Goal: Task Accomplishment & Management: Manage account settings

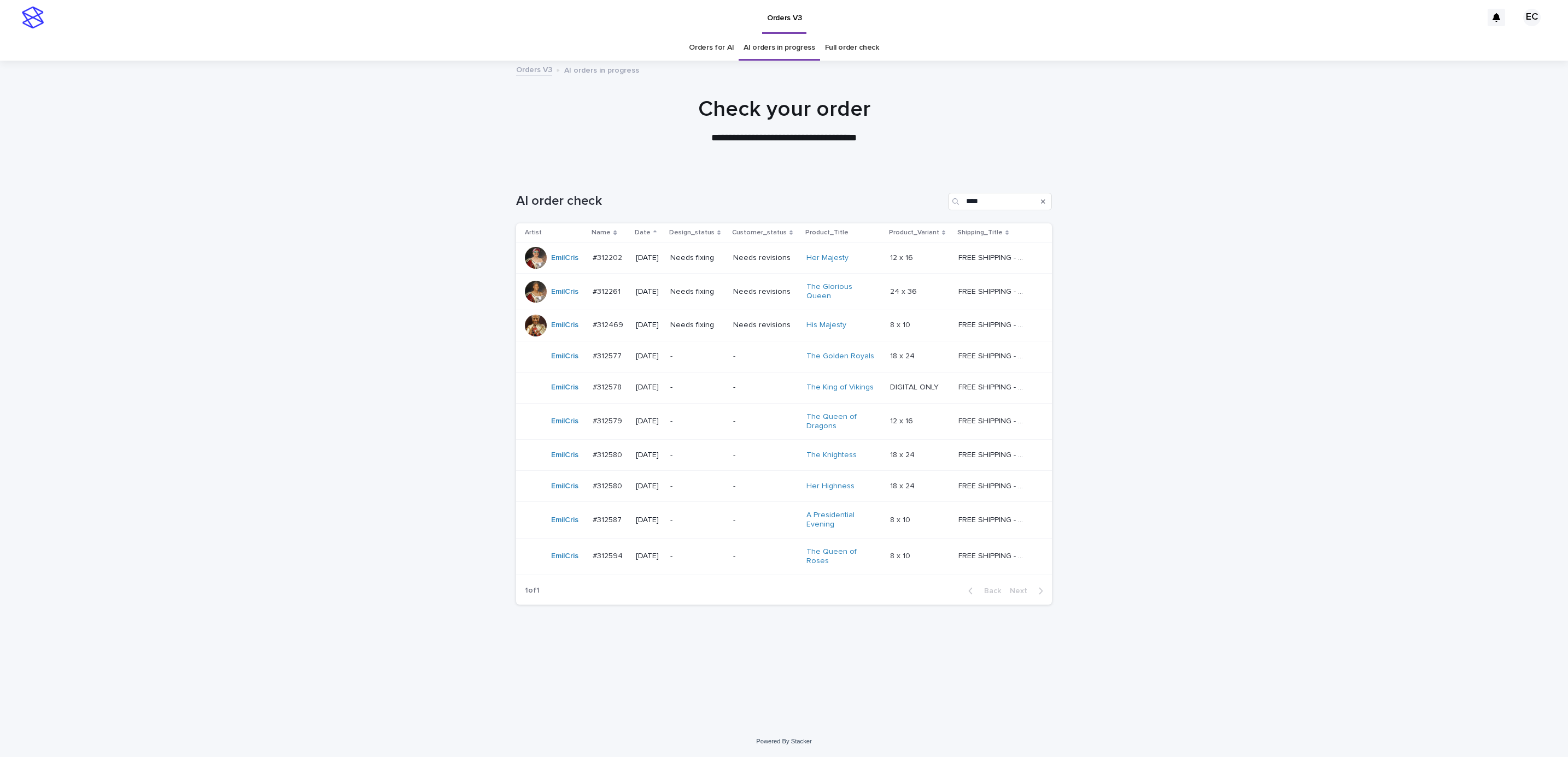
click at [687, 321] on p "Needs fixing" at bounding box center [697, 325] width 54 height 9
click at [353, 643] on div "Loading... Saving… Loading... Saving… AI order check **** Artist Name Date Desi…" at bounding box center [784, 448] width 1568 height 555
click at [702, 292] on p "Needs fixing" at bounding box center [697, 292] width 54 height 9
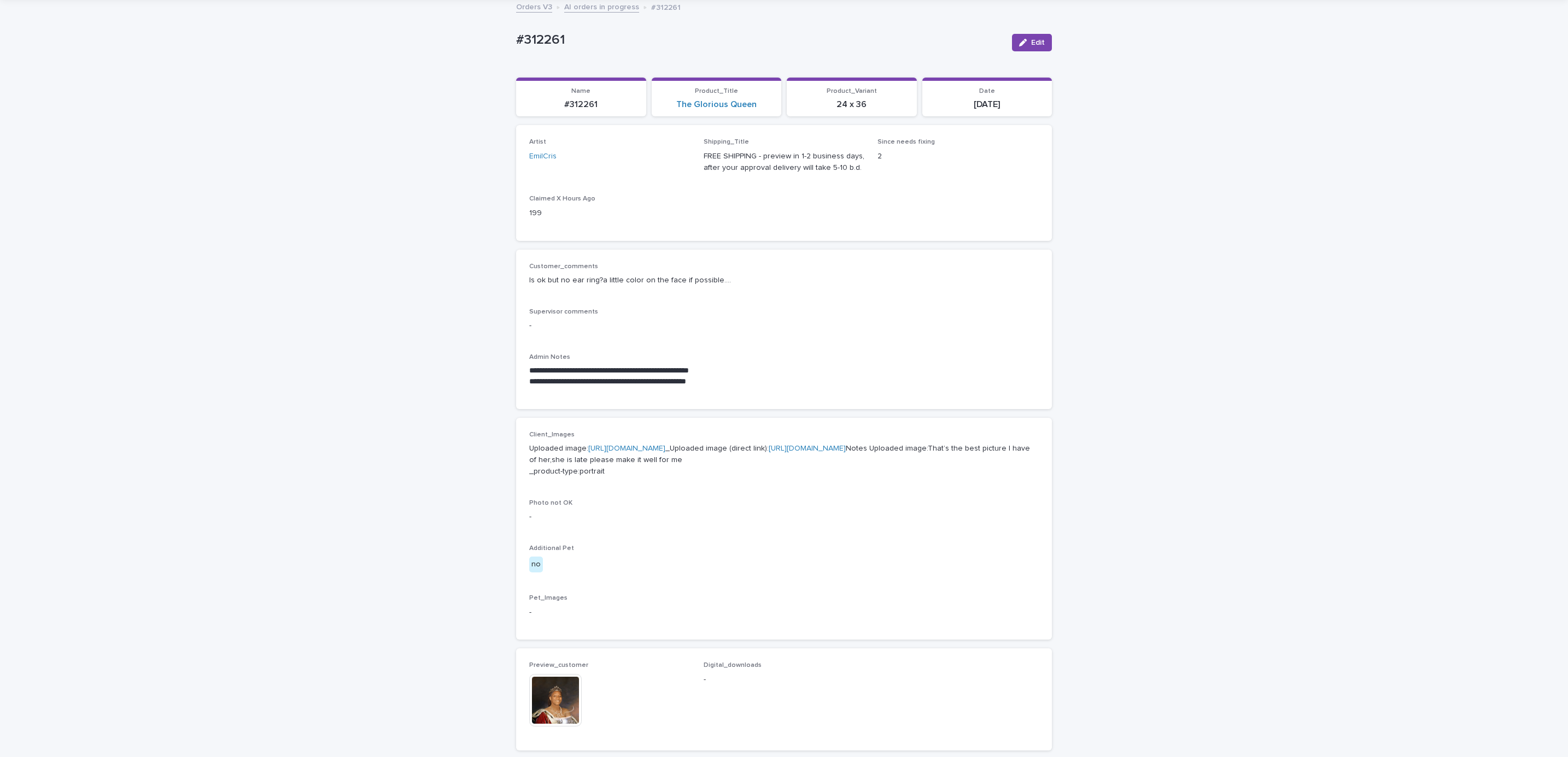
scroll to position [328, 0]
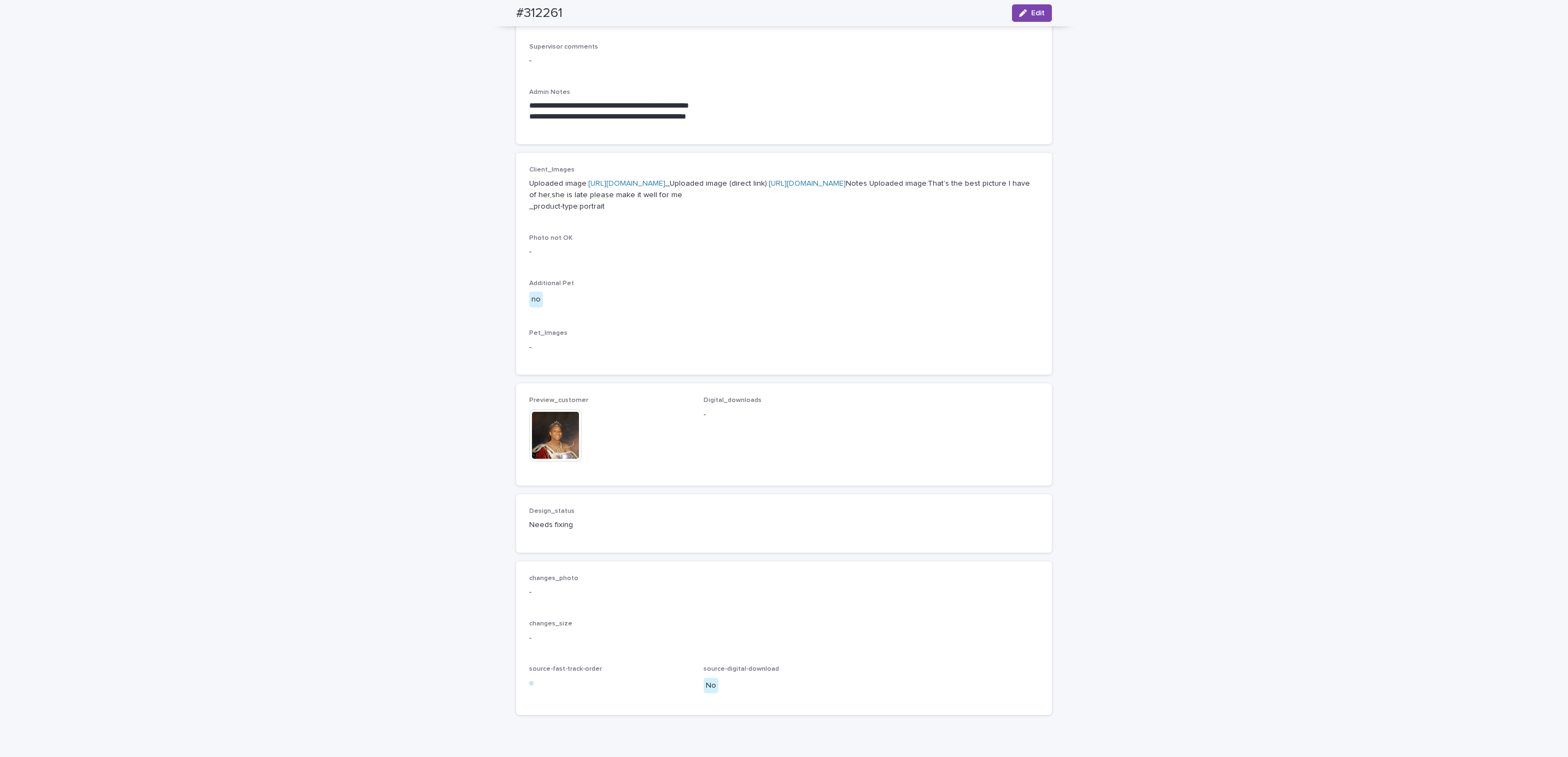
click at [558, 462] on img at bounding box center [555, 435] width 52 height 52
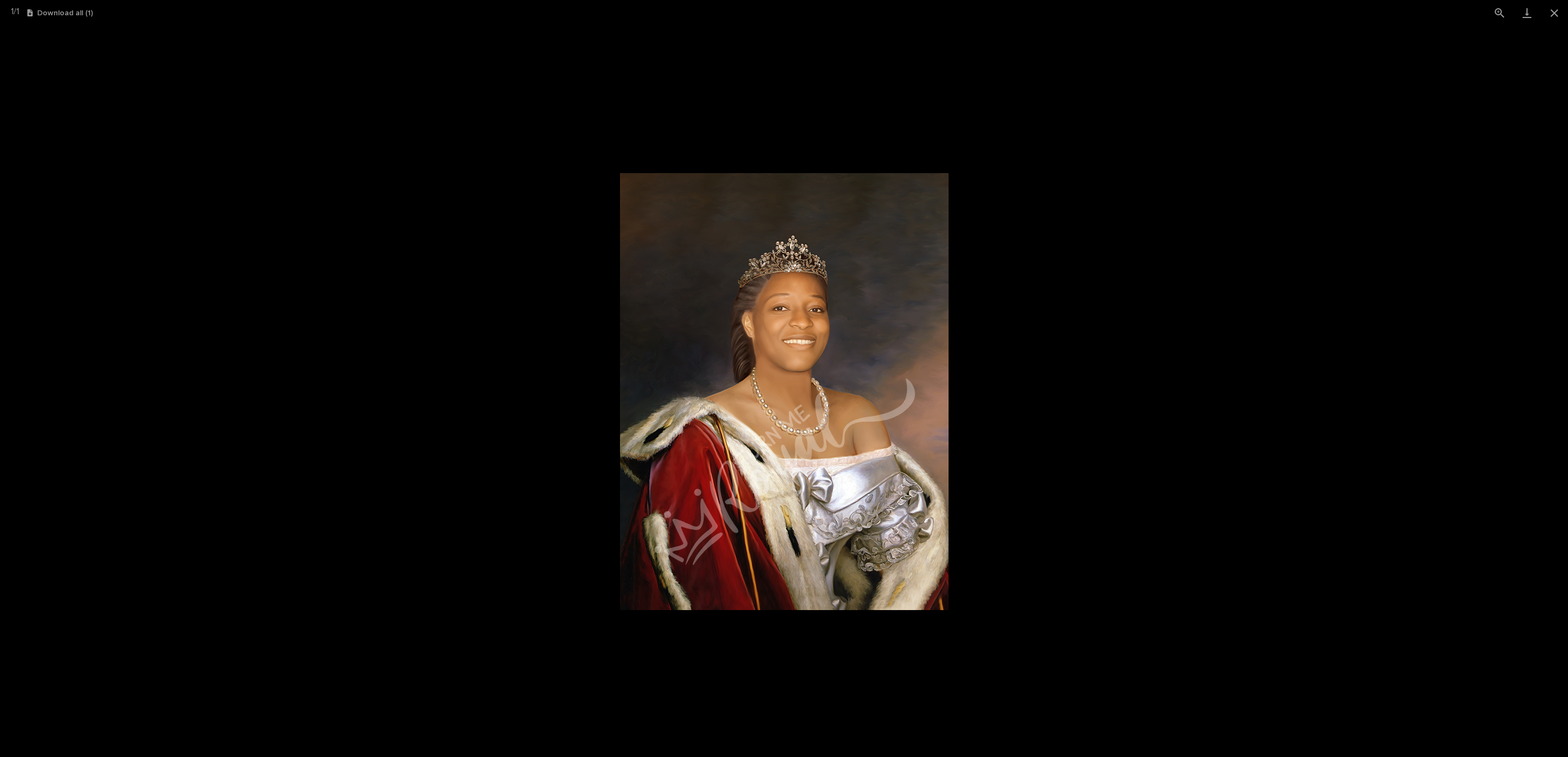
drag, startPoint x: 807, startPoint y: 353, endPoint x: 1139, endPoint y: 273, distance: 341.5
click at [1139, 273] on picture at bounding box center [784, 391] width 1568 height 731
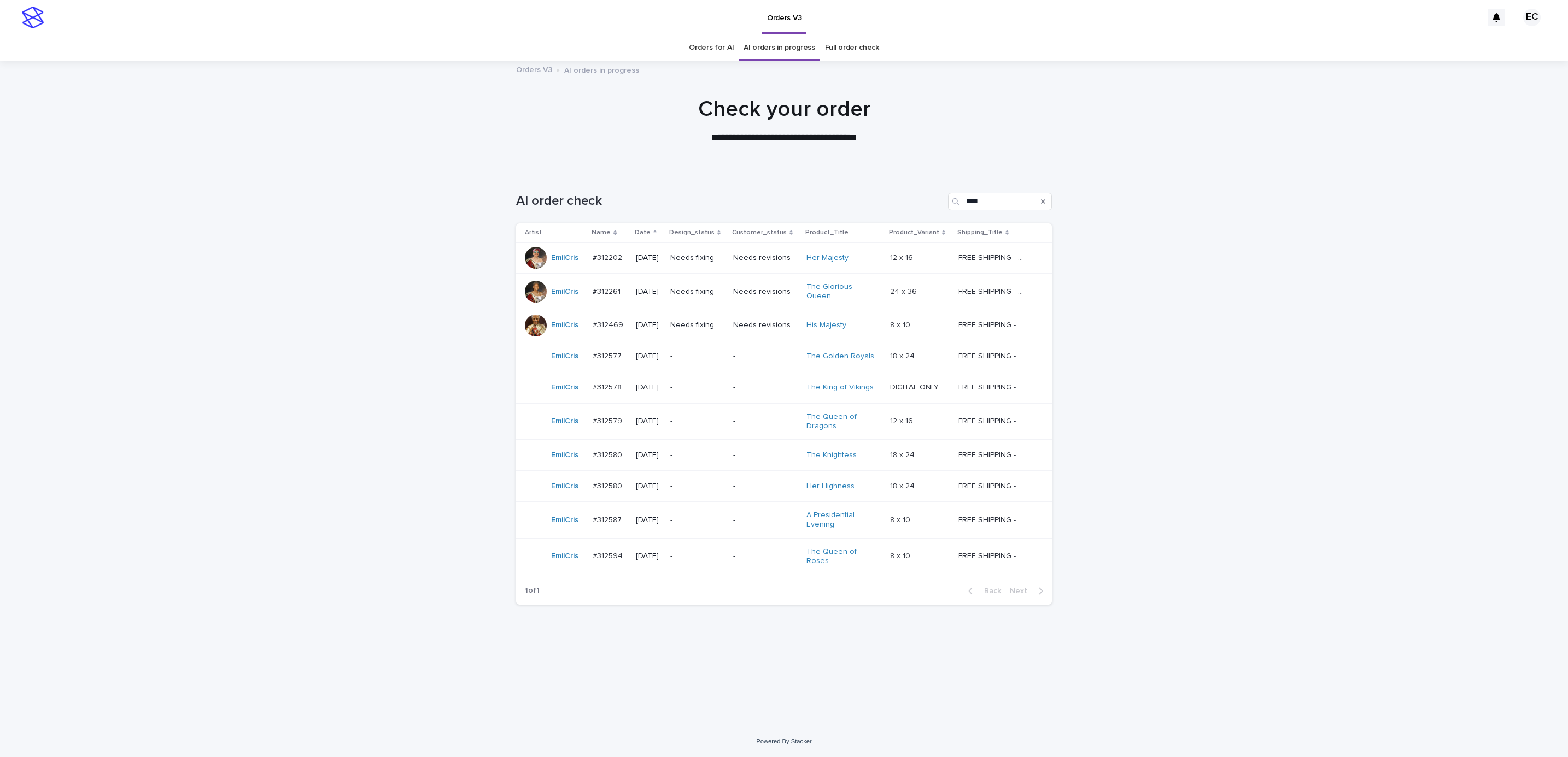
click at [392, 244] on div "Loading... Saving… Loading... Saving… AI order check **** Artist Name Date Desi…" at bounding box center [784, 448] width 1568 height 555
click at [233, 293] on div "Loading... Saving… Loading... Saving… AI order check **** Artist Name Date Desi…" at bounding box center [784, 448] width 1568 height 555
click at [745, 357] on div "-" at bounding box center [766, 356] width 64 height 18
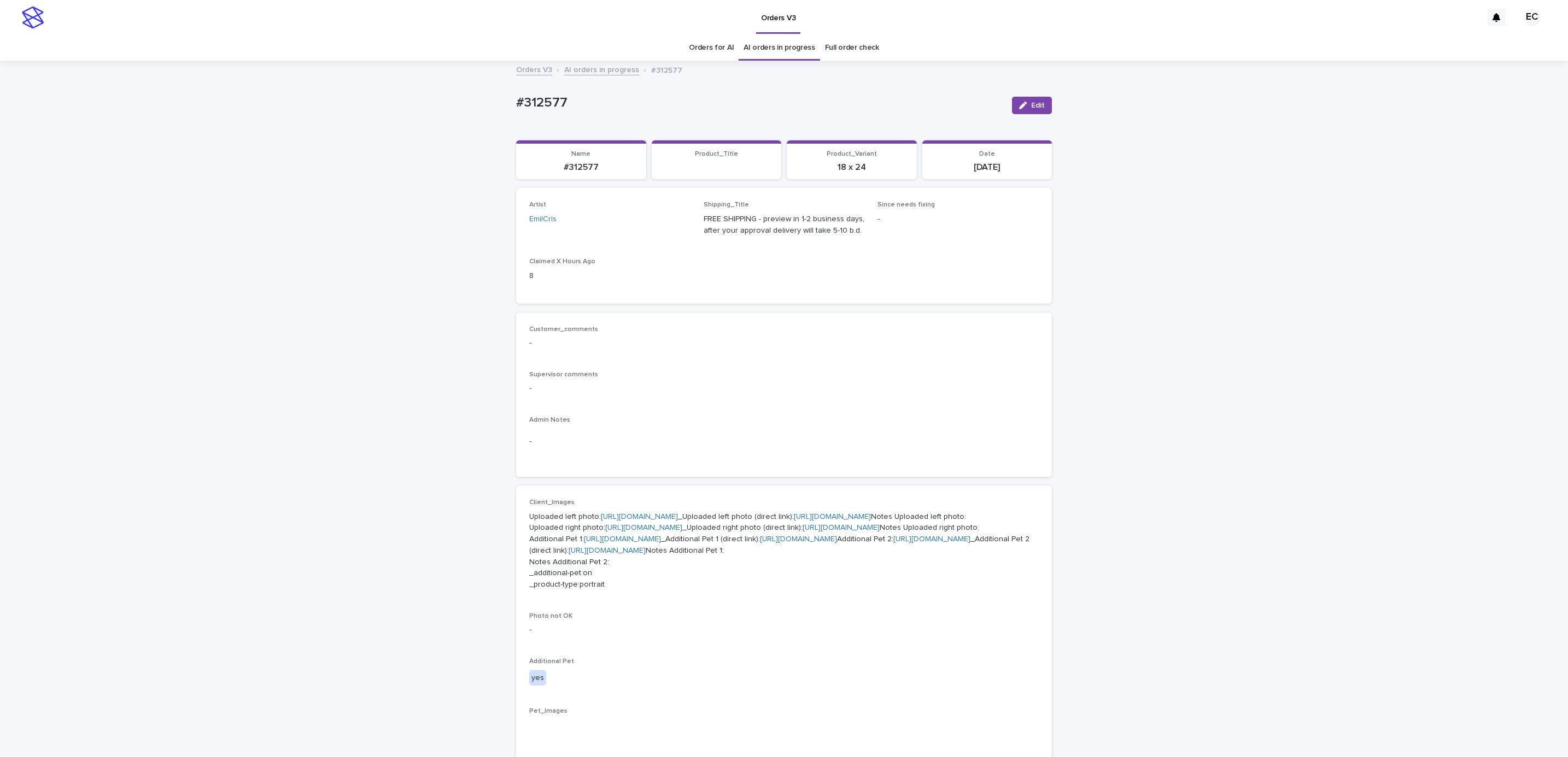
click at [502, 102] on div "Loading... Saving… Loading... Saving… #312577 Edit #312577 Edit Sorry, there wa…" at bounding box center [784, 650] width 1568 height 1178
click at [567, 106] on p "#312577" at bounding box center [759, 102] width 487 height 16
copy p "#312577"
click at [705, 396] on div "Supervisor comments -" at bounding box center [784, 387] width 509 height 32
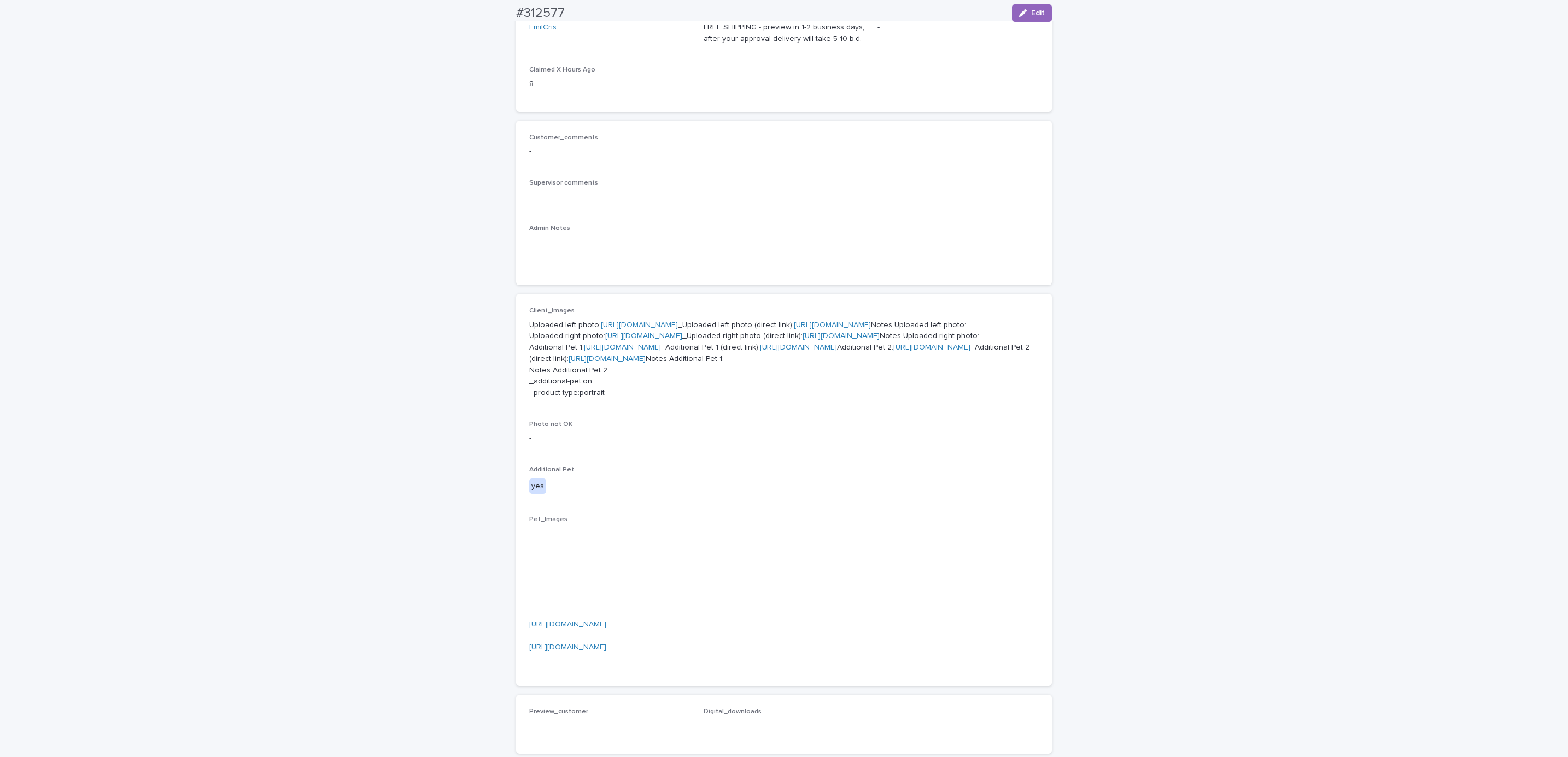
scroll to position [219, 0]
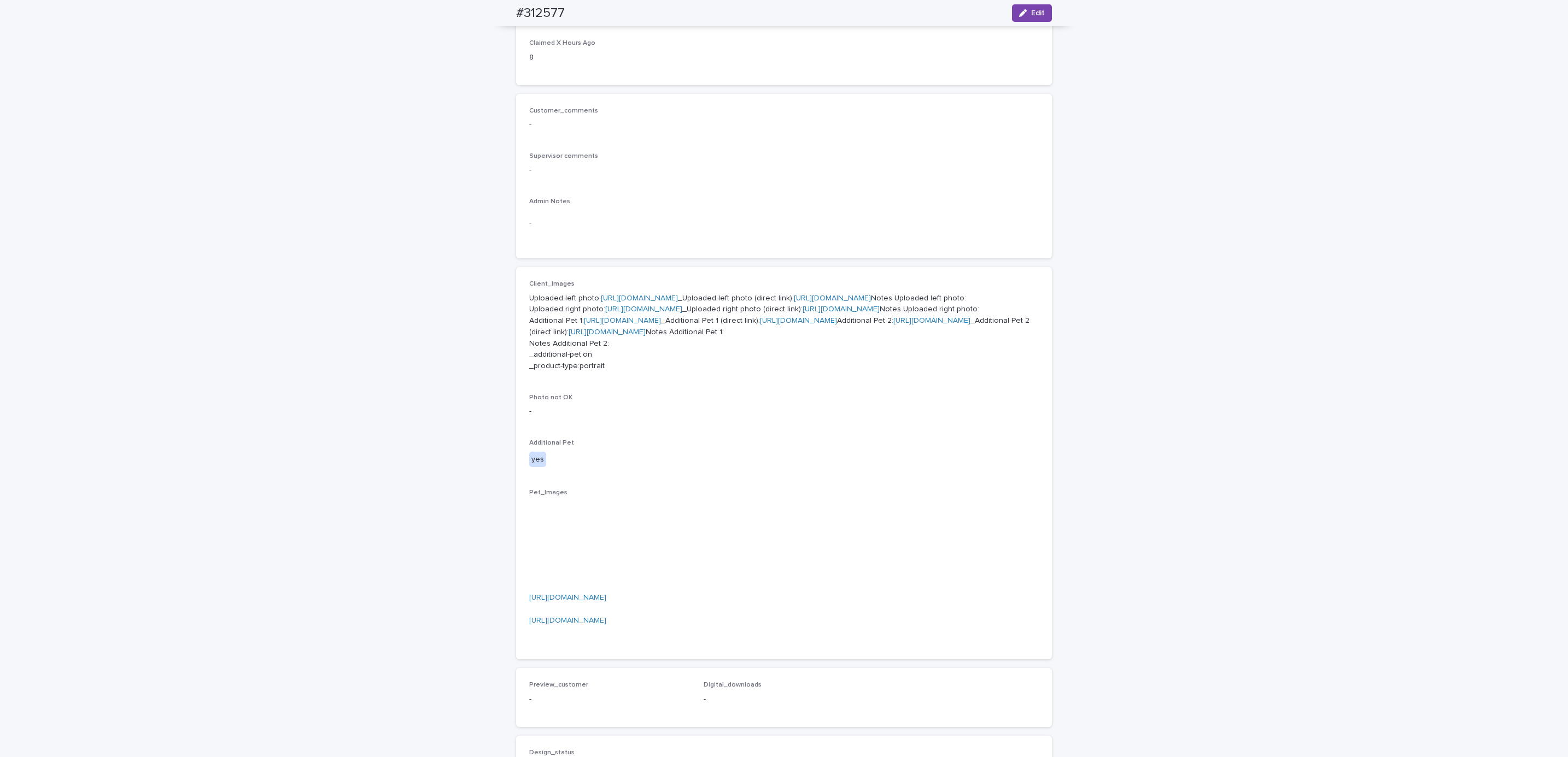
click at [665, 296] on link "[URL][DOMAIN_NAME]" at bounding box center [640, 299] width 77 height 7
click at [652, 313] on link "[URL][DOMAIN_NAME]" at bounding box center [643, 309] width 77 height 7
click at [650, 324] on link "[URL][DOMAIN_NAME]" at bounding box center [622, 321] width 77 height 7
click at [893, 324] on link "[URL][DOMAIN_NAME]" at bounding box center [932, 321] width 77 height 7
click at [1281, 265] on div "Loading... Saving… Loading... Saving… #312577 Edit #312577 Edit Sorry, there wa…" at bounding box center [784, 432] width 1568 height 1178
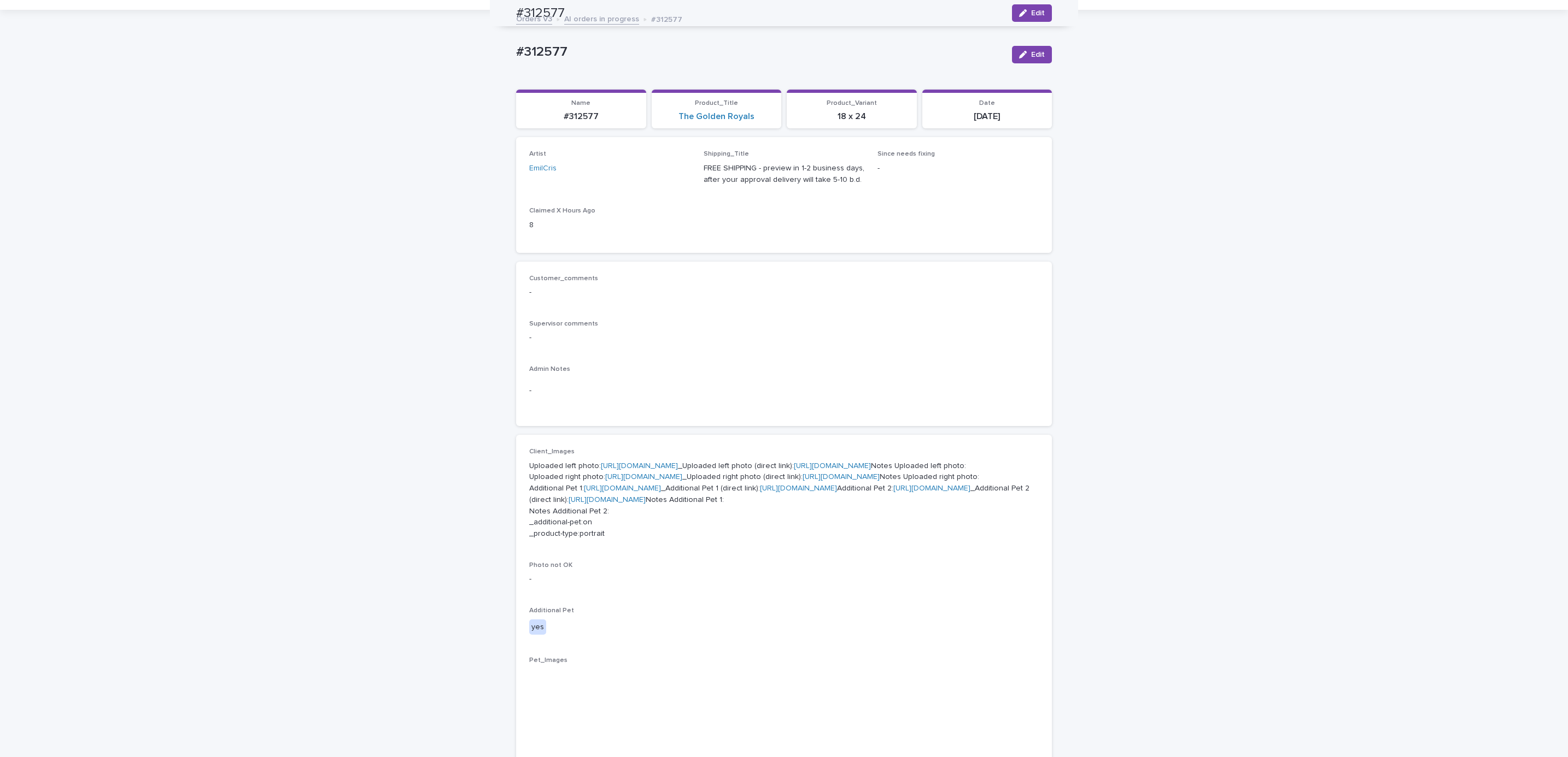
scroll to position [0, 0]
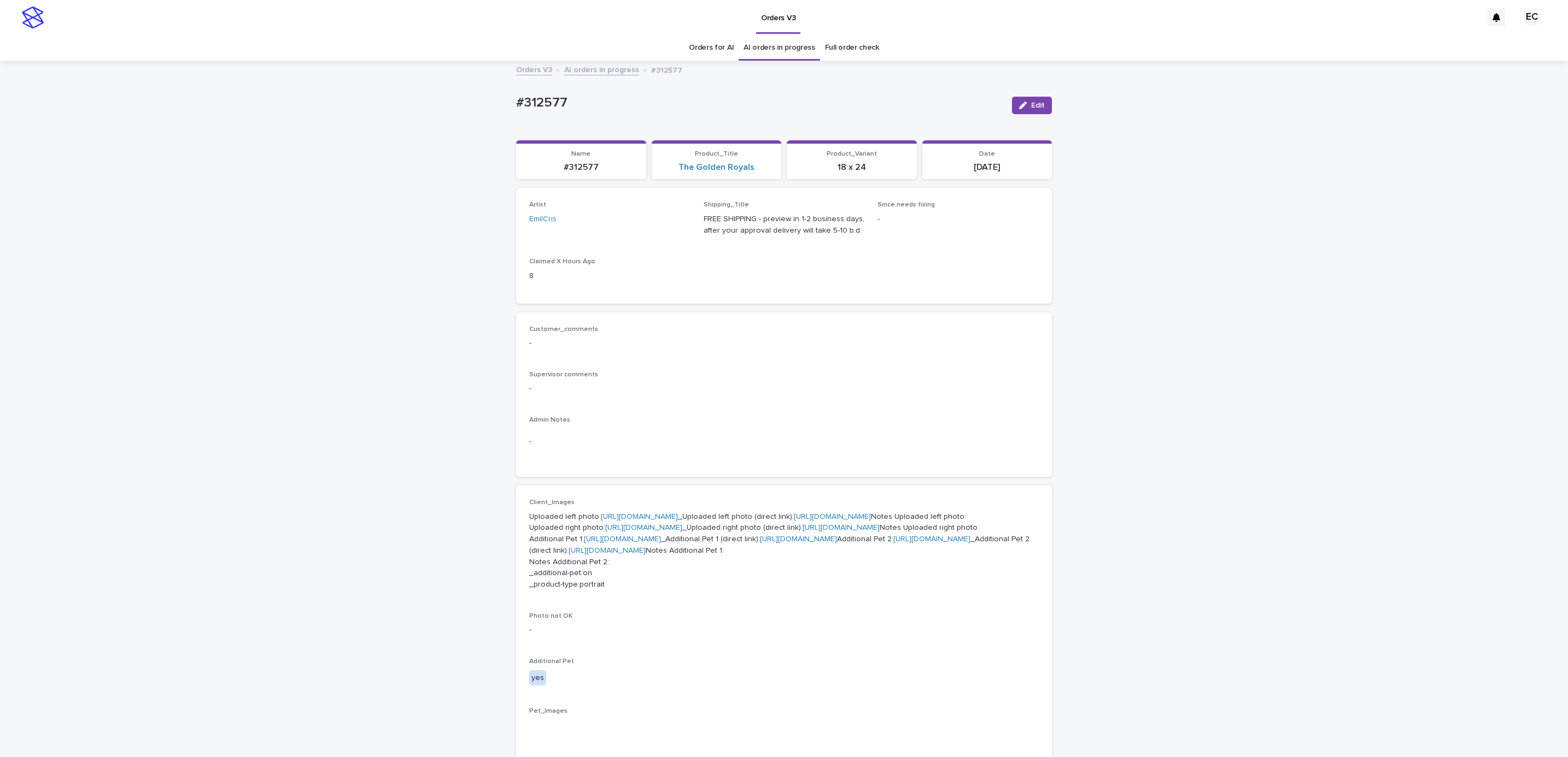
click at [145, 110] on div "Loading... Saving… Loading... Saving… #312577 Edit #312577 Edit Sorry, there wa…" at bounding box center [784, 650] width 1568 height 1178
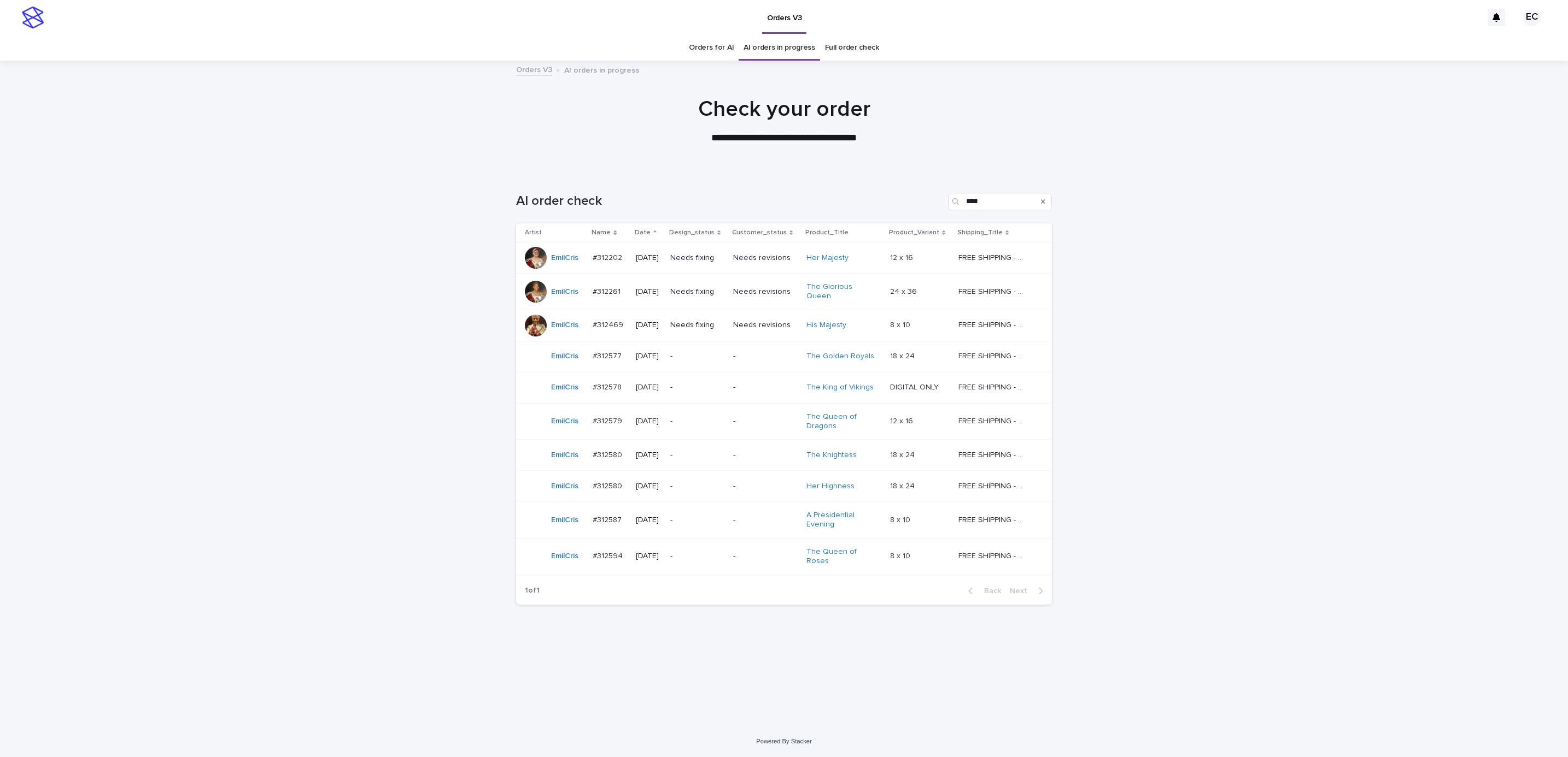
click at [741, 384] on td "-" at bounding box center [766, 388] width 74 height 31
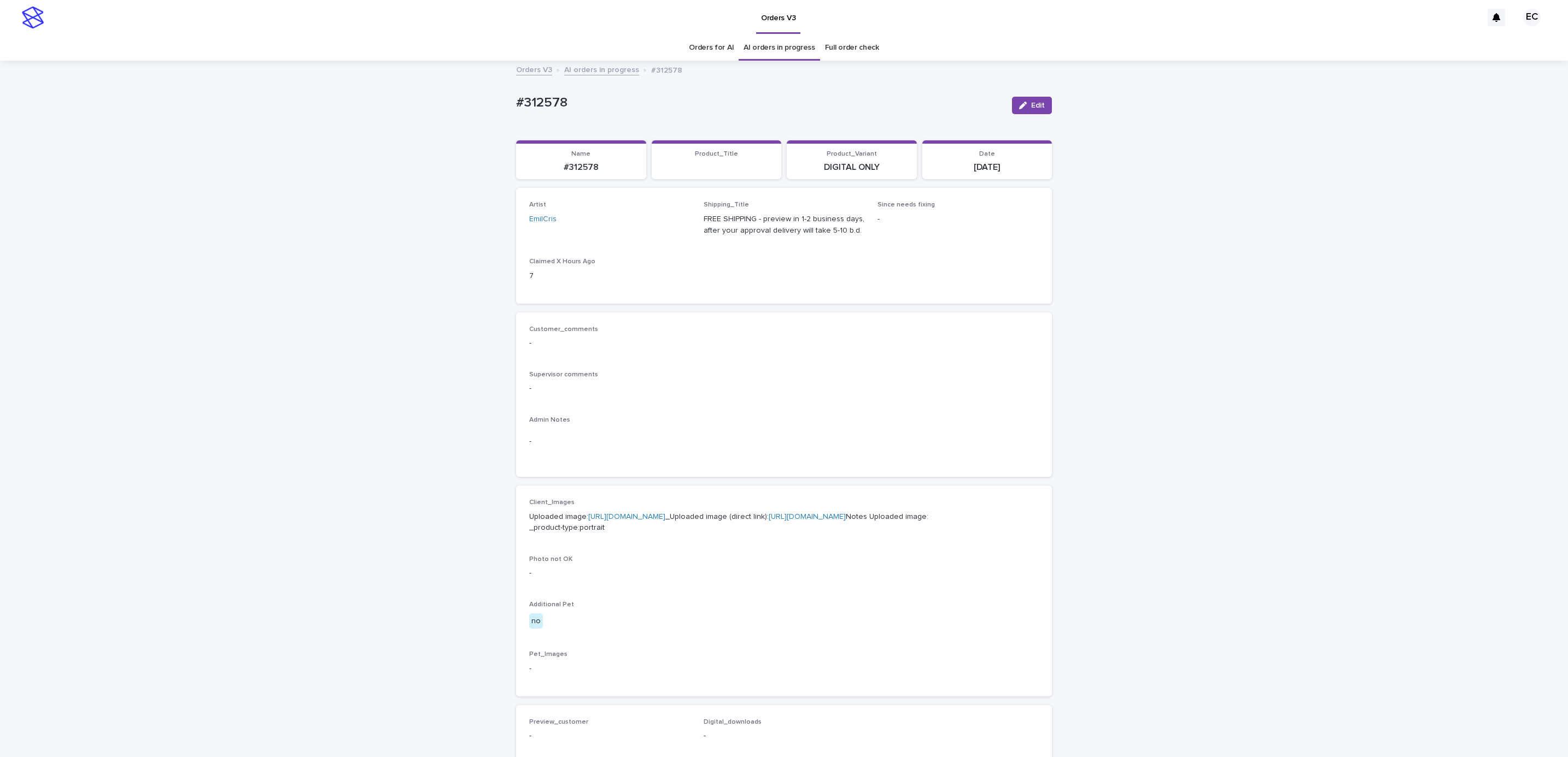
click at [500, 99] on div "Loading... Saving… Loading... Saving… #312578 Edit #312578 Edit Sorry, there wa…" at bounding box center [784, 559] width 1568 height 996
click at [579, 100] on p "#312578" at bounding box center [759, 102] width 487 height 16
copy p "#312578"
click at [648, 413] on div "Customer_comments - Supervisor comments - Admin Notes -" at bounding box center [784, 394] width 509 height 139
click at [636, 518] on link "[URL][DOMAIN_NAME]" at bounding box center [627, 516] width 77 height 7
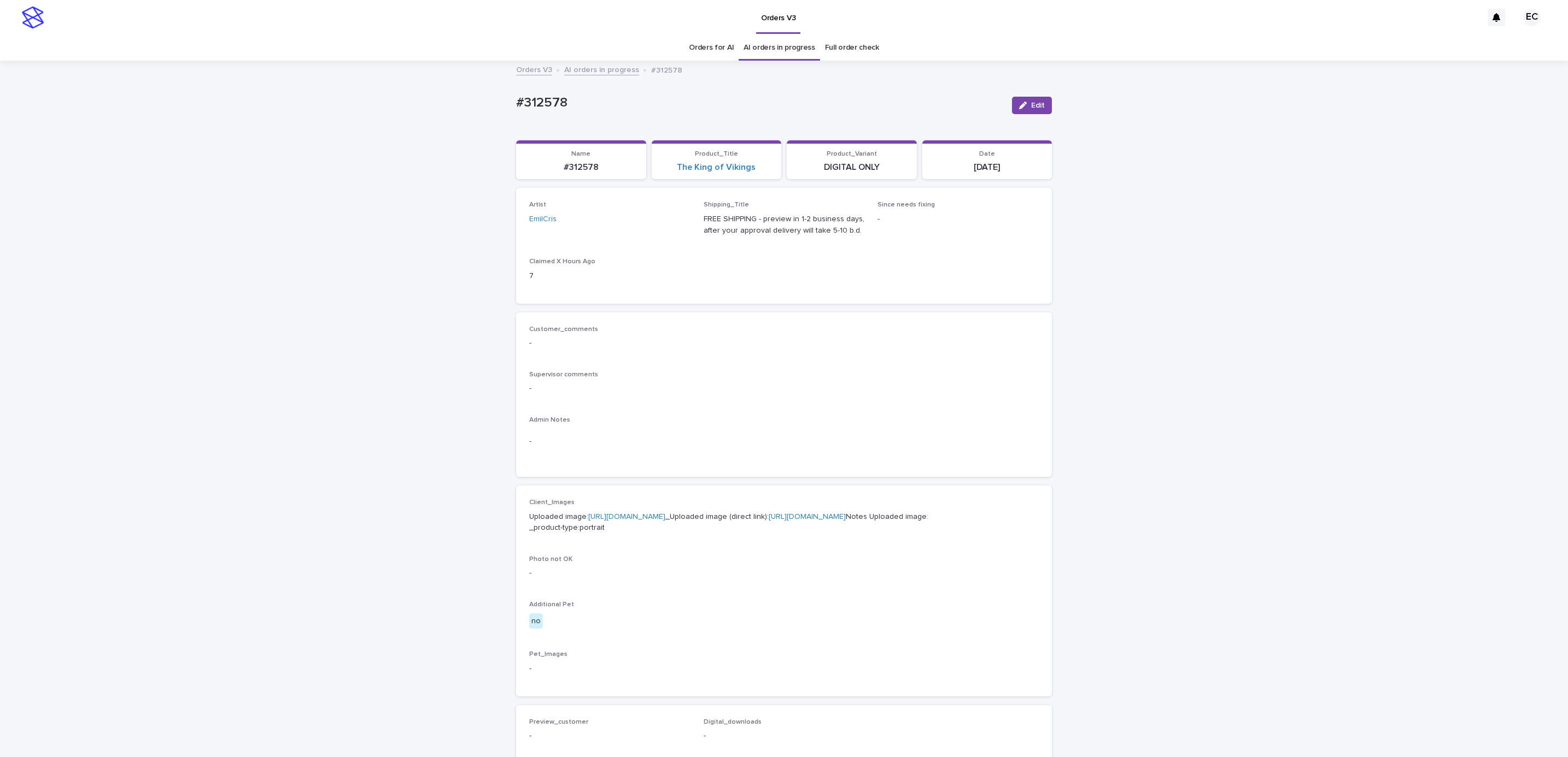
click at [161, 125] on div "Loading... Saving… Loading... Saving… #312578 Edit #312578 Edit Sorry, there wa…" at bounding box center [784, 559] width 1568 height 996
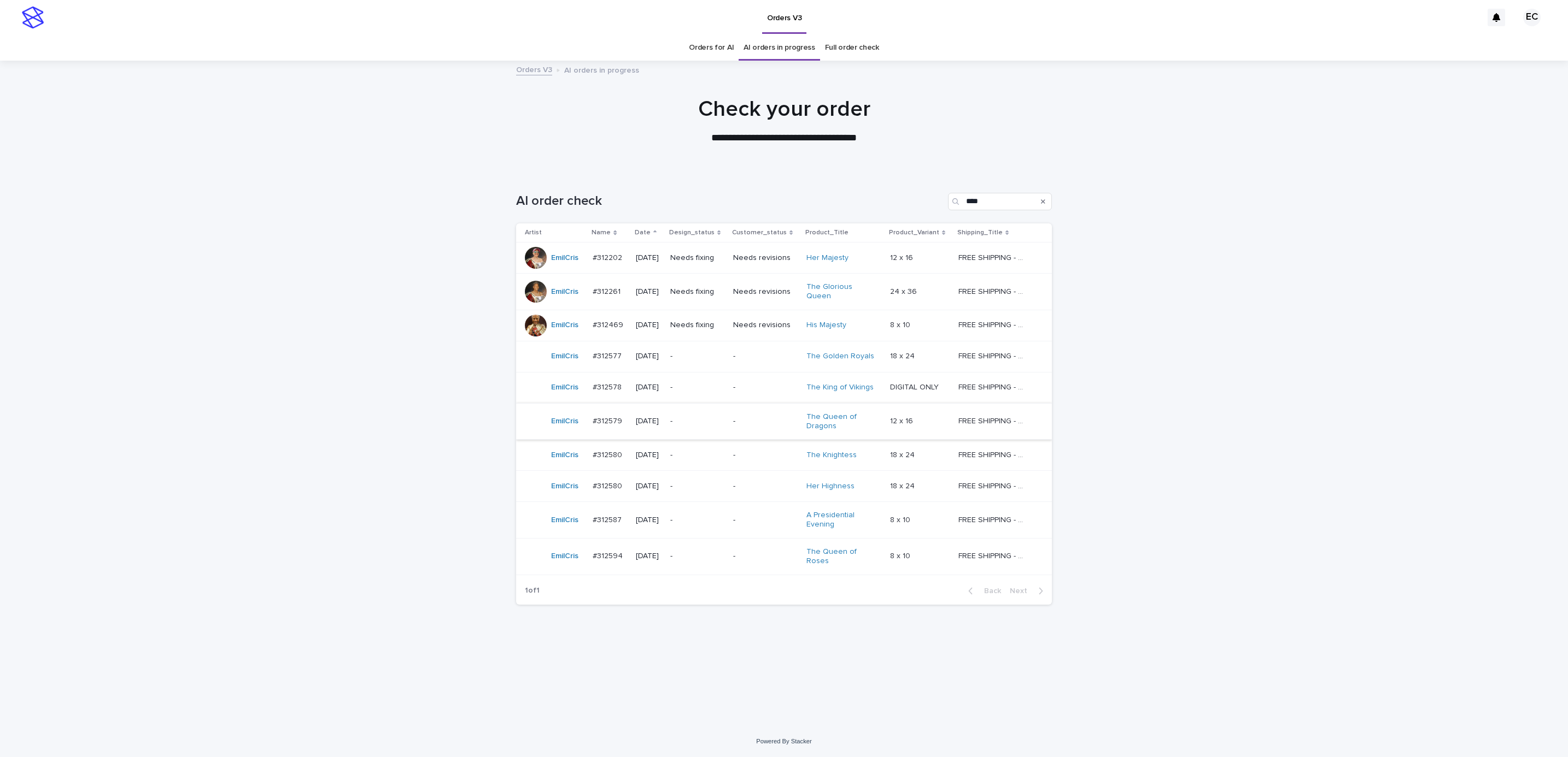
click at [752, 417] on p "-" at bounding box center [766, 422] width 64 height 9
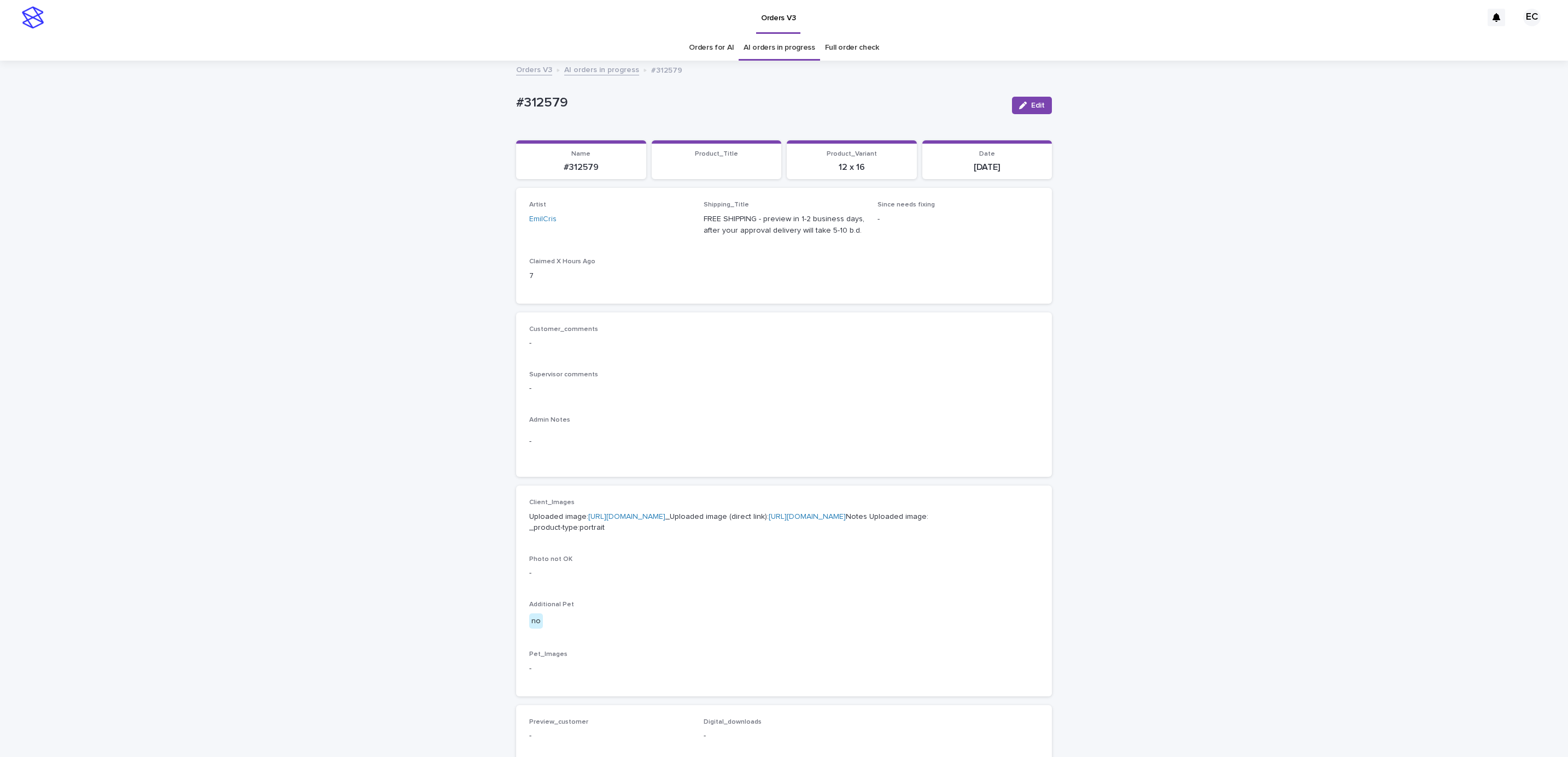
click at [497, 102] on div "Loading... Saving… Loading... Saving… #312579 Edit #312579 Edit Sorry, there wa…" at bounding box center [784, 559] width 1568 height 996
click at [574, 102] on p "#312579" at bounding box center [759, 102] width 487 height 16
copy p "#312579"
click at [625, 374] on p "Supervisor comments" at bounding box center [784, 375] width 509 height 7
click at [619, 513] on link "[URL][DOMAIN_NAME]" at bounding box center [627, 516] width 77 height 7
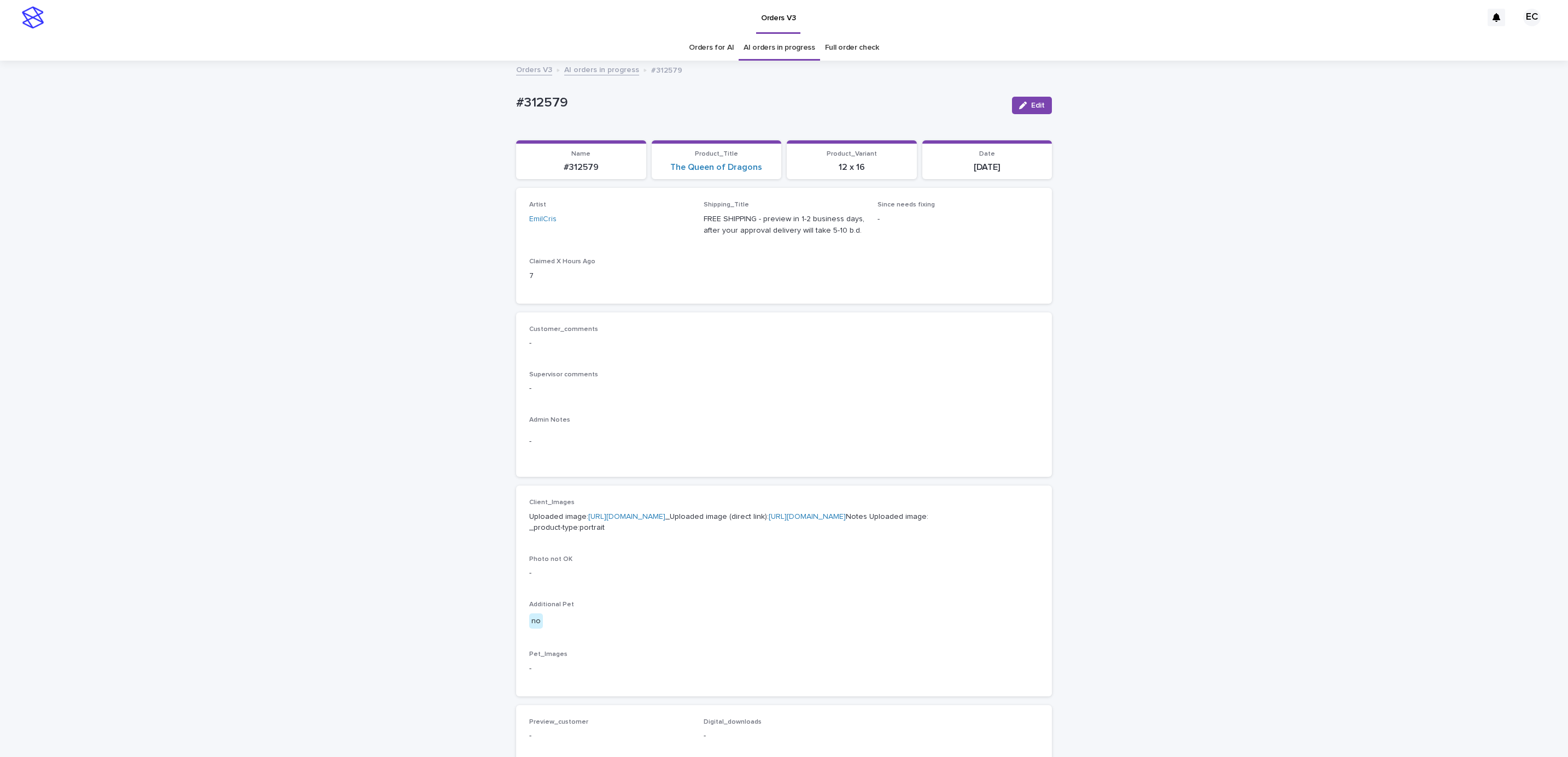
click at [151, 125] on div "Loading... Saving… Loading... Saving… #312579 Edit #312579 Edit Sorry, there wa…" at bounding box center [784, 559] width 1568 height 996
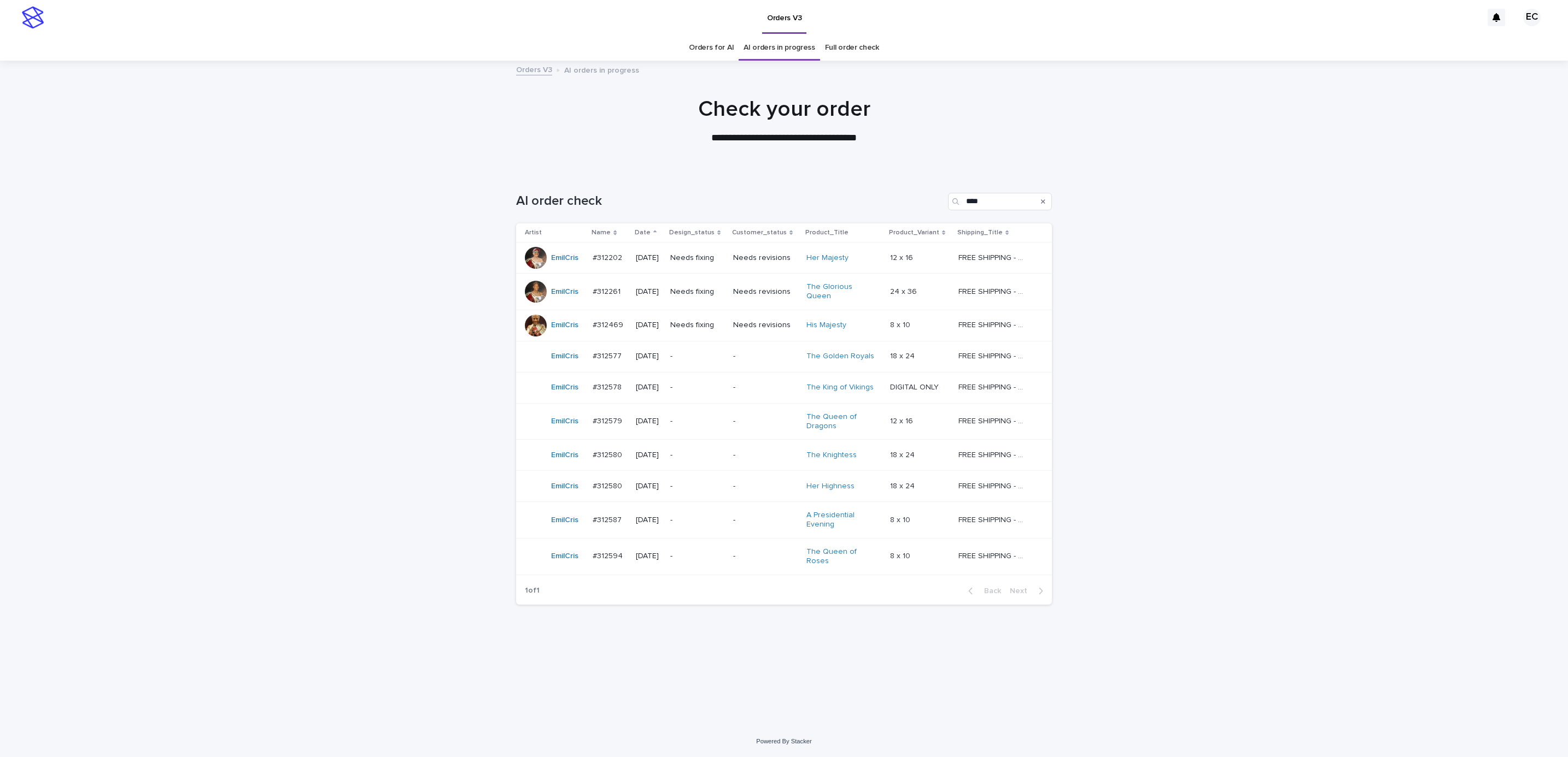
click at [763, 451] on p "-" at bounding box center [766, 456] width 64 height 9
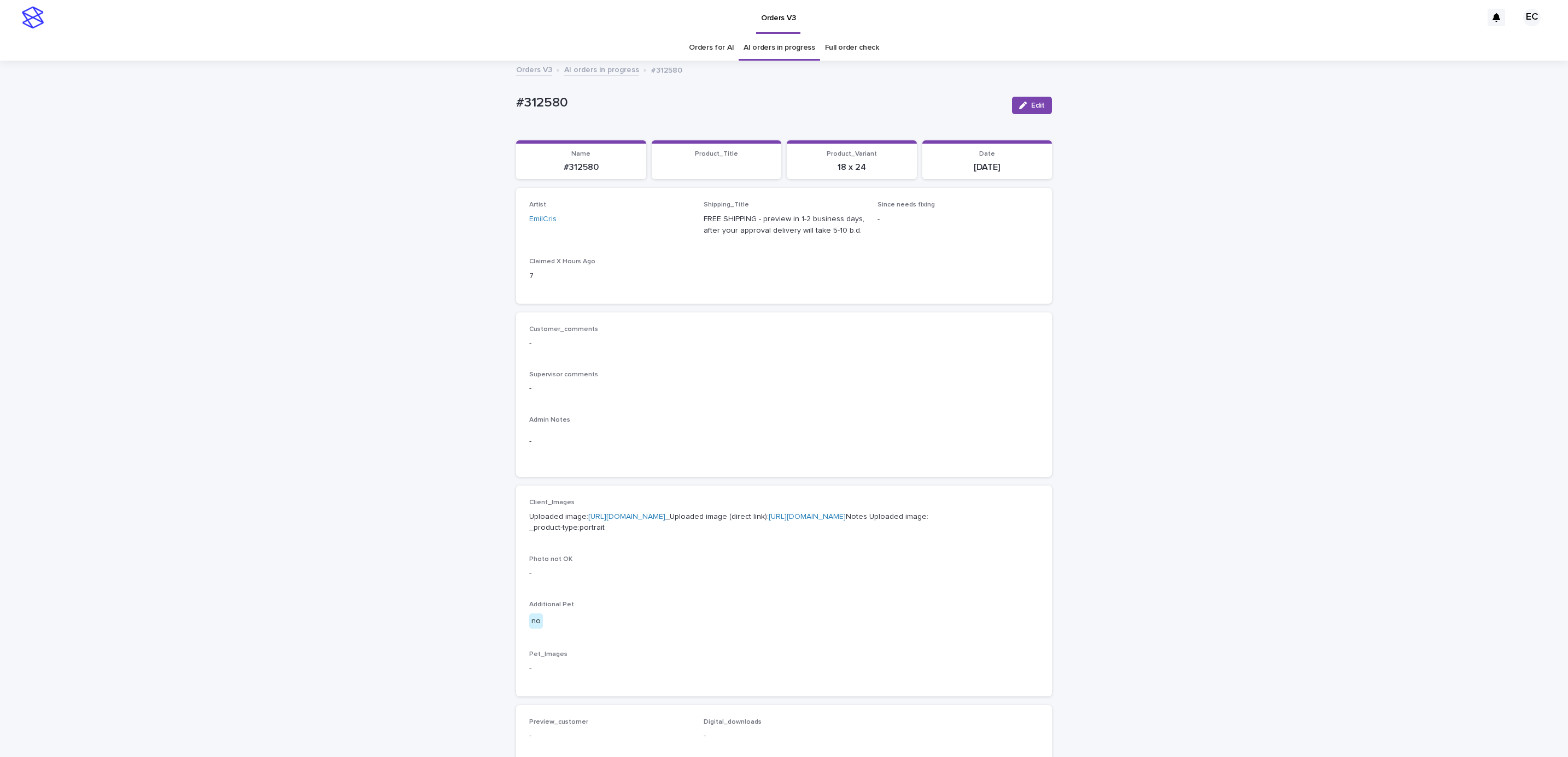
click at [495, 103] on div "Loading... Saving… Loading... Saving… #312580 Edit #312580 Edit Sorry, there wa…" at bounding box center [784, 559] width 1568 height 996
click at [585, 107] on p "#312580" at bounding box center [759, 102] width 487 height 16
copy p "#312580"
click at [653, 449] on div "-" at bounding box center [784, 441] width 509 height 27
click at [642, 514] on link "[URL][DOMAIN_NAME]" at bounding box center [627, 516] width 77 height 7
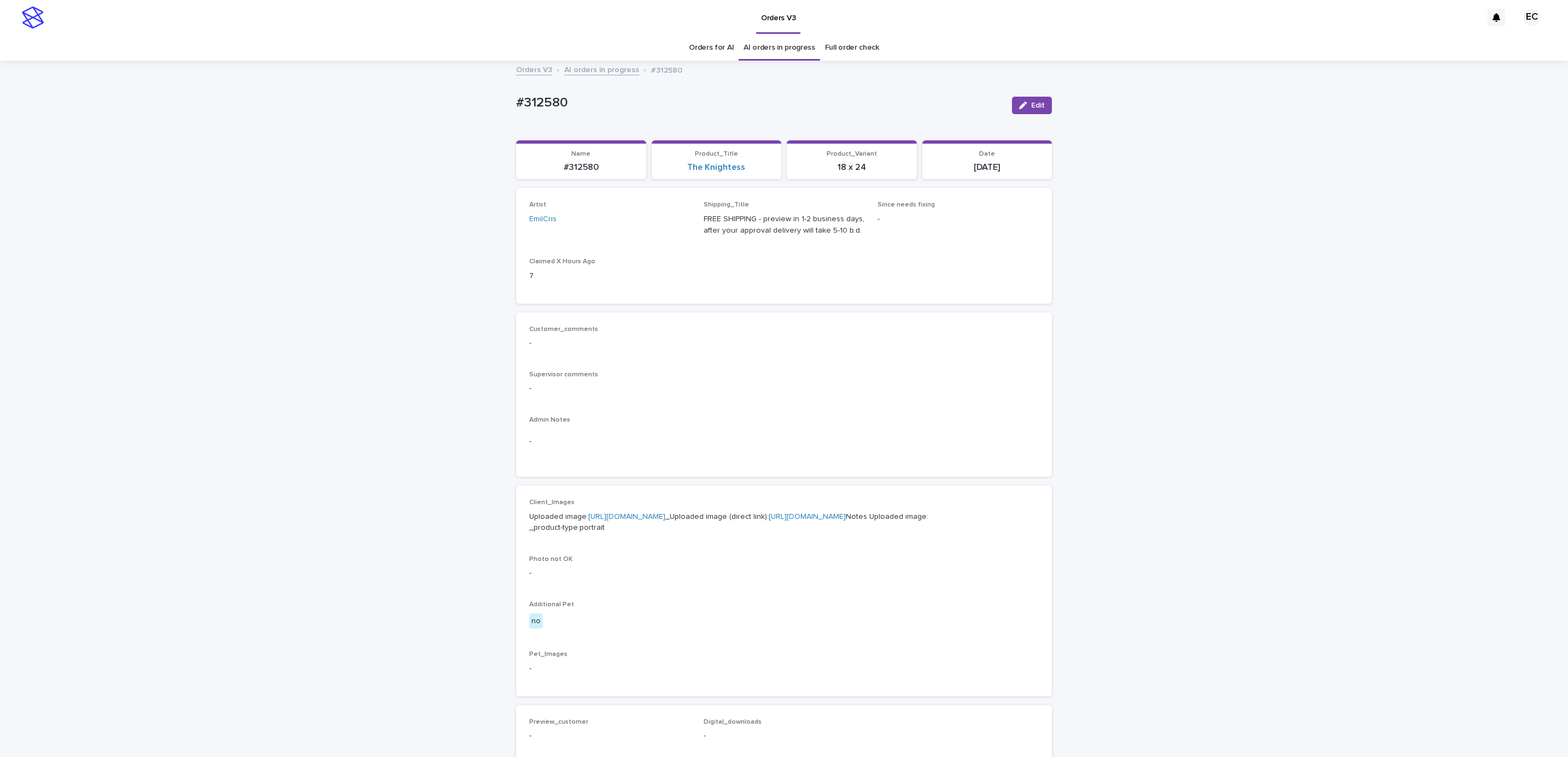
click at [97, 240] on div "Loading... Saving… Loading... Saving… #312580 Edit #312580 Edit Sorry, there wa…" at bounding box center [784, 559] width 1568 height 996
click at [127, 106] on div "Loading... Saving… Loading... Saving… #312580 Edit #312580 Edit Sorry, there wa…" at bounding box center [784, 559] width 1568 height 996
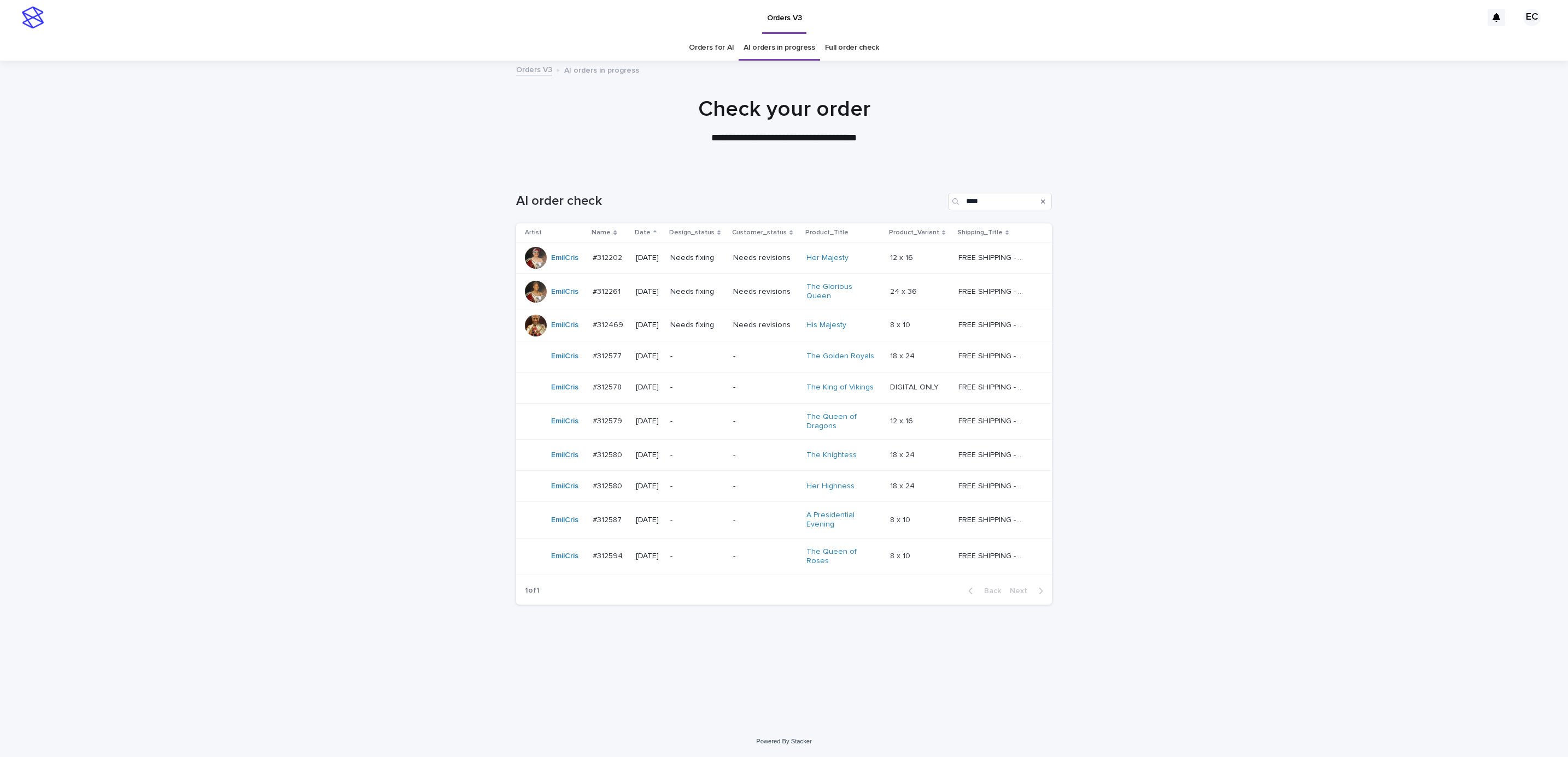
click at [724, 482] on p "-" at bounding box center [697, 487] width 54 height 9
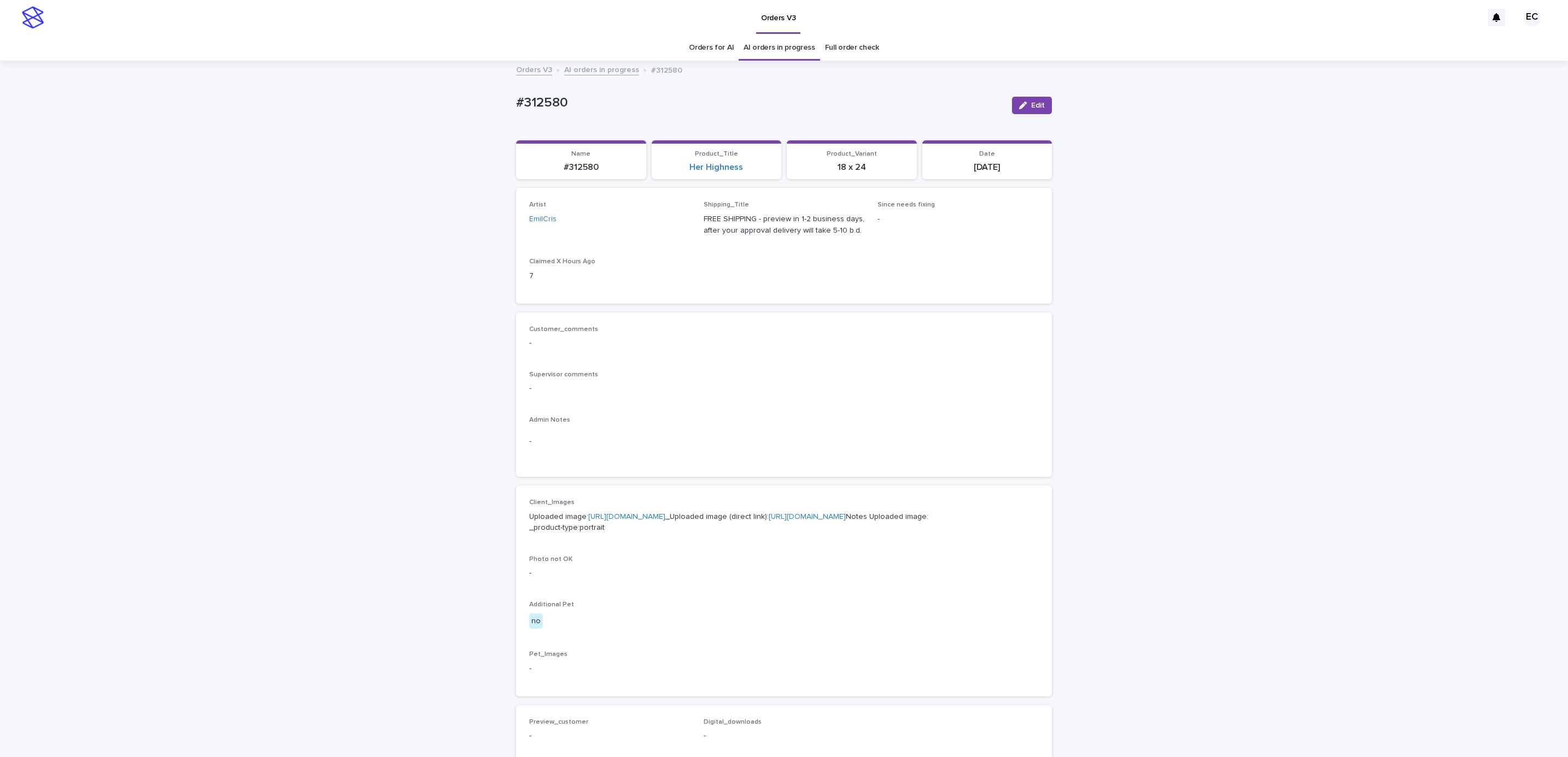
click at [617, 515] on link "[URL][DOMAIN_NAME]" at bounding box center [627, 516] width 77 height 7
click at [91, 181] on div "Loading... Saving… Loading... Saving… #312580 Edit #312580 Edit Sorry, there wa…" at bounding box center [784, 559] width 1568 height 996
click at [129, 125] on div "Loading... Saving… Loading... Saving… #312580 Edit #312580 Edit Sorry, there wa…" at bounding box center [784, 559] width 1568 height 996
click at [502, 106] on div "Loading... Saving… Loading... Saving… #312587 Edit #312587 Edit Sorry, there wa…" at bounding box center [784, 559] width 1568 height 996
click at [573, 100] on p "#312587" at bounding box center [759, 102] width 487 height 16
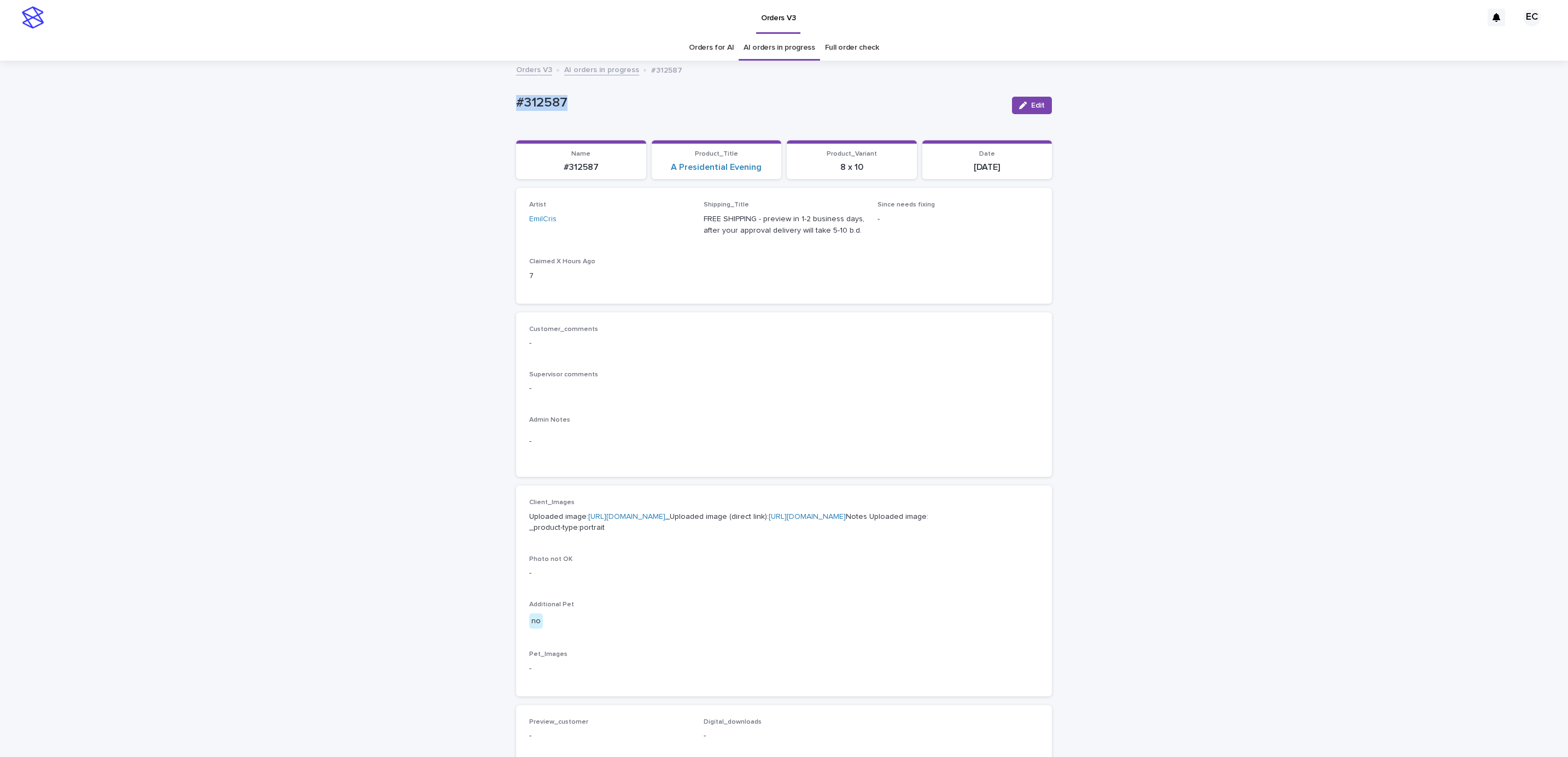
copy p "#312587"
click at [684, 403] on div "Supervisor comments -" at bounding box center [784, 387] width 509 height 32
click at [631, 518] on link "[URL][DOMAIN_NAME]" at bounding box center [627, 516] width 77 height 7
click at [117, 88] on div "Loading... Saving… Loading... Saving… #312587 Edit #312587 Edit Sorry, there wa…" at bounding box center [784, 559] width 1568 height 996
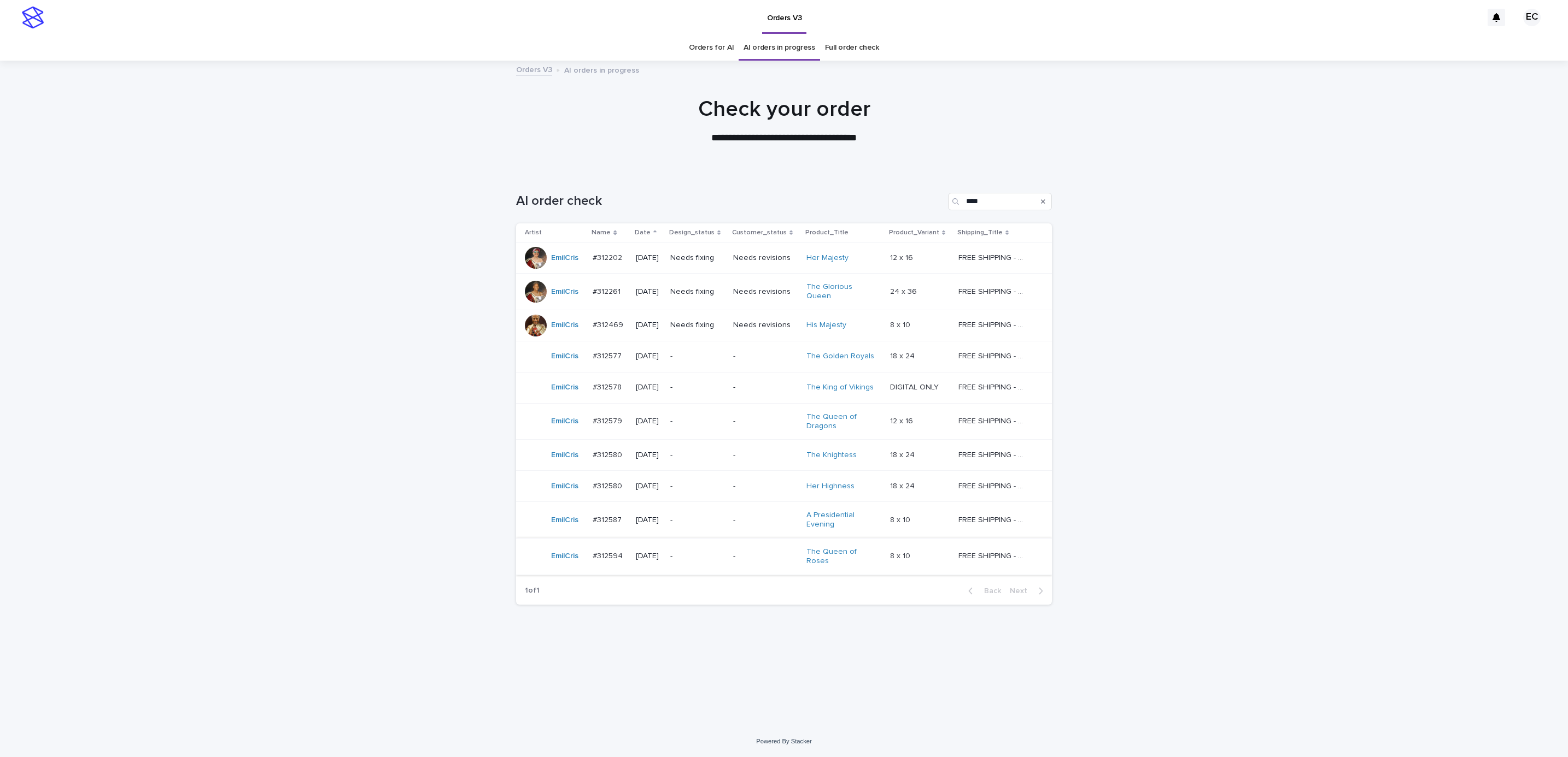
click at [724, 556] on p "-" at bounding box center [697, 557] width 54 height 9
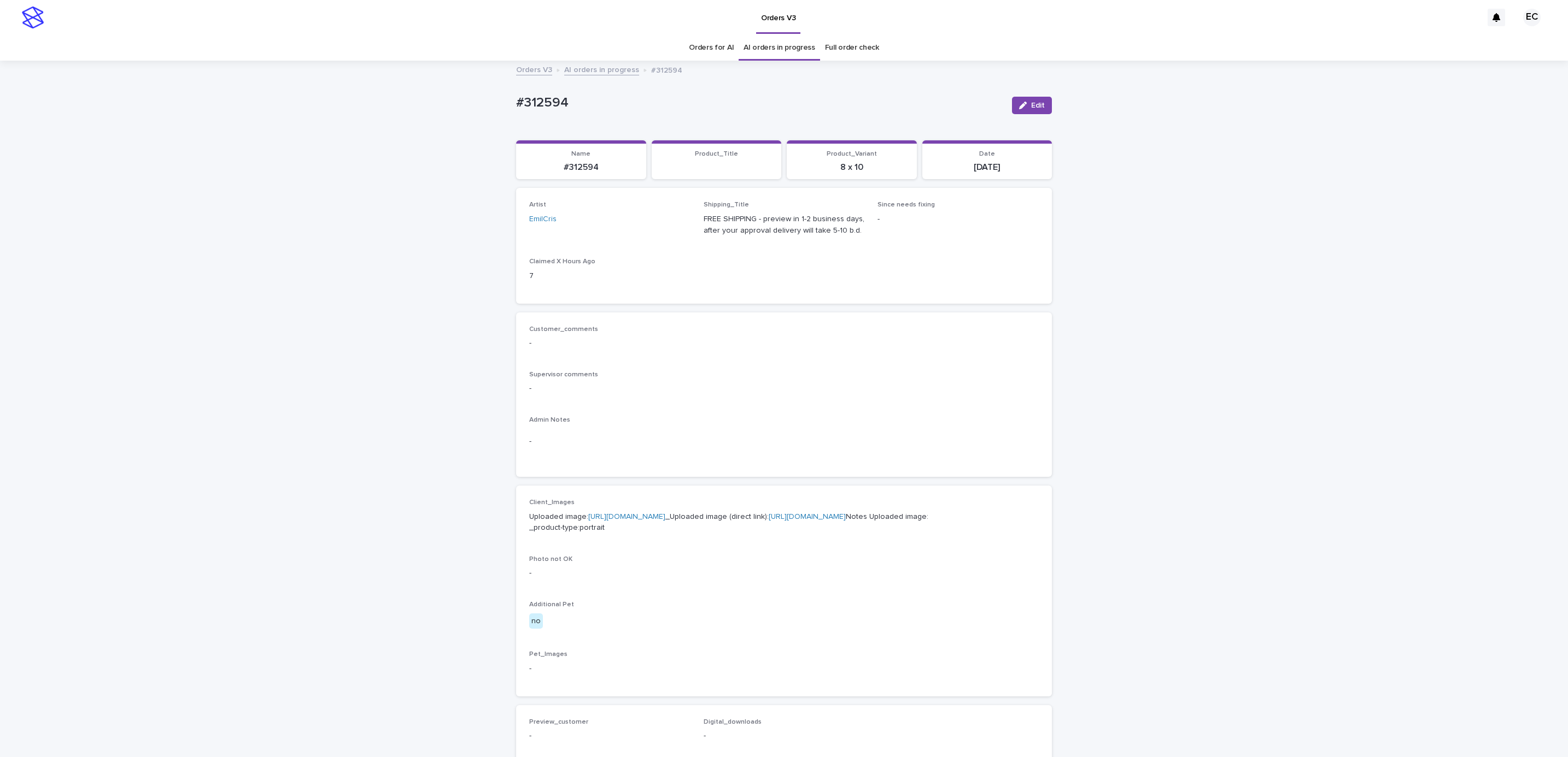
click at [511, 100] on div "Loading... Saving… Loading... Saving… #312594 Edit #312594 Edit Sorry, there wa…" at bounding box center [784, 546] width 547 height 968
click at [576, 100] on p "#312594" at bounding box center [759, 102] width 487 height 16
copy p "#312594"
click at [650, 451] on div "-" at bounding box center [784, 441] width 509 height 27
click at [646, 512] on p "Uploaded image: [URL][DOMAIN_NAME] _Uploaded image (direct link): [URL][DOMAIN_…" at bounding box center [784, 523] width 509 height 23
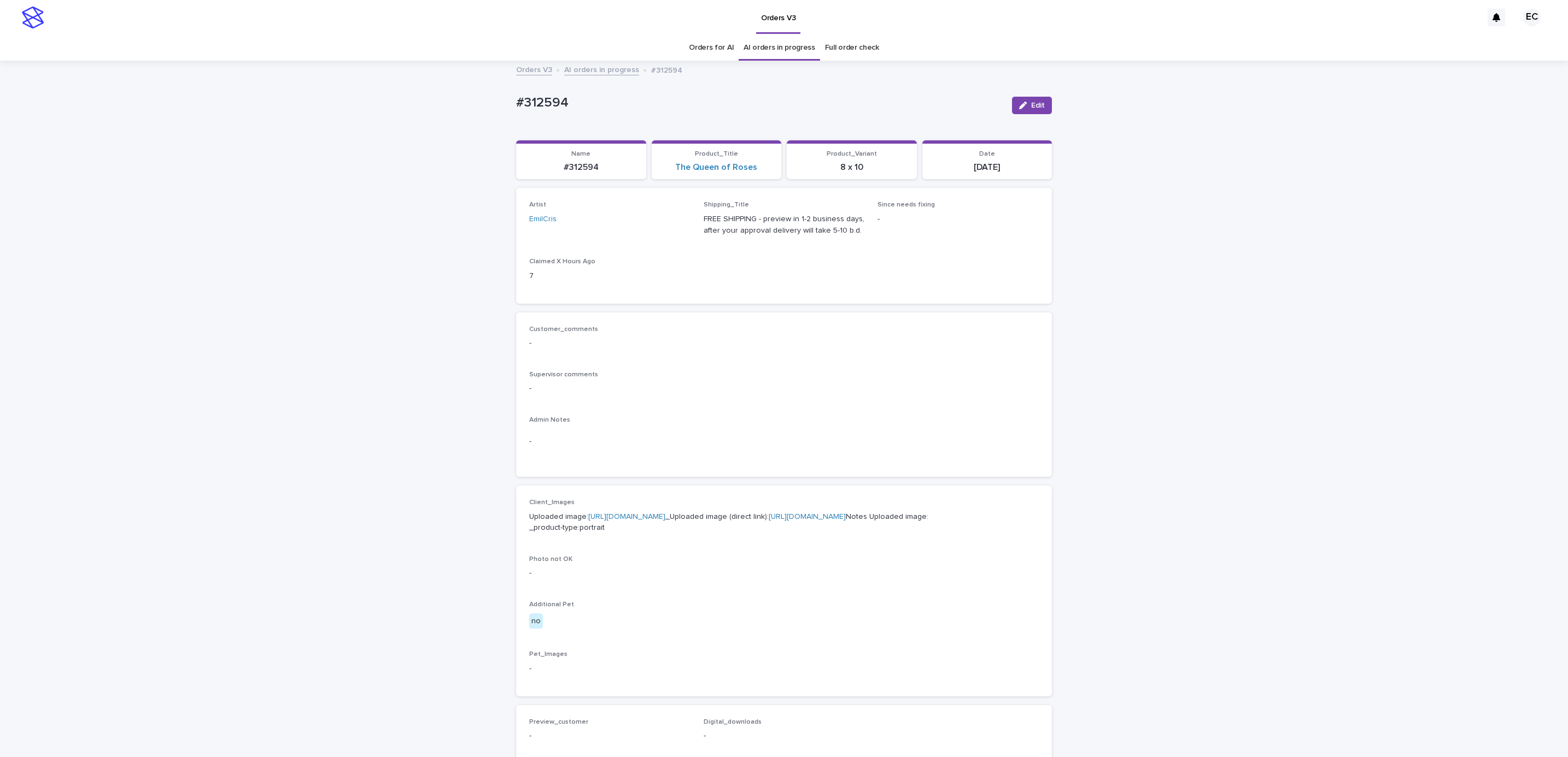
click at [655, 517] on link "[URL][DOMAIN_NAME]" at bounding box center [627, 516] width 77 height 7
click at [1173, 325] on div "**********" at bounding box center [784, 584] width 1568 height 1045
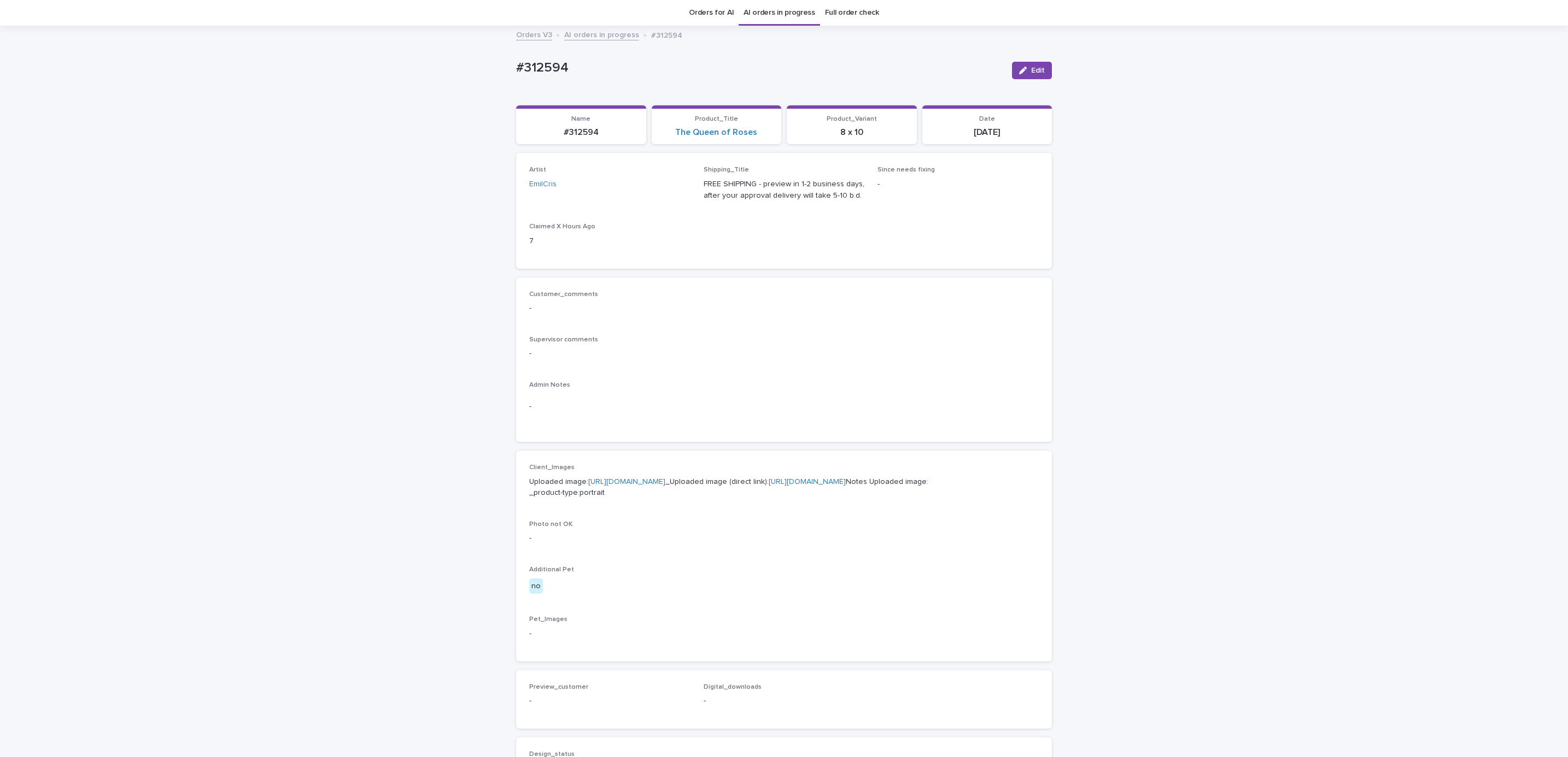
click at [131, 95] on div "Loading... Saving… Loading... Saving… #312594 Edit #312594 Edit Sorry, there wa…" at bounding box center [784, 525] width 1568 height 996
click at [359, 511] on div "Loading... Saving… Loading... Saving… #312594 Edit #312594 Edit Sorry, there wa…" at bounding box center [784, 525] width 1568 height 996
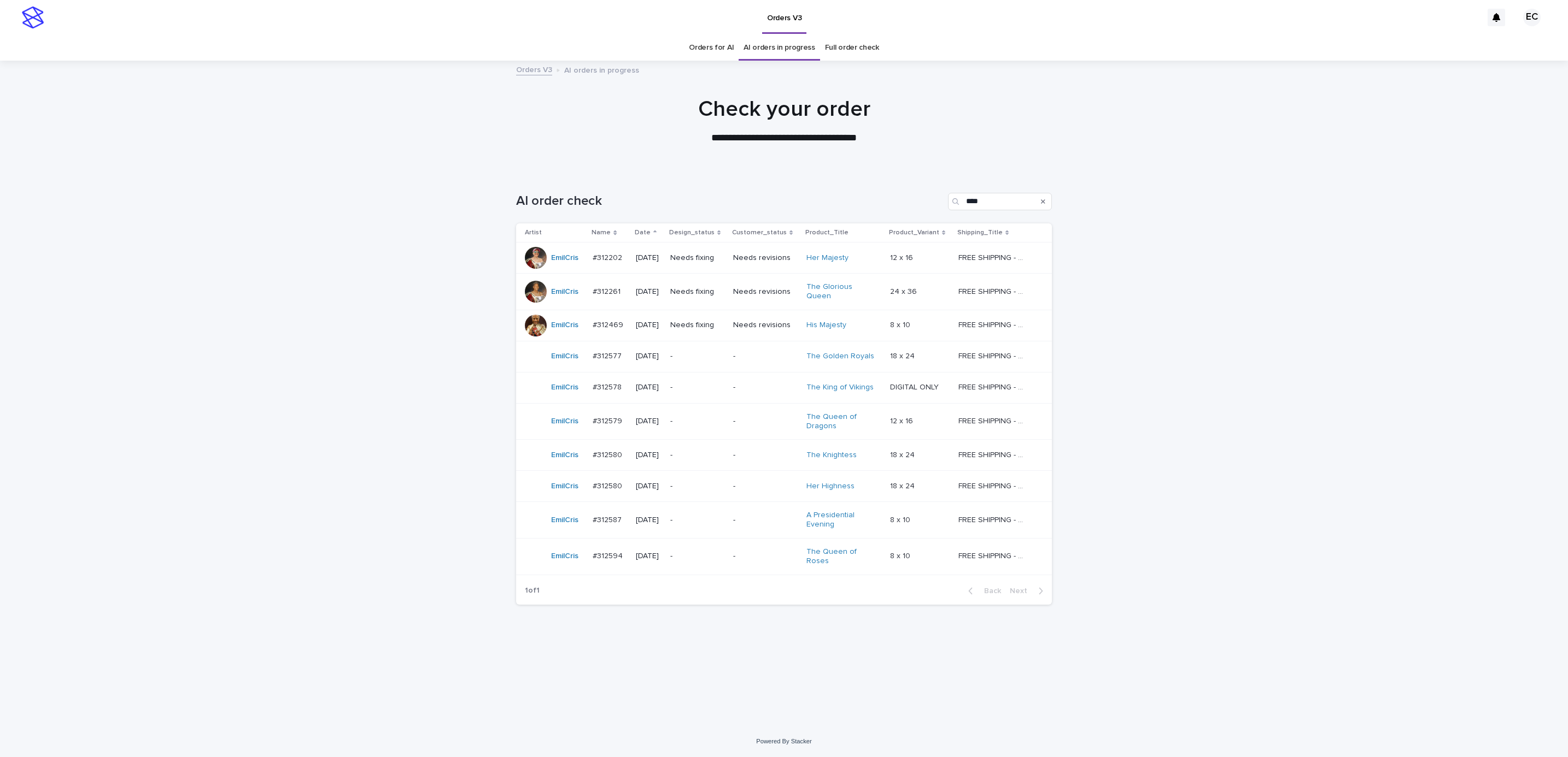
click at [1220, 260] on div "Loading... Saving… Loading... Saving… AI order check **** Artist Name Date Desi…" at bounding box center [784, 448] width 1568 height 555
click at [723, 256] on p "Needs fixing" at bounding box center [697, 258] width 54 height 9
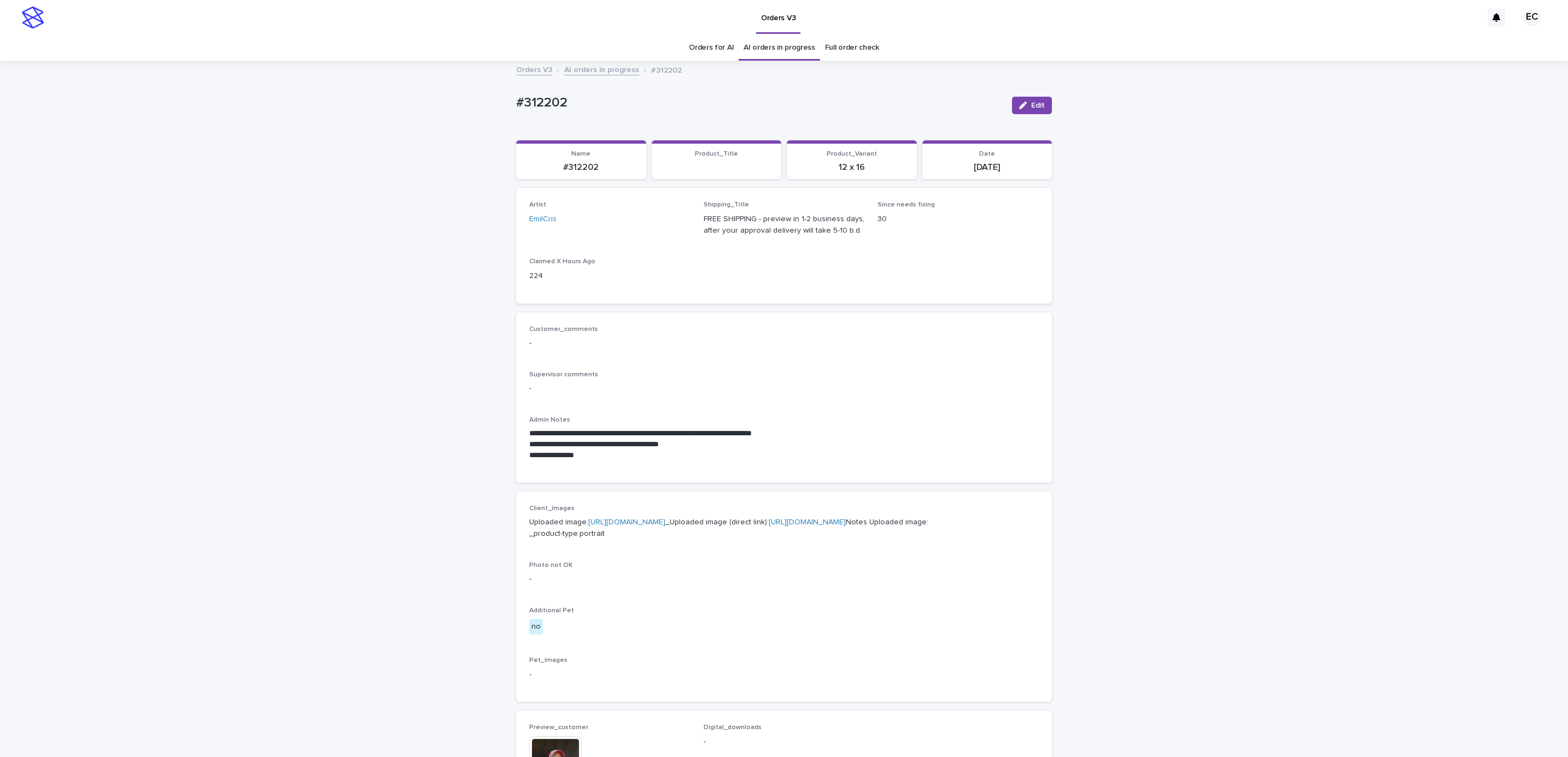
click at [1031, 106] on span "Edit" at bounding box center [1038, 106] width 14 height 7
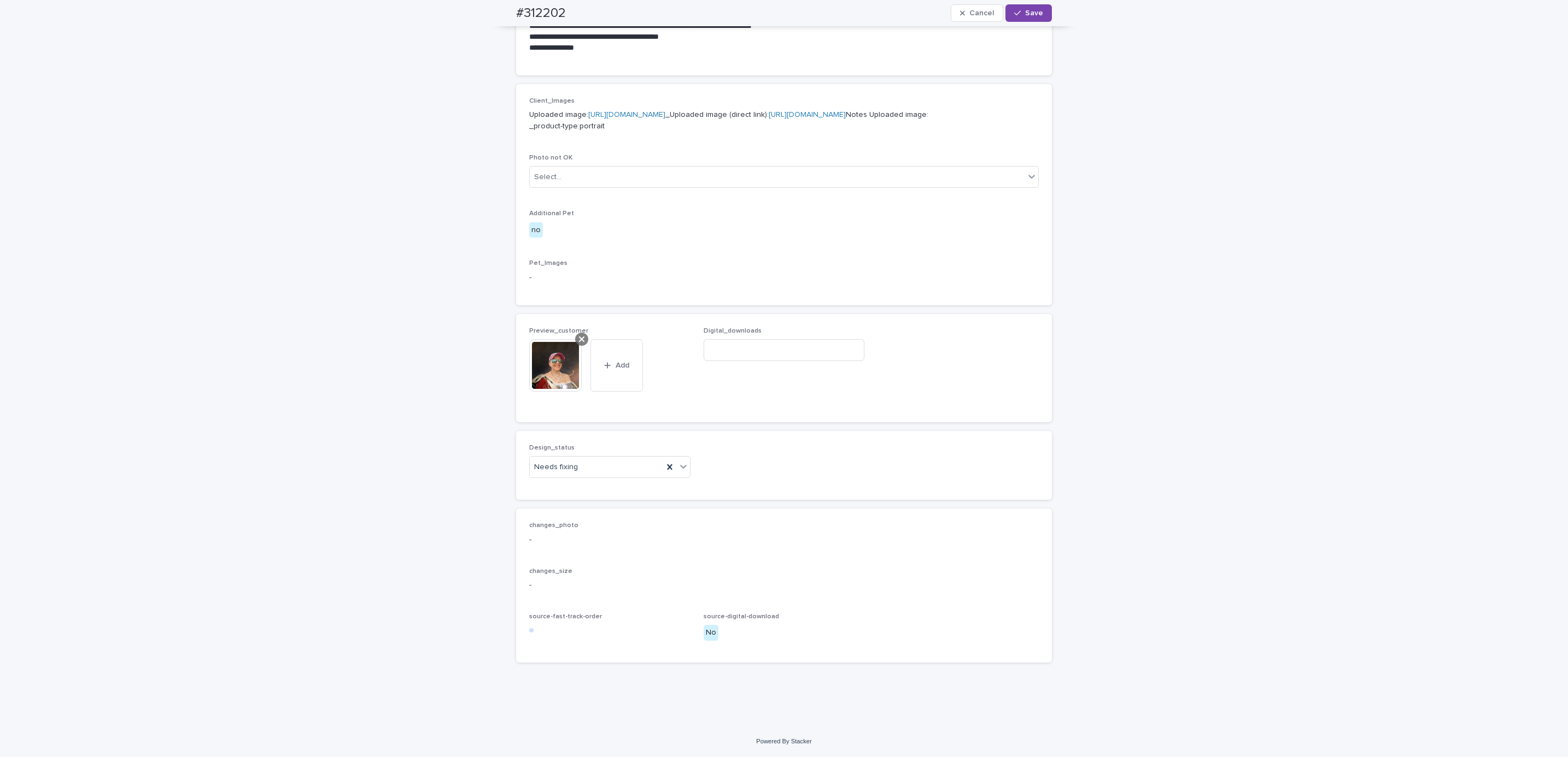
click at [579, 342] on icon at bounding box center [582, 340] width 6 height 9
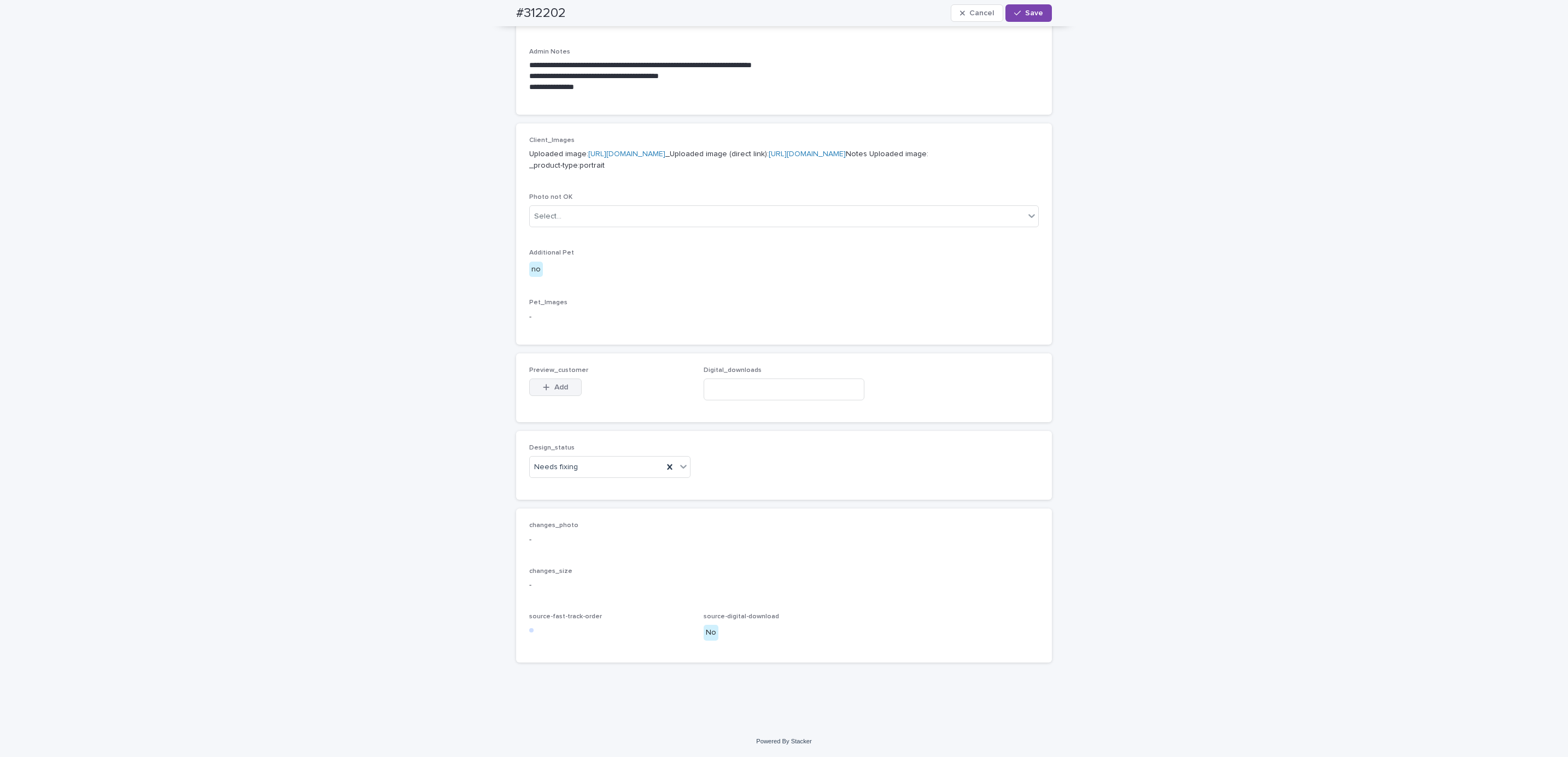
click at [556, 381] on button "Add" at bounding box center [555, 387] width 52 height 17
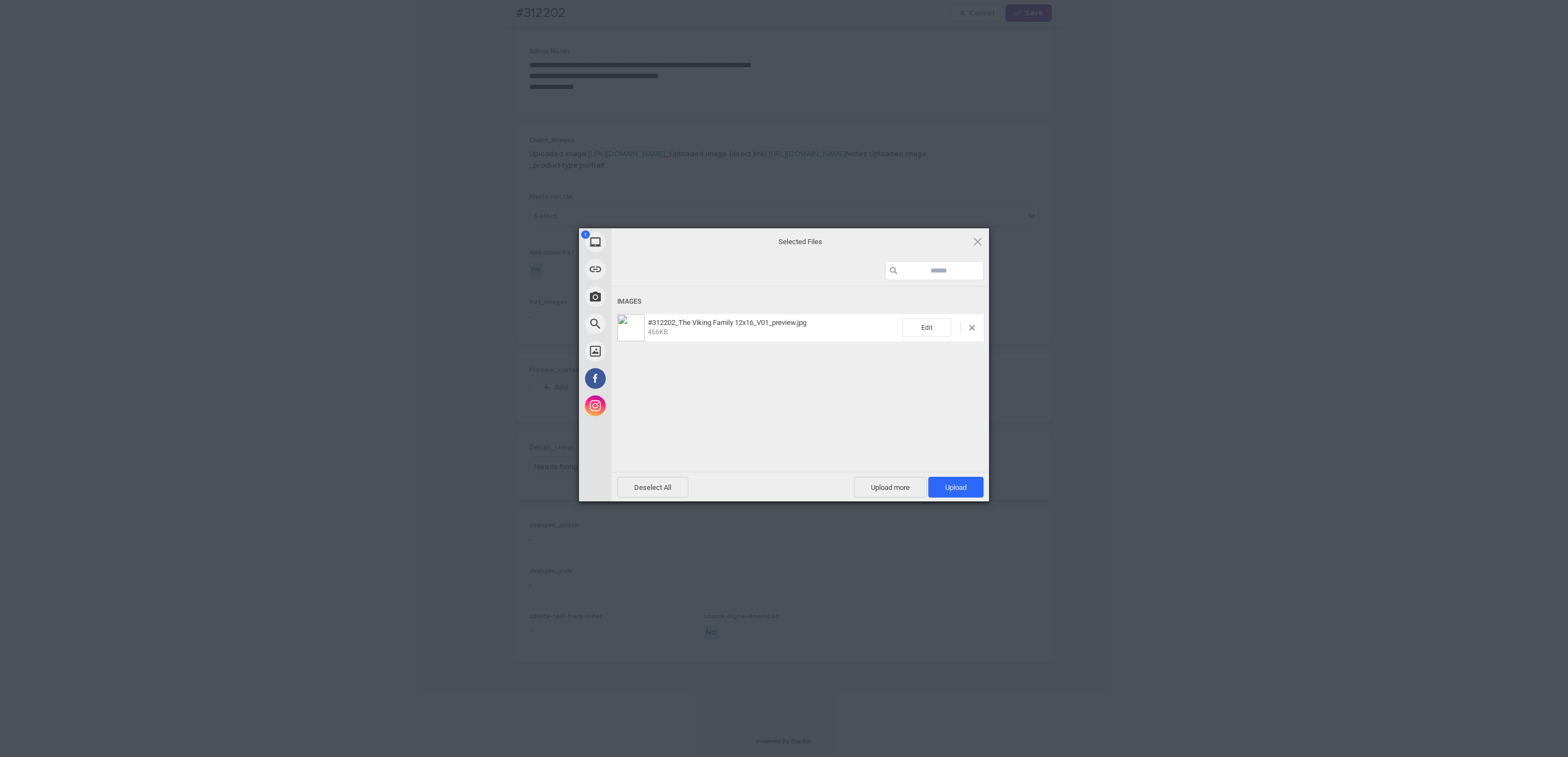
click at [953, 492] on span "Upload 1" at bounding box center [956, 487] width 55 height 21
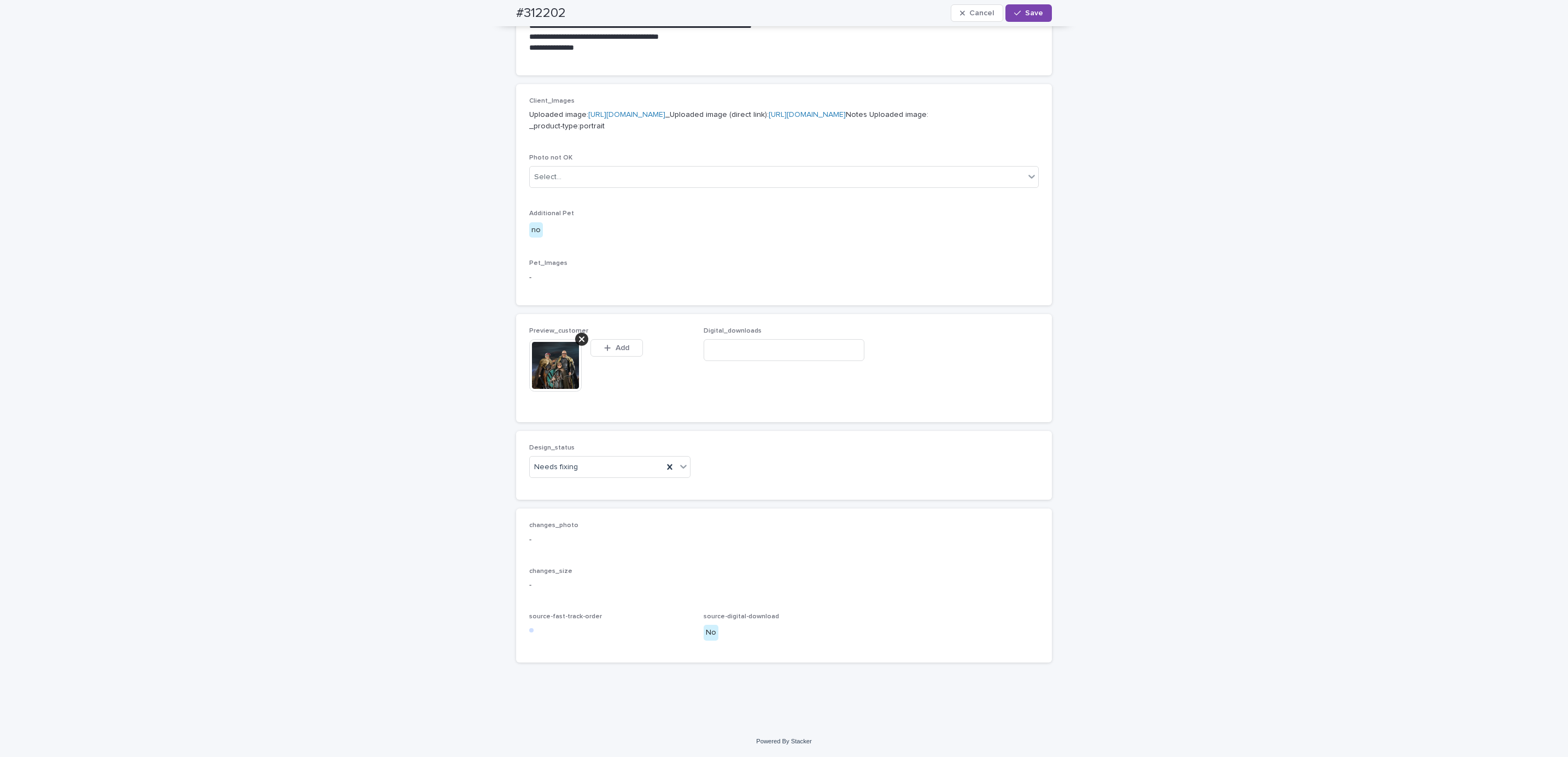
scroll to position [446, 0]
click at [616, 505] on div "Uploaded" at bounding box center [604, 507] width 160 height 19
click at [1028, 14] on span "Save" at bounding box center [1034, 13] width 18 height 7
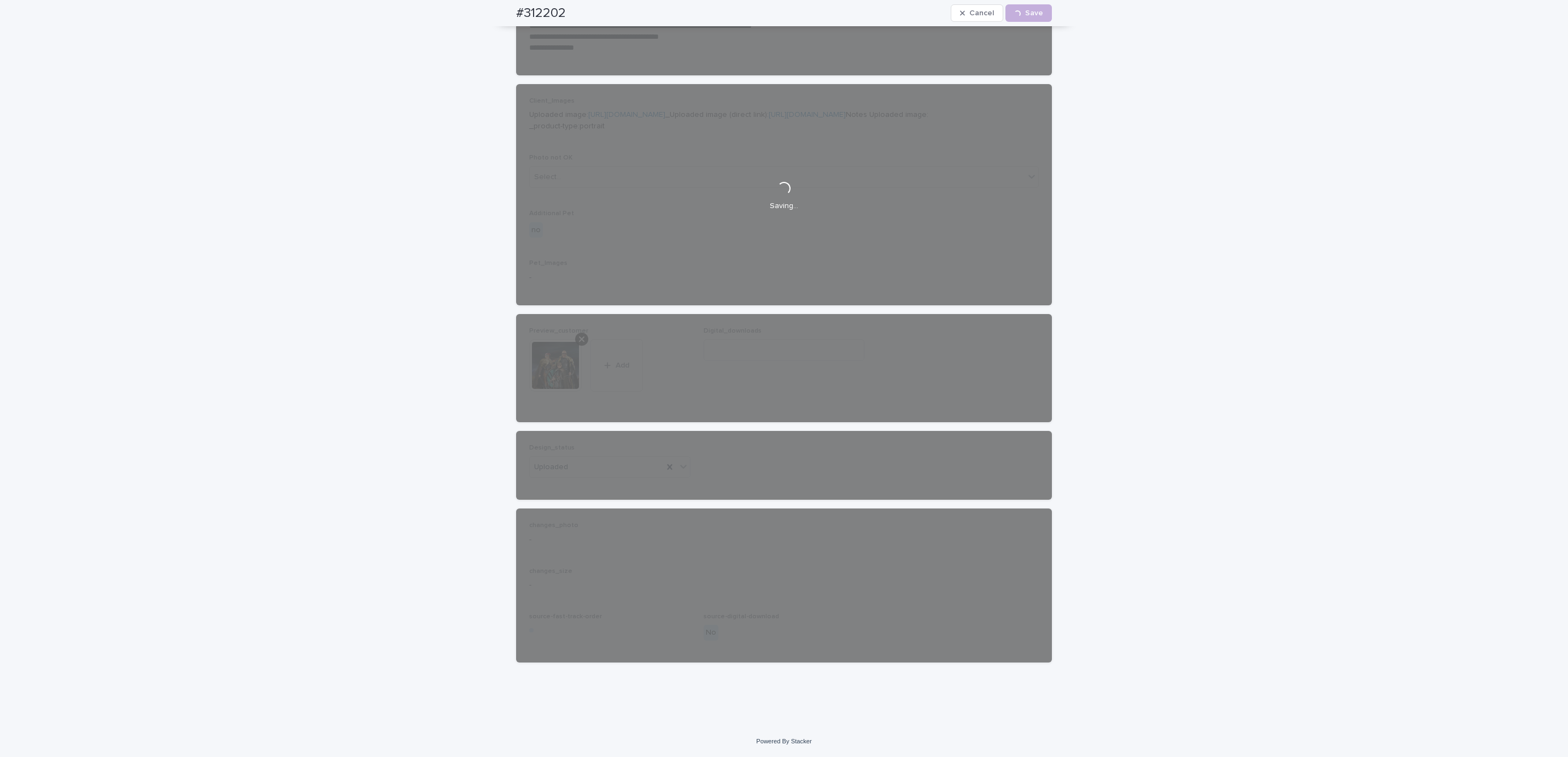
click at [1165, 154] on div "**********" at bounding box center [784, 190] width 1568 height 1072
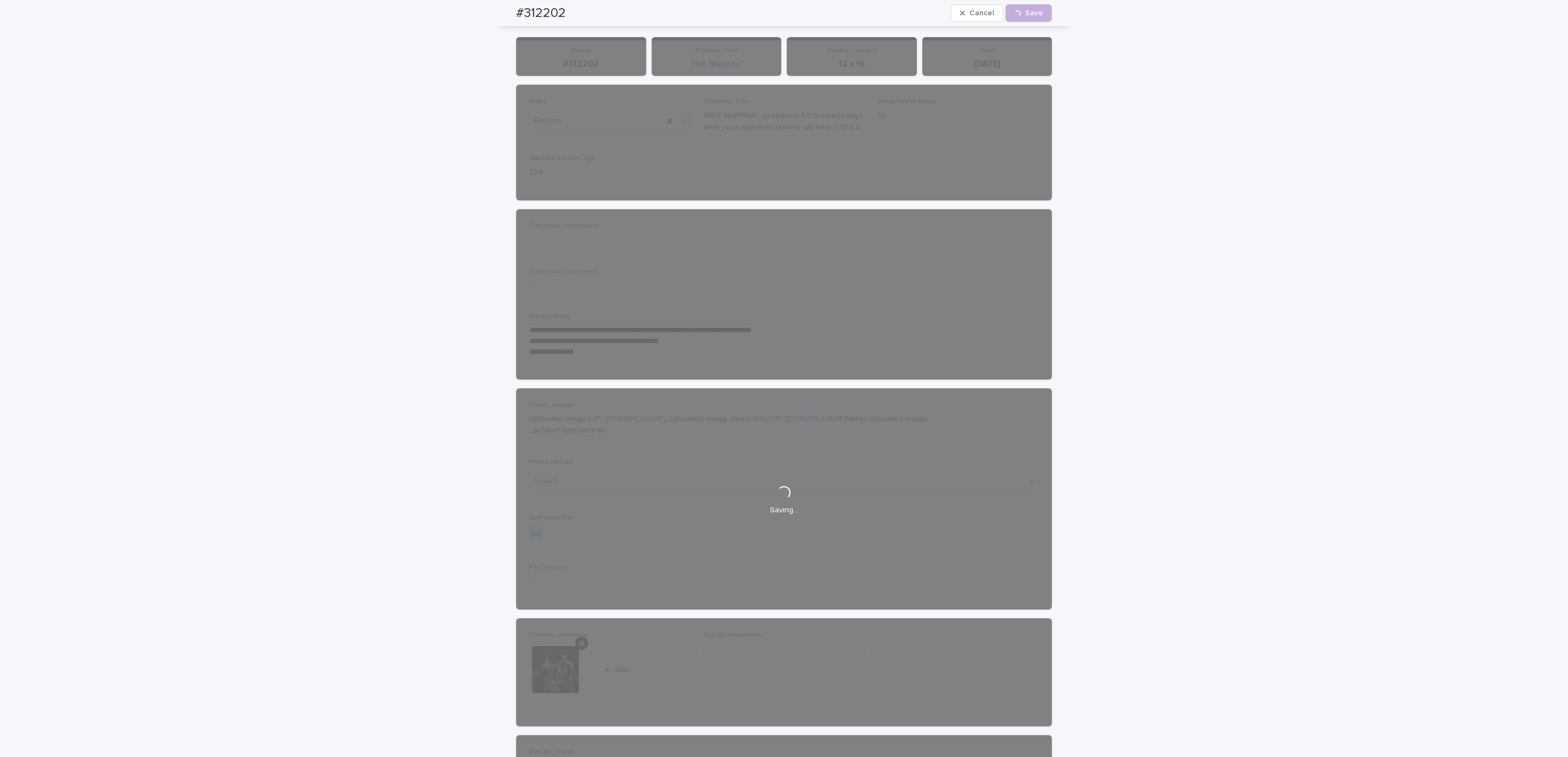
scroll to position [0, 0]
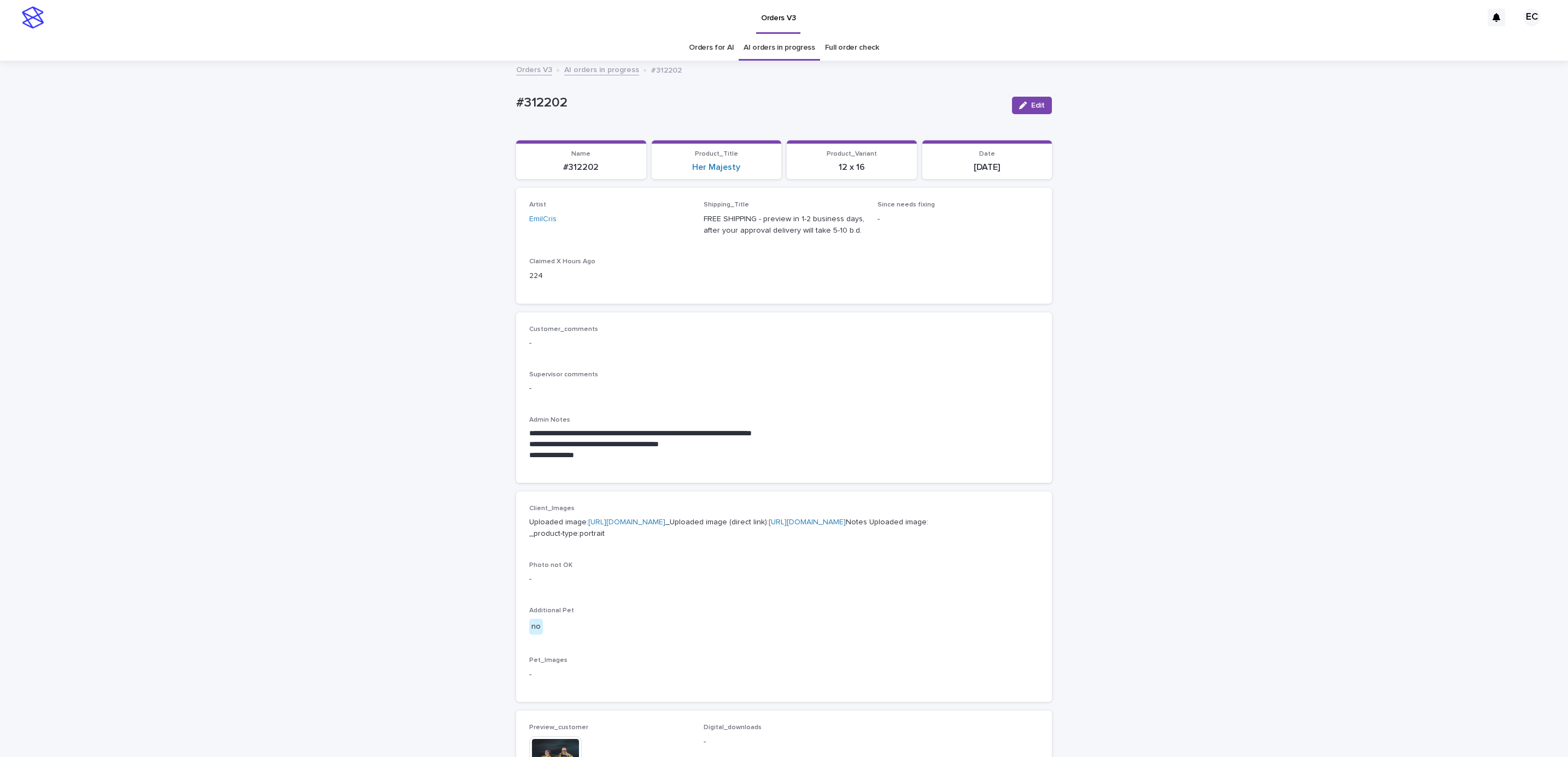
click at [497, 102] on div "**********" at bounding box center [784, 583] width 1568 height 1045
click at [575, 100] on p "#312202" at bounding box center [759, 102] width 487 height 16
copy p "#312202"
click at [126, 89] on div "**********" at bounding box center [784, 583] width 1568 height 1045
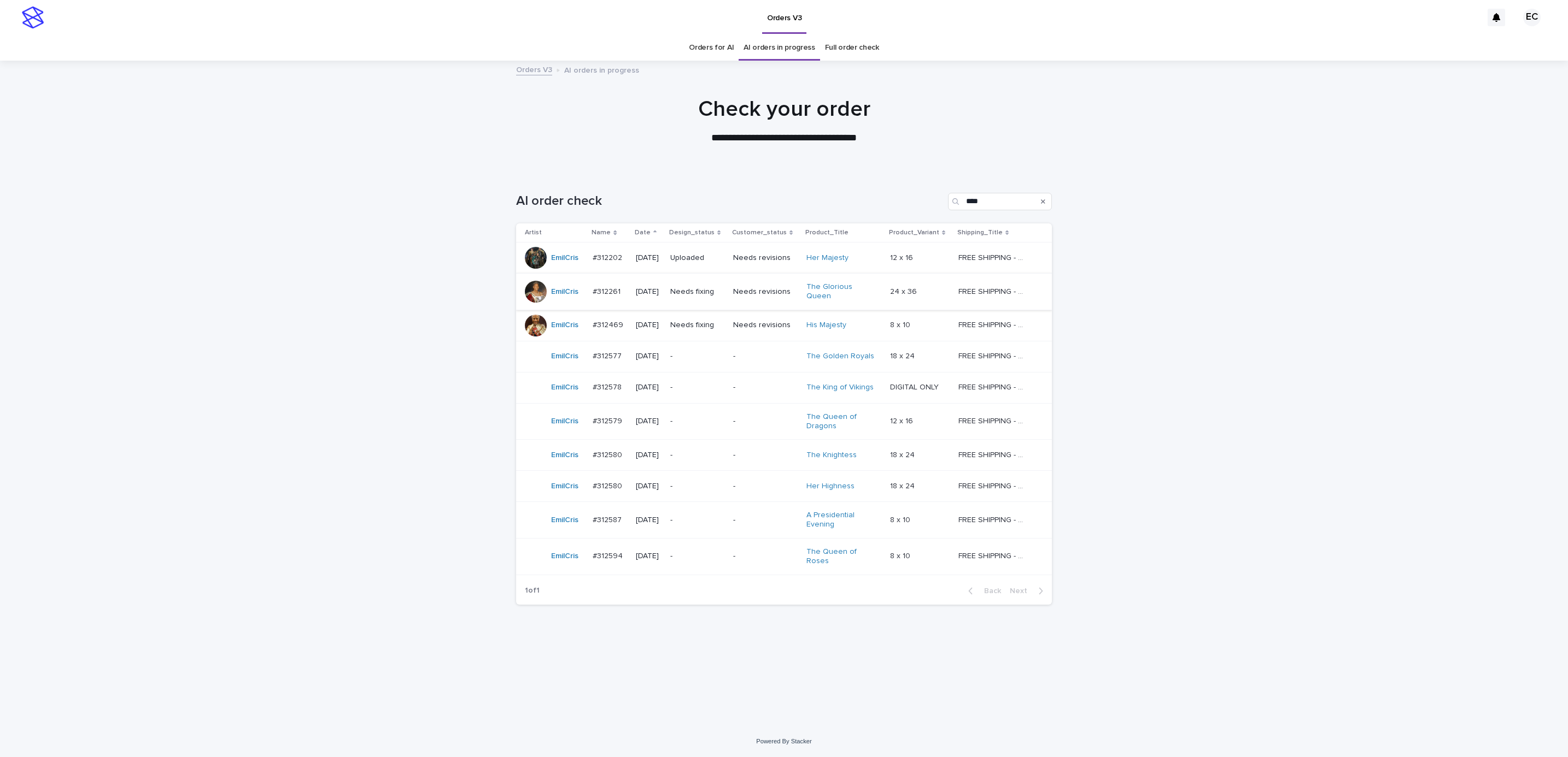
click at [712, 289] on p "Needs fixing" at bounding box center [697, 292] width 54 height 9
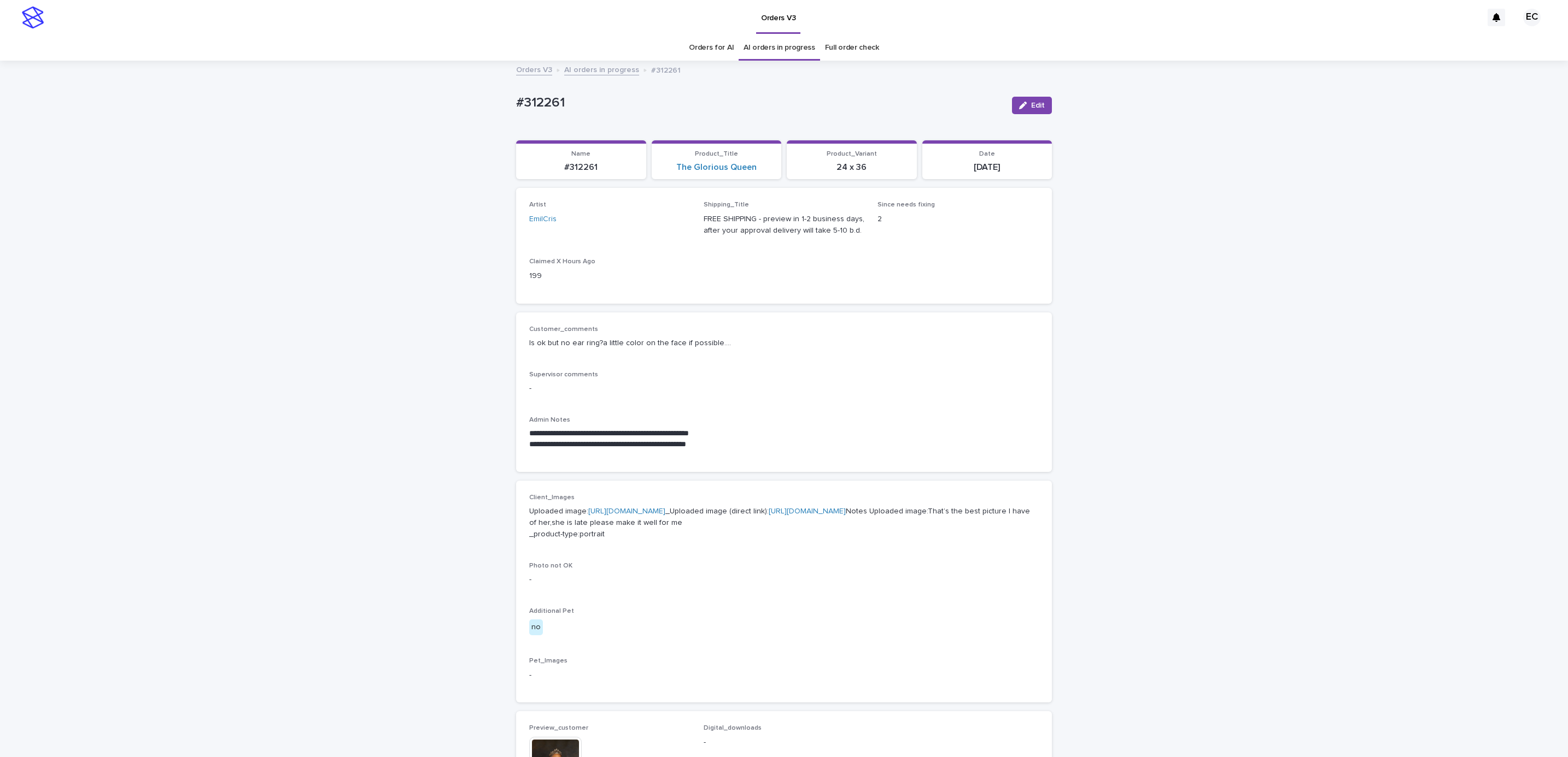
click at [1022, 106] on div "button" at bounding box center [1025, 106] width 12 height 7
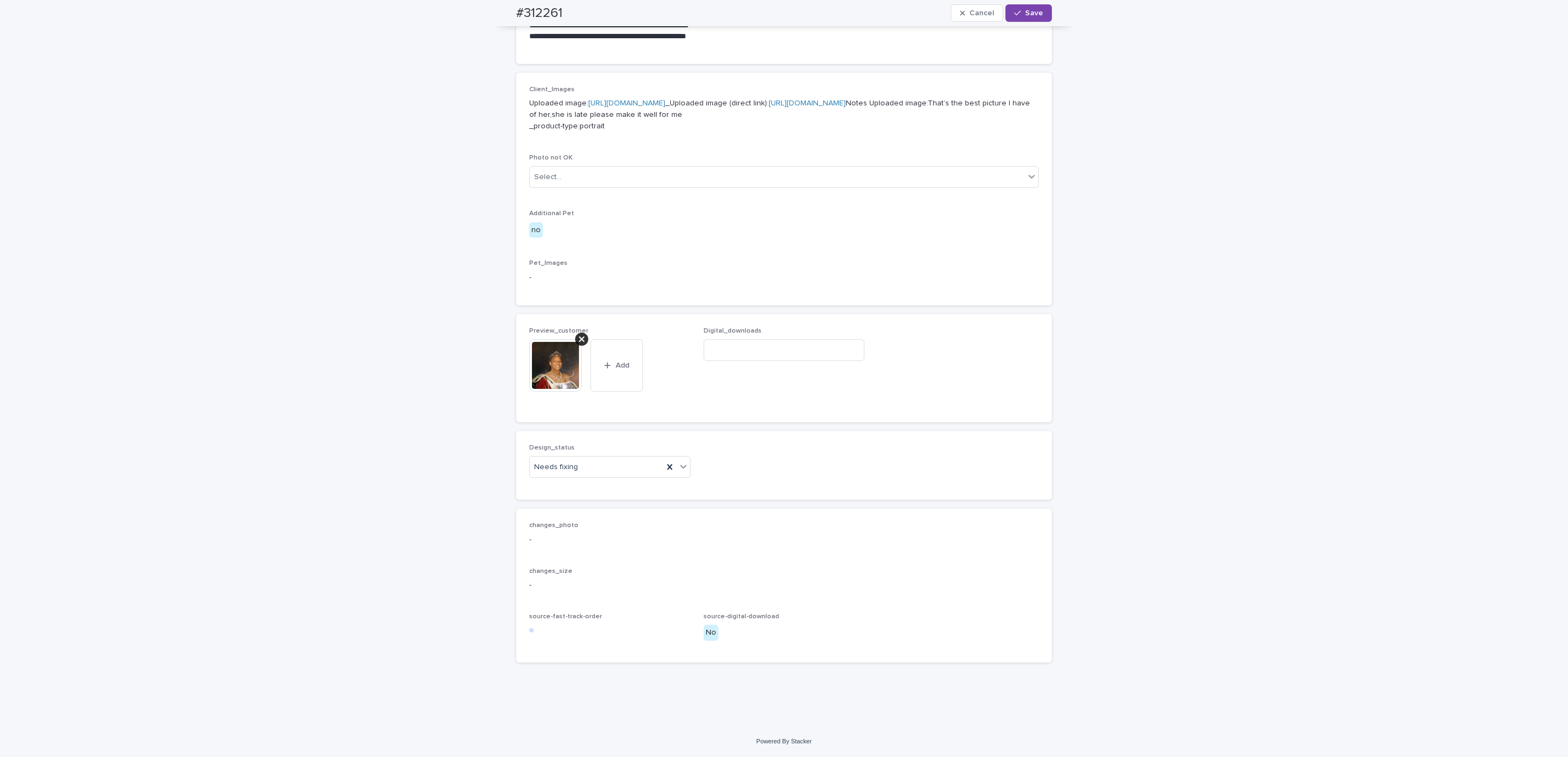
click at [579, 342] on icon at bounding box center [582, 339] width 6 height 6
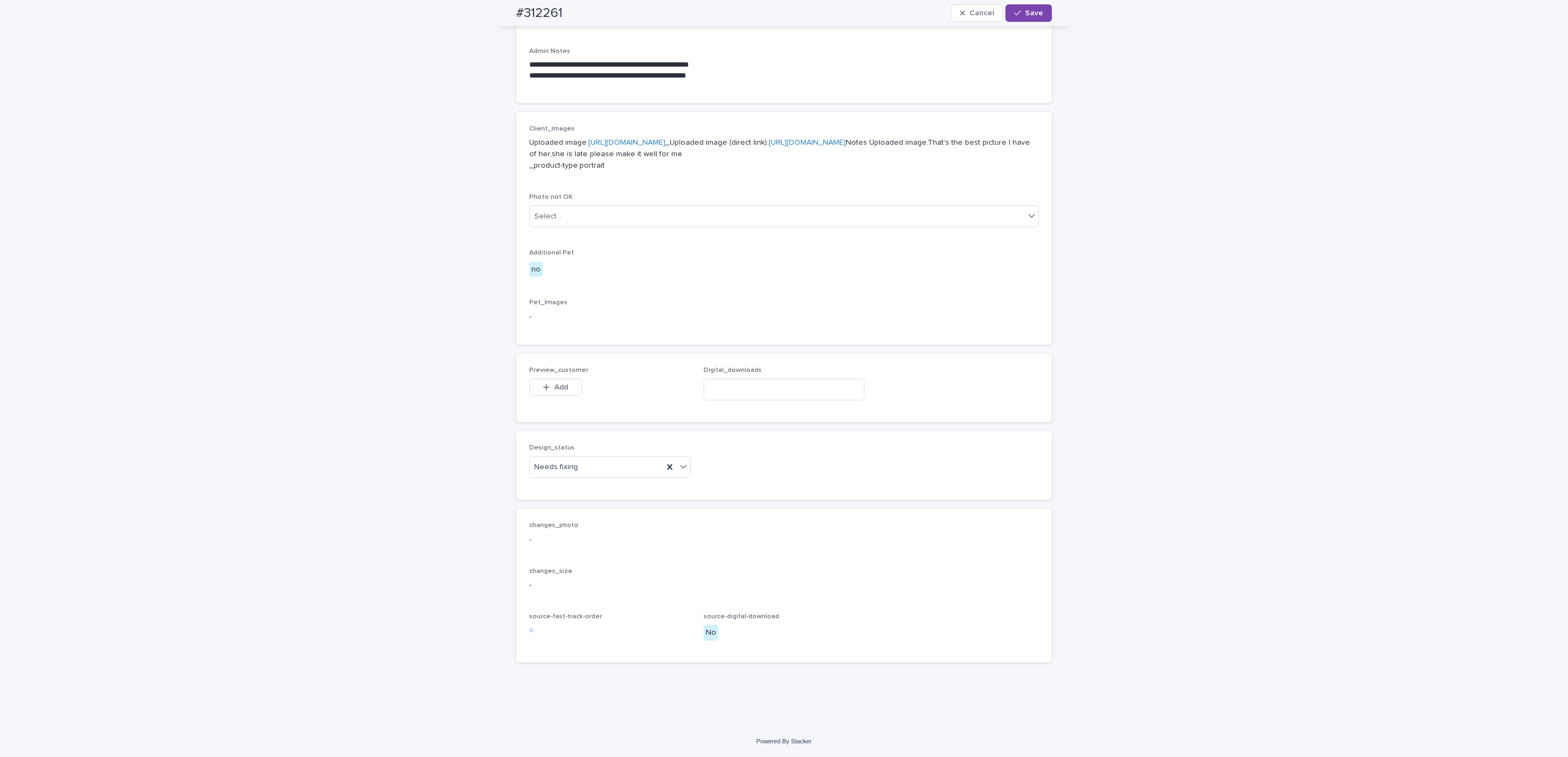
click at [556, 377] on div "Preview_customer This file cannot be opened Download File Add" at bounding box center [609, 388] width 161 height 42
click at [554, 389] on span "Add" at bounding box center [561, 388] width 14 height 7
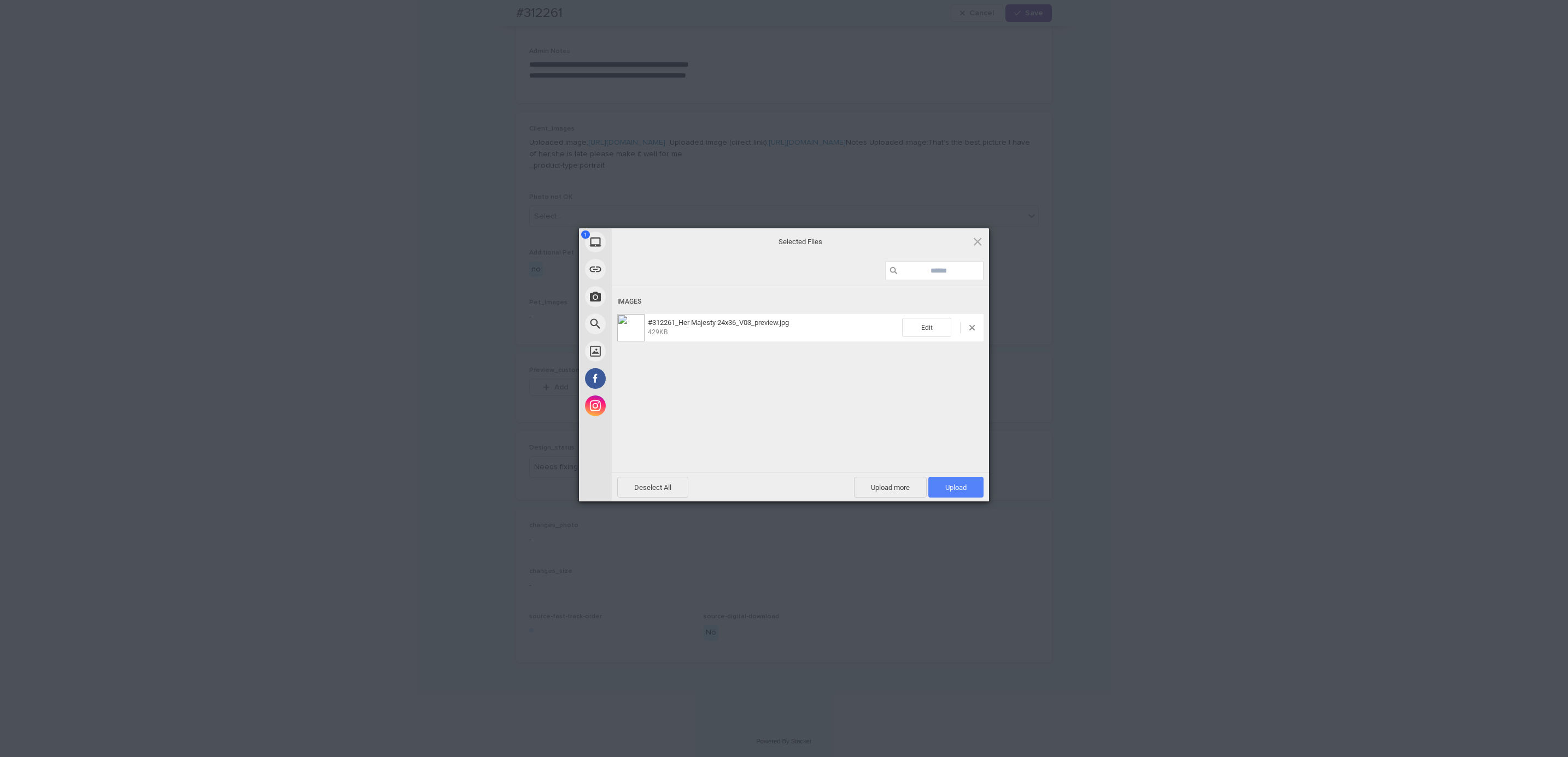
click at [963, 483] on span "Upload 1" at bounding box center [955, 487] width 21 height 8
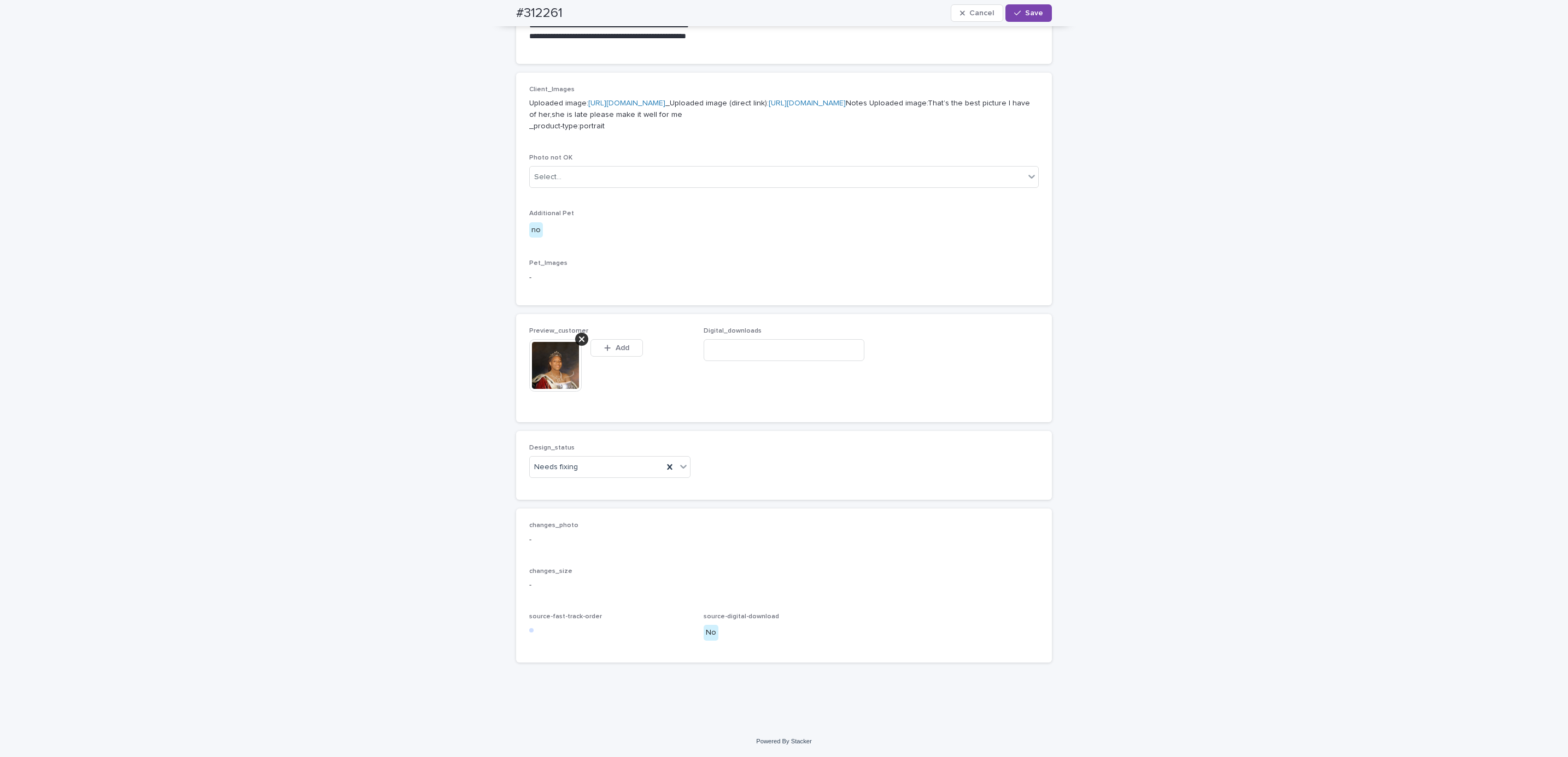
scroll to position [435, 0]
click at [599, 510] on div "Uploaded" at bounding box center [604, 508] width 160 height 19
click at [1033, 12] on span "Save" at bounding box center [1034, 13] width 18 height 7
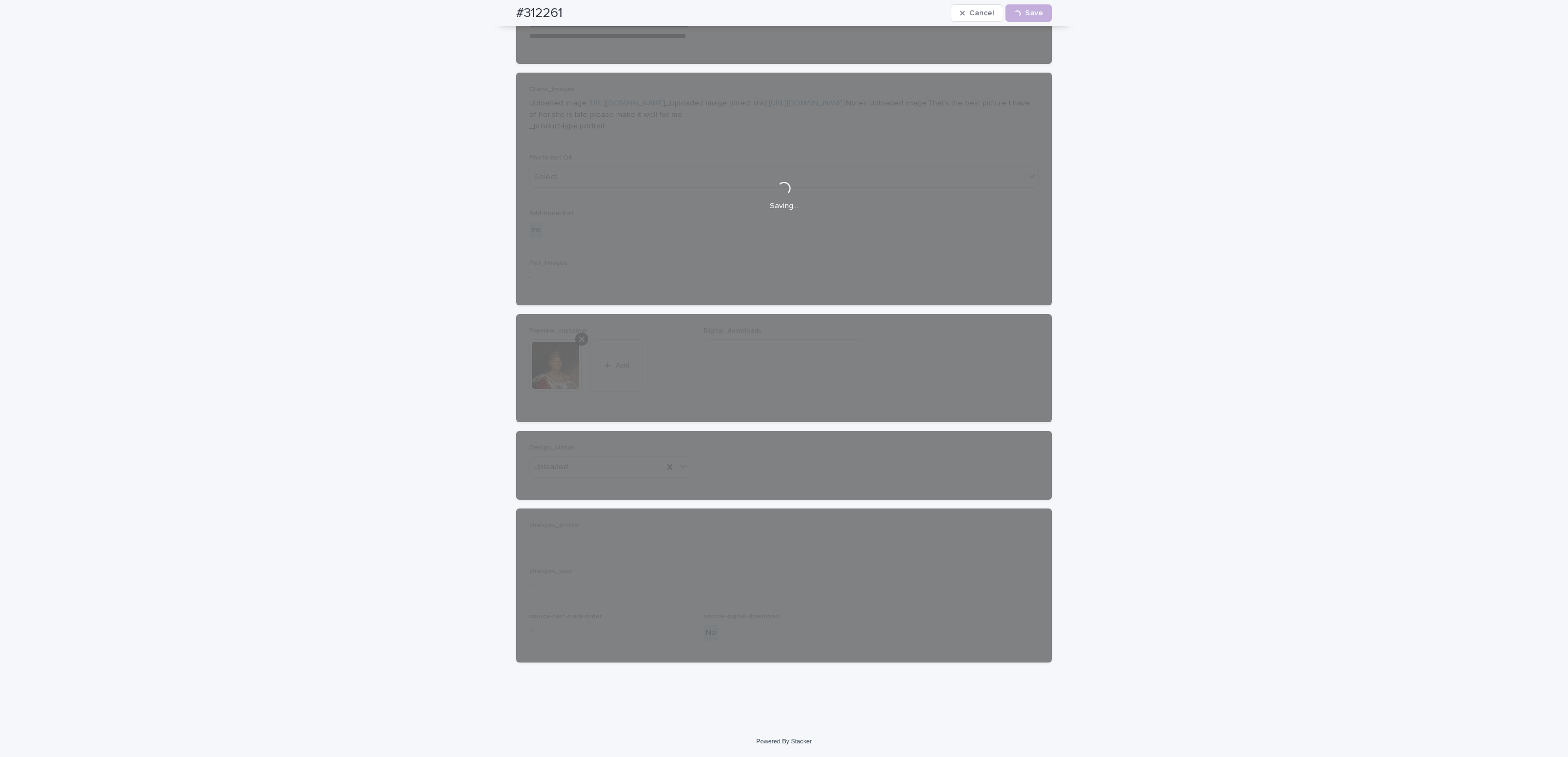
click at [494, 13] on div "#312261 Cancel Loading... Save" at bounding box center [784, 13] width 588 height 27
click at [561, 12] on div "#312261 Cancel Loading... Save" at bounding box center [783, 13] width 536 height 27
copy h2 "#312261"
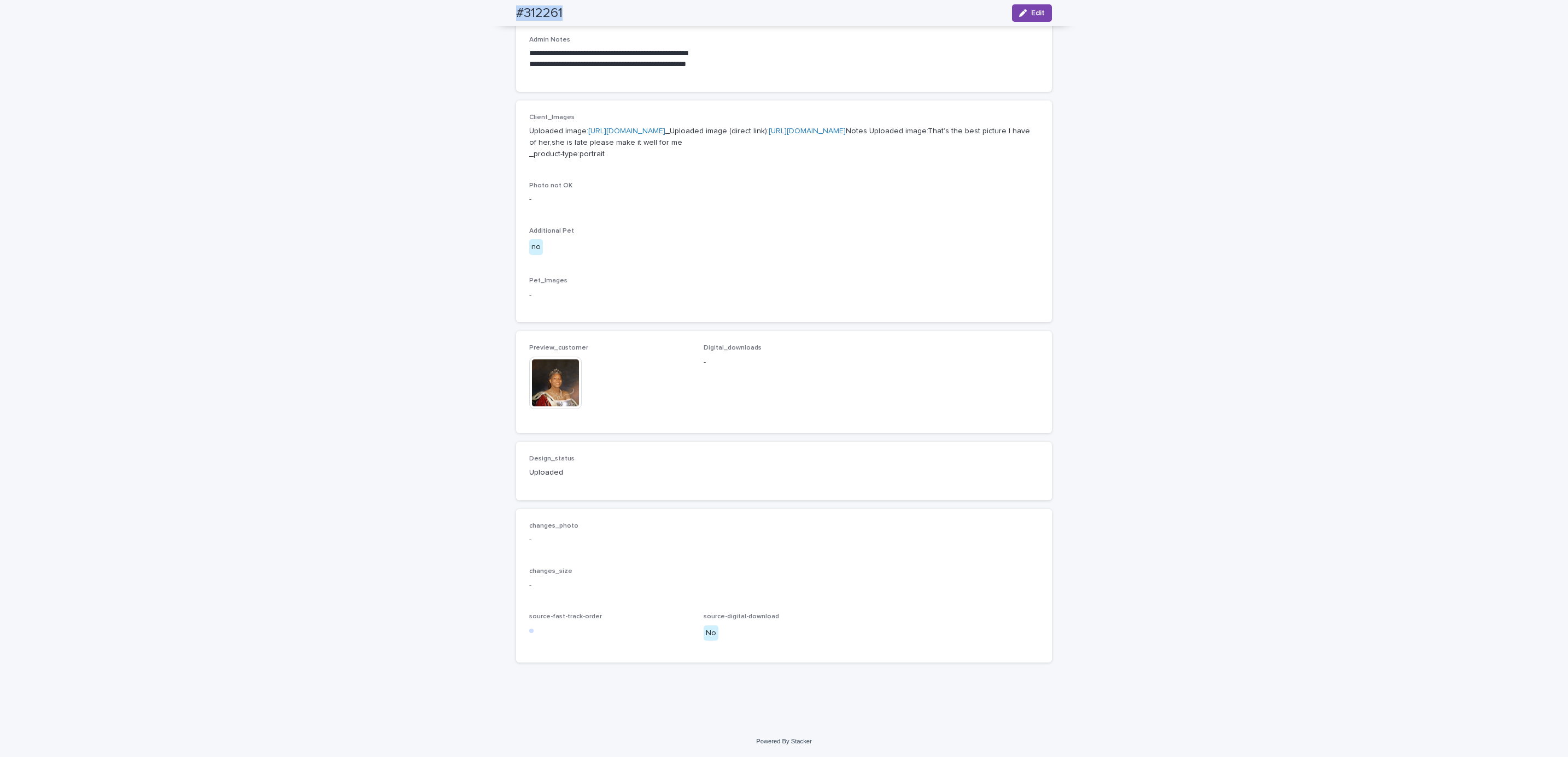
click at [122, 119] on div "**********" at bounding box center [784, 204] width 1568 height 1045
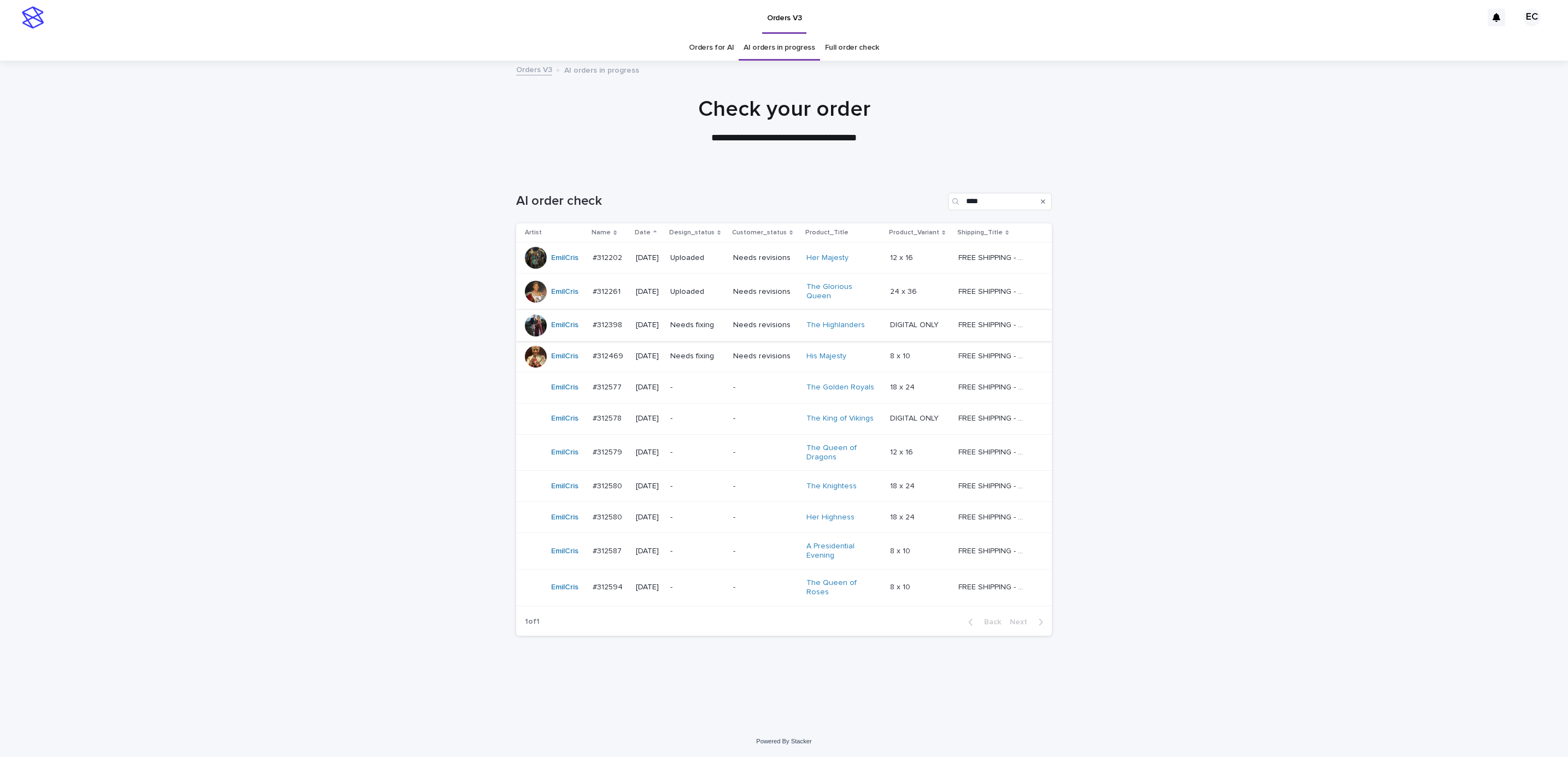
click at [707, 322] on p "Needs fixing" at bounding box center [697, 325] width 54 height 9
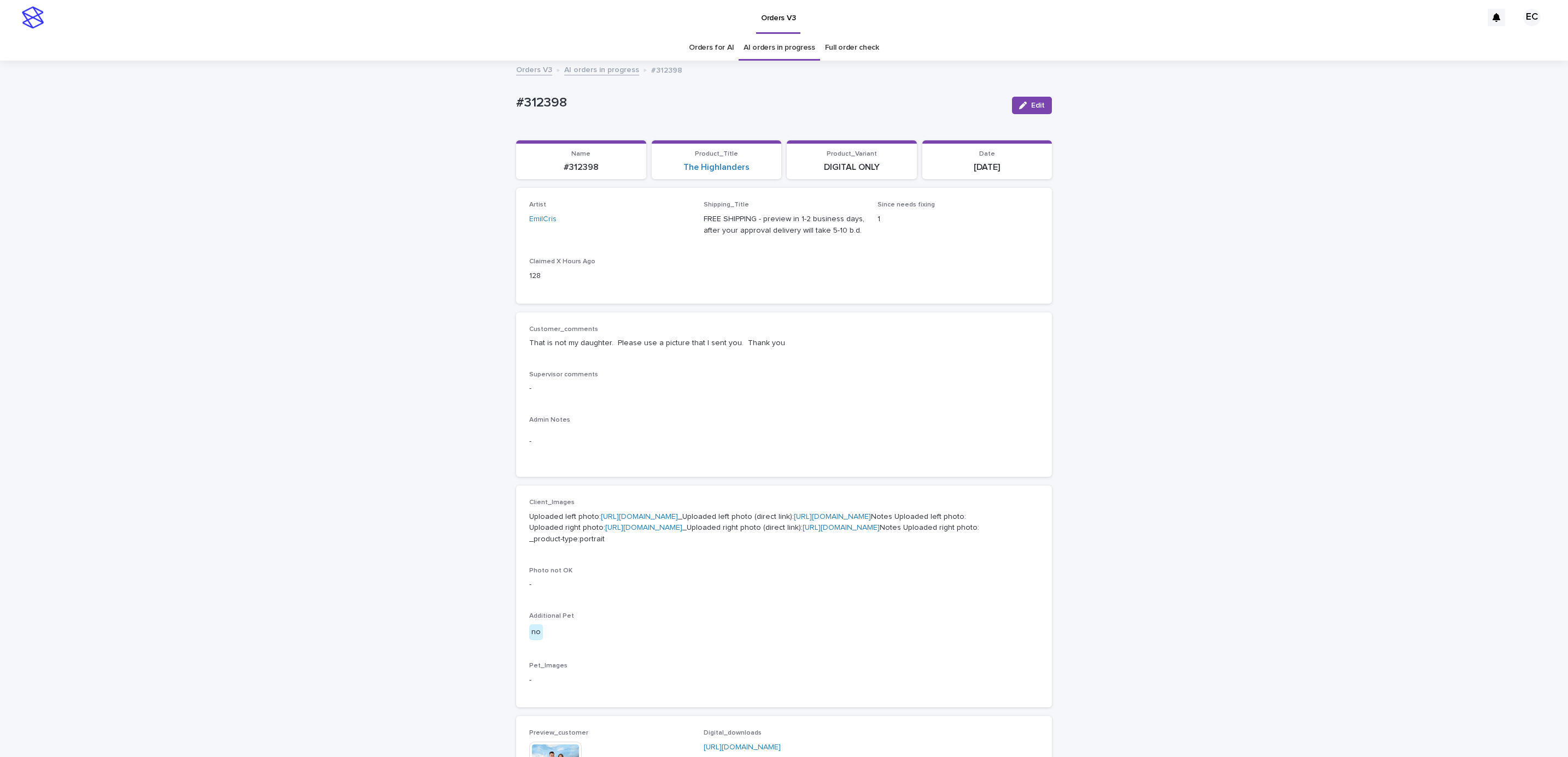
scroll to position [28, 0]
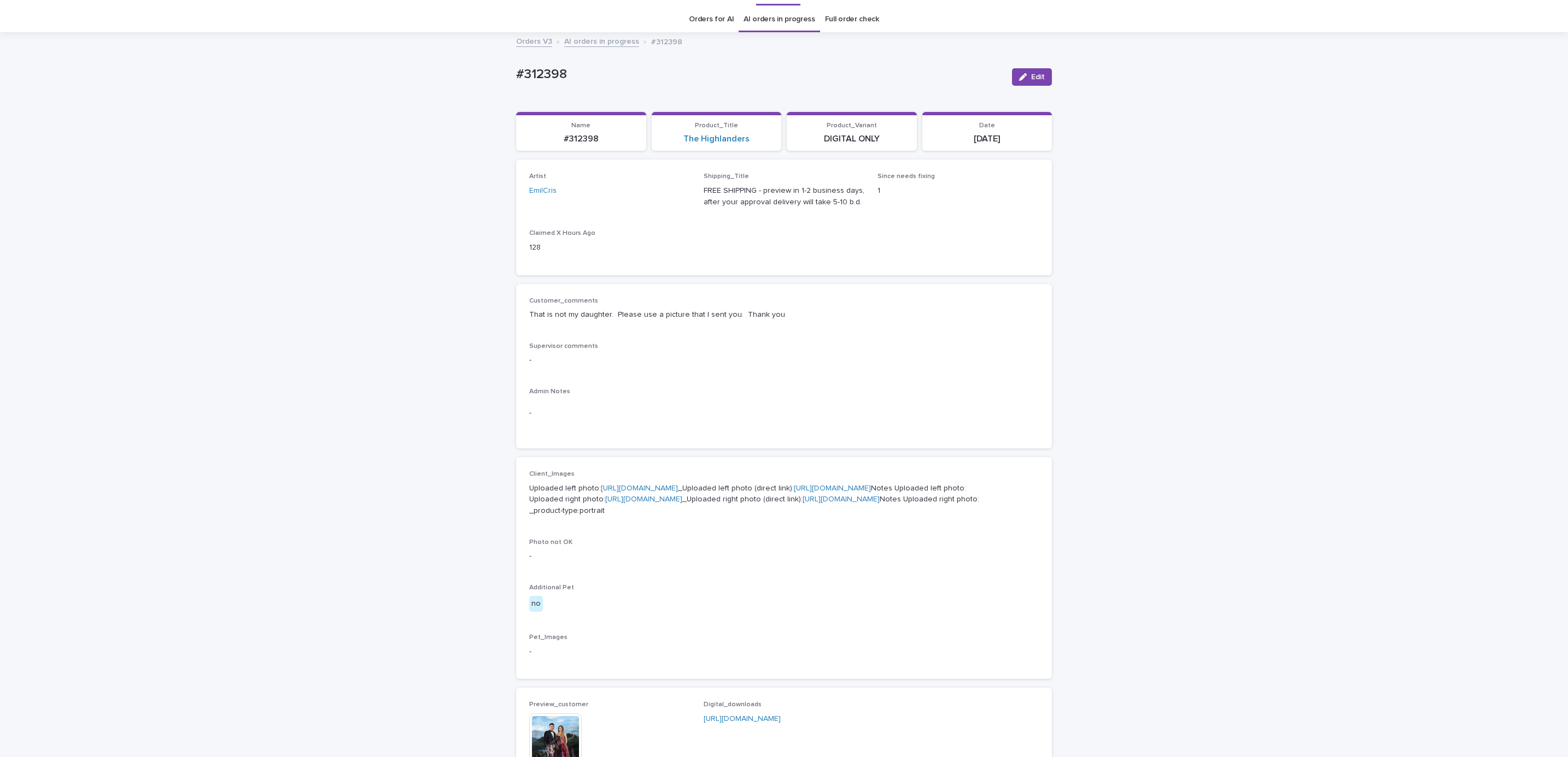
click at [650, 503] on link "[URL][DOMAIN_NAME]" at bounding box center [643, 499] width 77 height 7
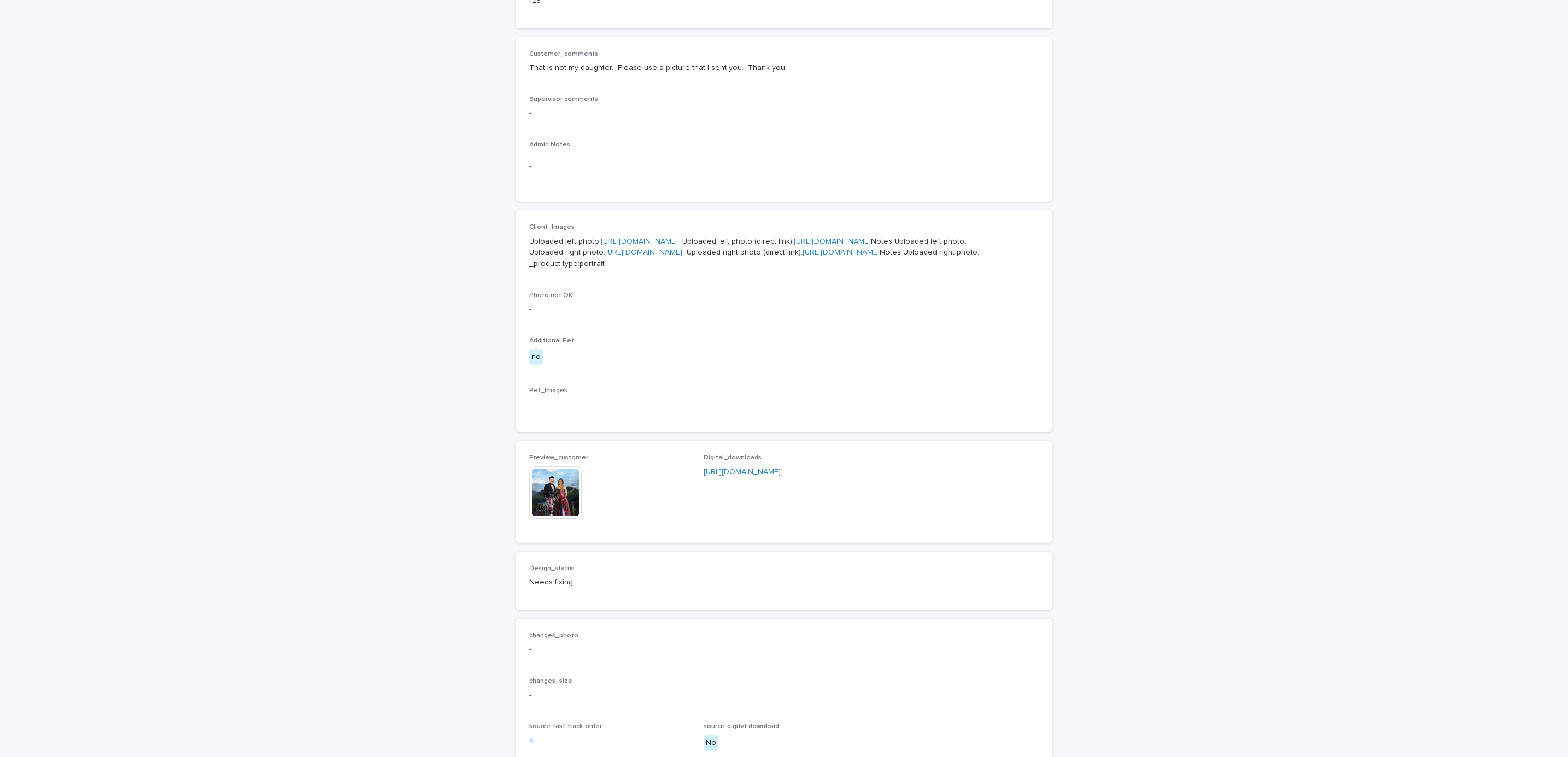
scroll to position [499, 0]
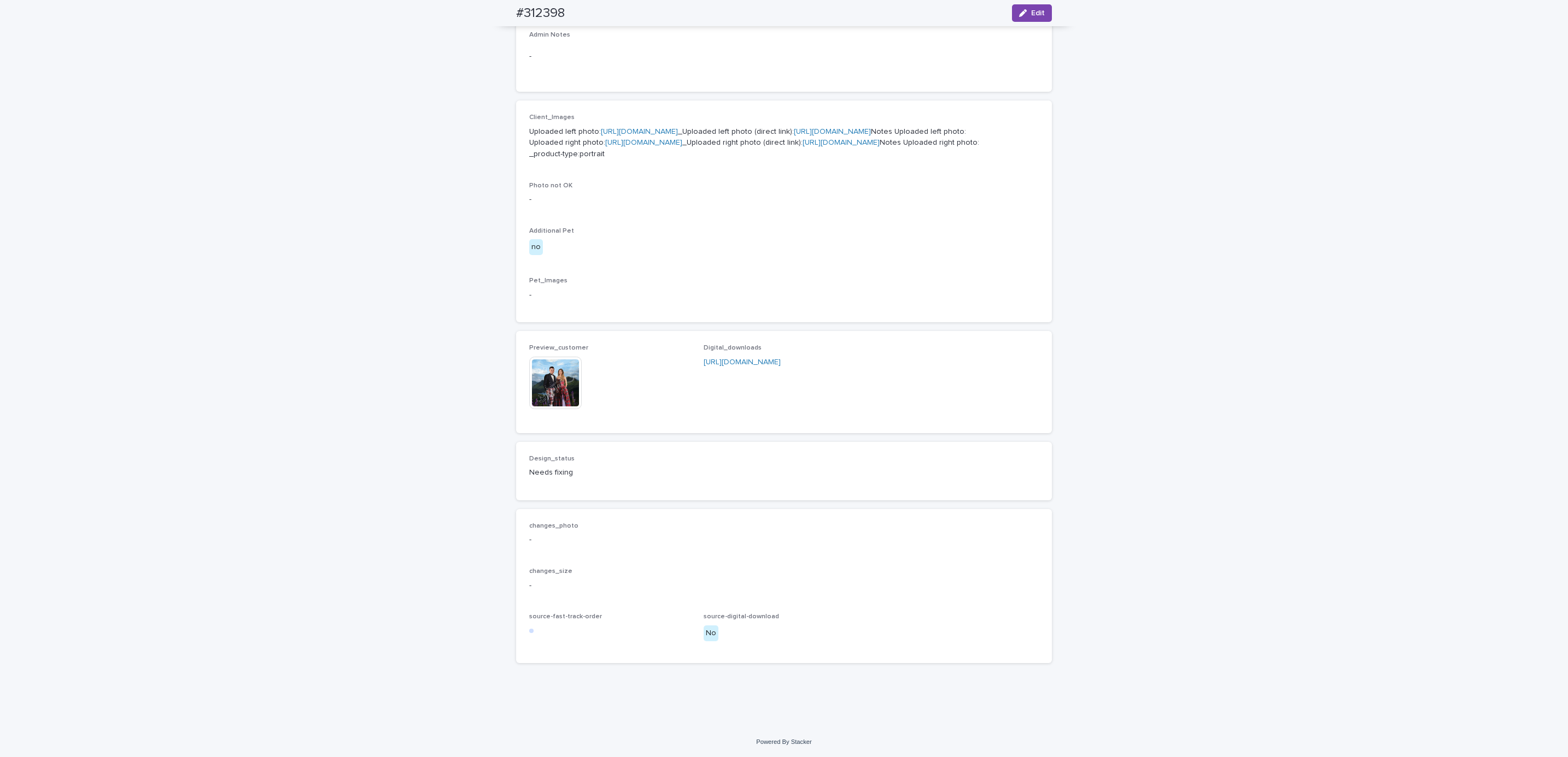
click at [555, 389] on img at bounding box center [555, 382] width 52 height 52
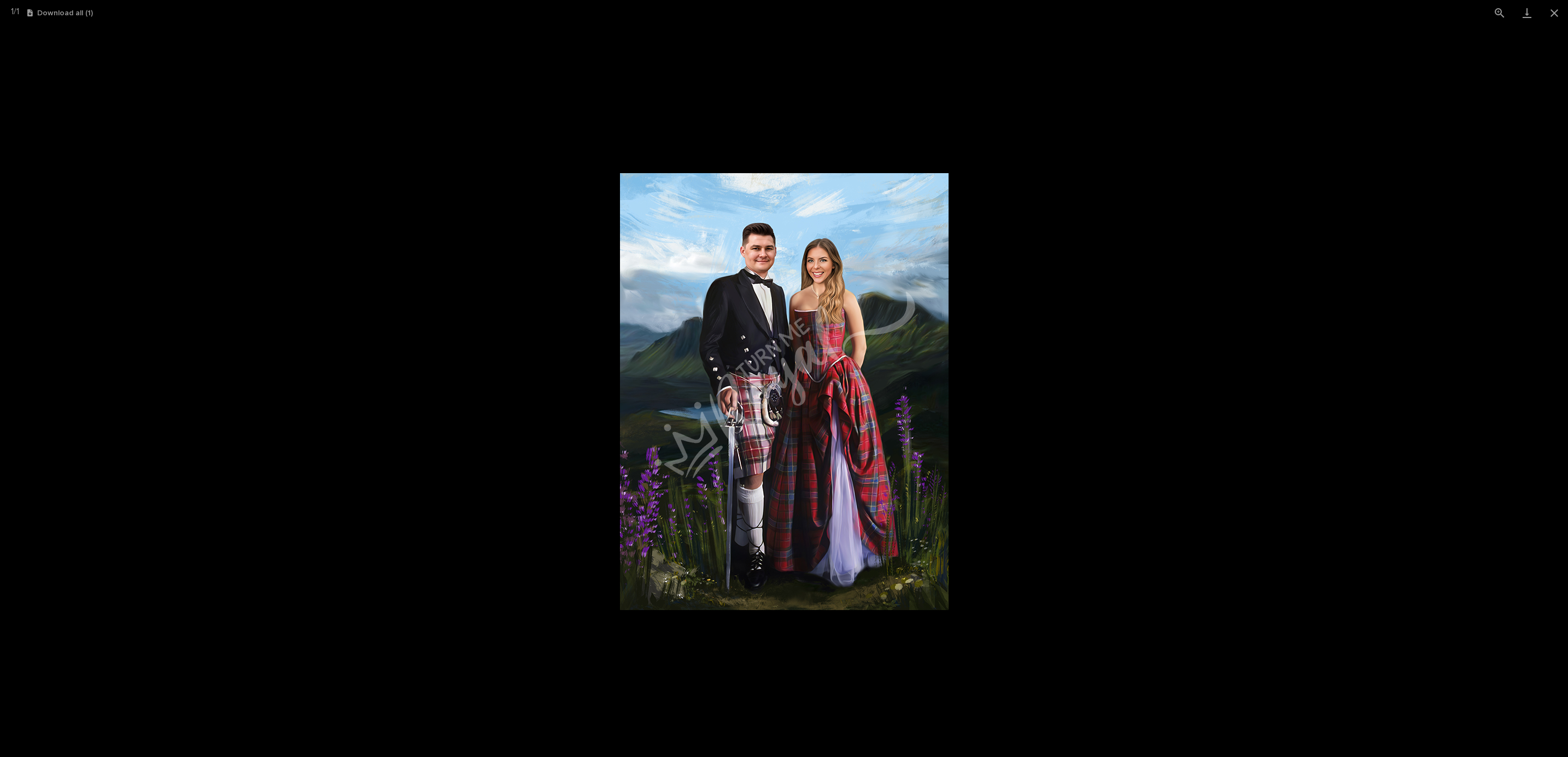
click at [1189, 334] on picture at bounding box center [784, 391] width 1568 height 731
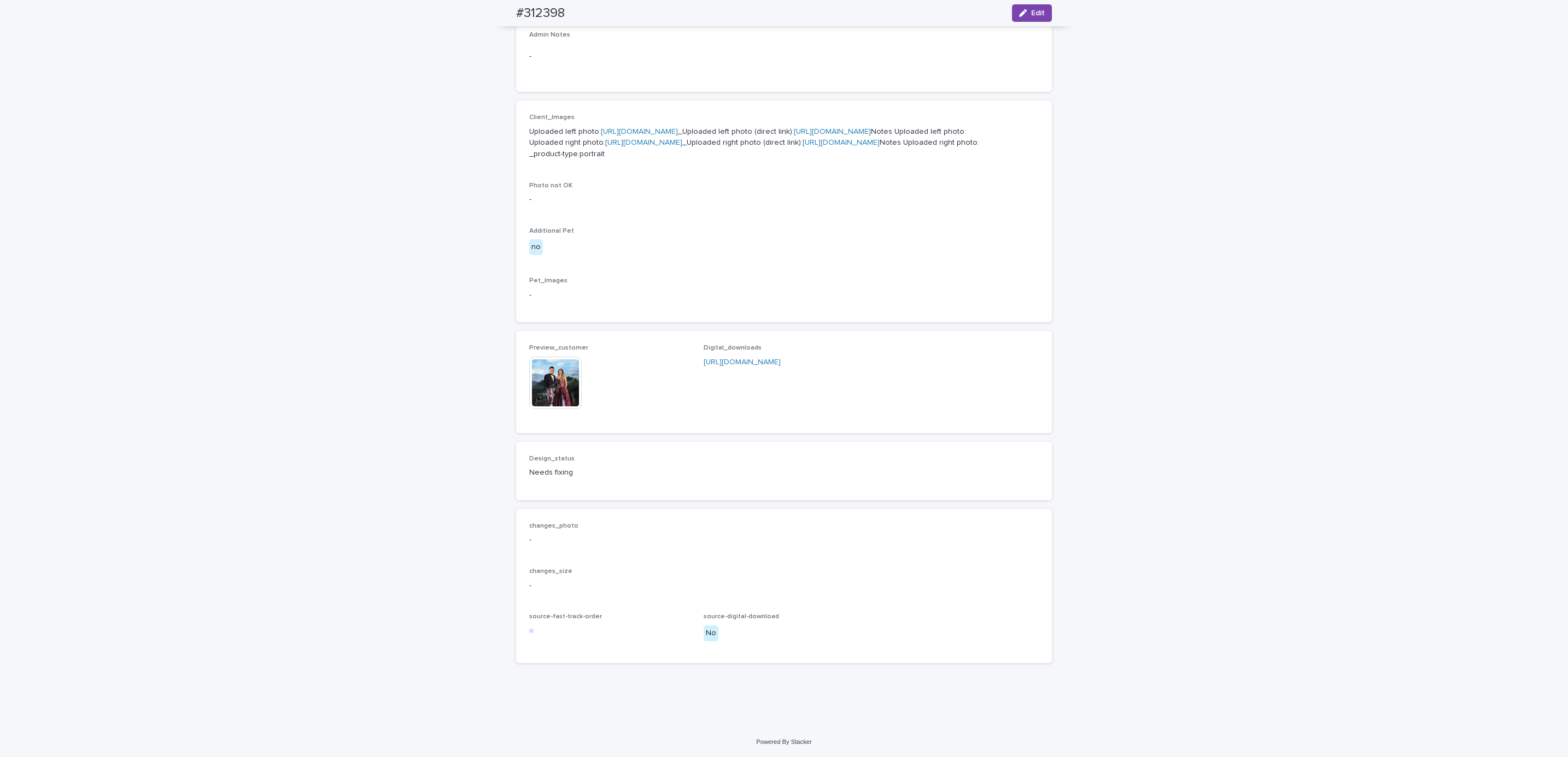
click at [312, 564] on div "Loading... Saving… Loading... Saving… #312398 Edit #312398 Edit Sorry, there wa…" at bounding box center [784, 201] width 1568 height 1050
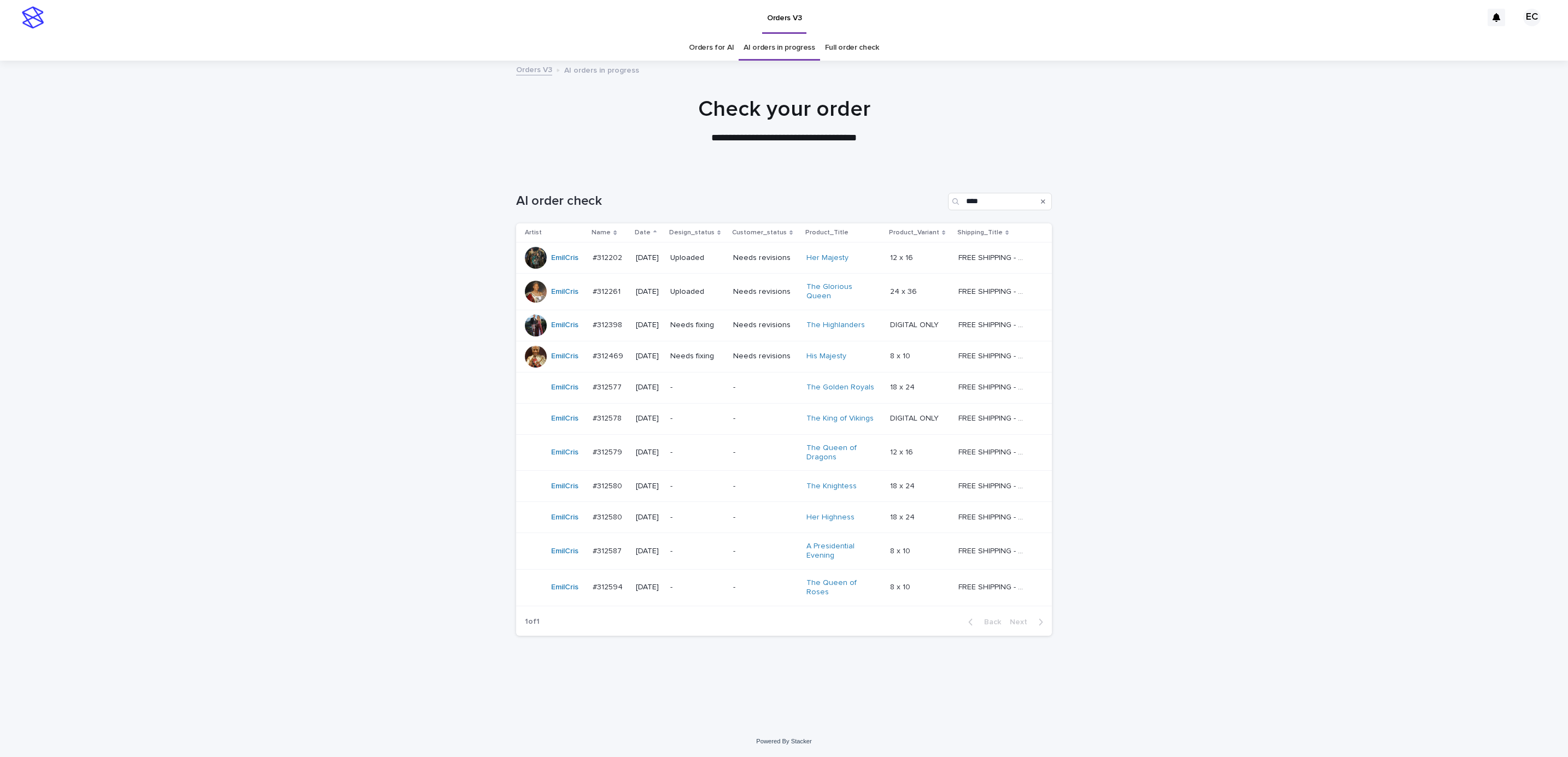
click at [707, 352] on p "Needs fixing" at bounding box center [697, 356] width 54 height 9
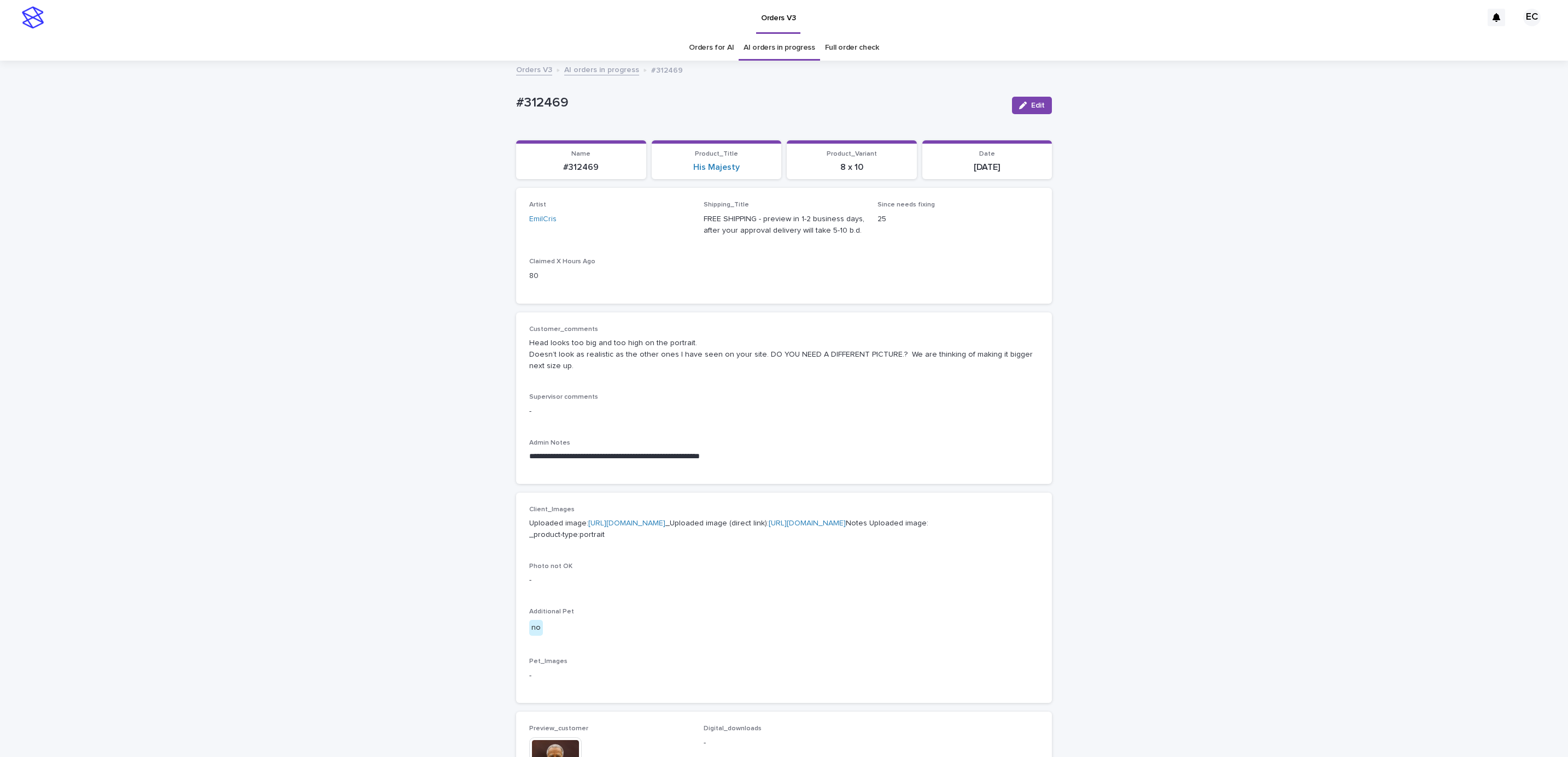
click at [115, 97] on div "**********" at bounding box center [784, 584] width 1568 height 1045
click at [246, 595] on div "**********" at bounding box center [784, 584] width 1568 height 1045
click at [1221, 396] on div "**********" at bounding box center [784, 584] width 1568 height 1045
click at [1147, 458] on div "**********" at bounding box center [784, 584] width 1568 height 1045
click at [1020, 102] on icon "button" at bounding box center [1023, 106] width 7 height 7
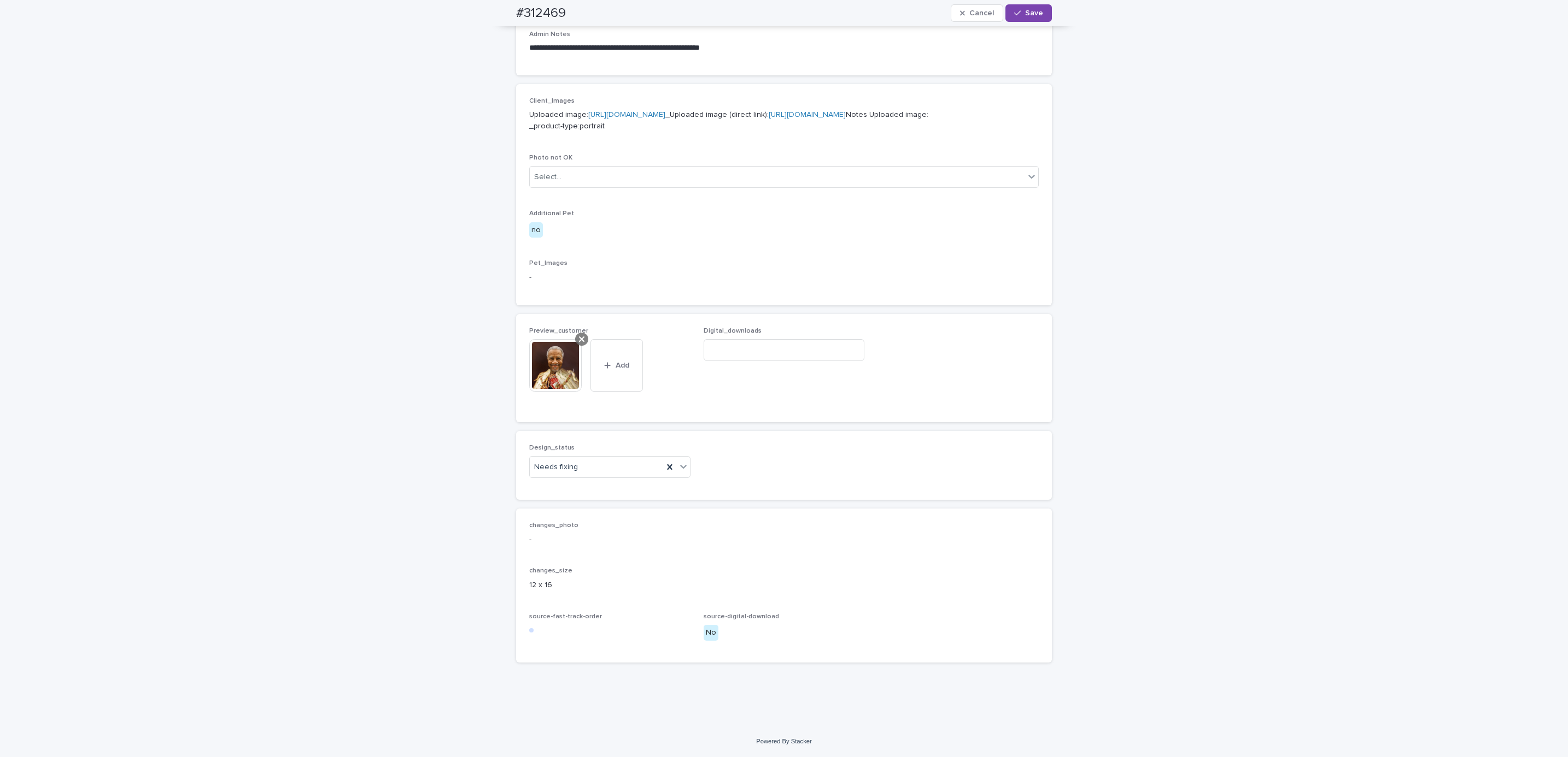
click at [579, 340] on icon at bounding box center [582, 339] width 6 height 6
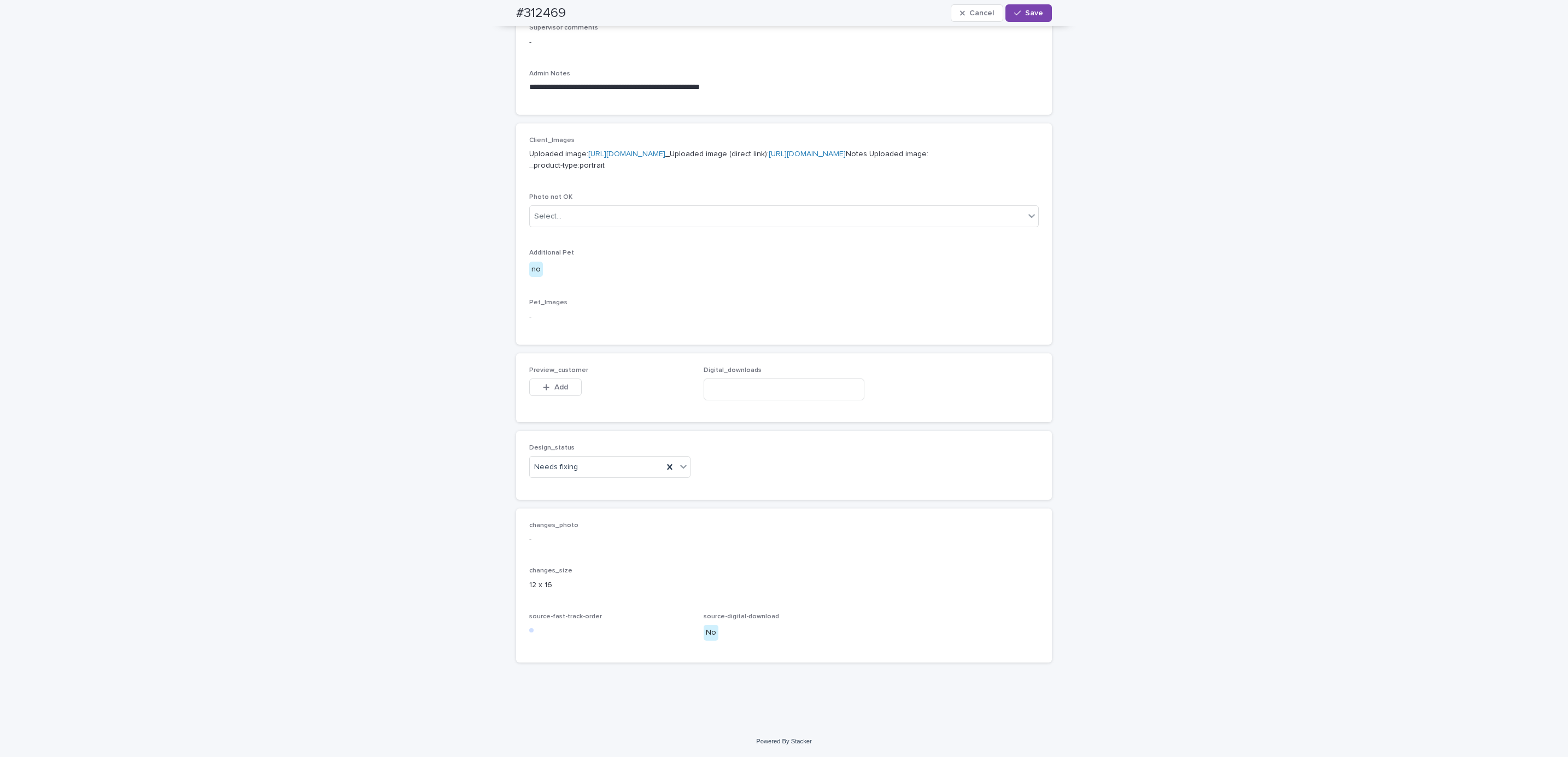
scroll to position [438, 0]
click at [555, 374] on div "Preview_customer This file cannot be opened Download File Add" at bounding box center [609, 388] width 161 height 42
click at [554, 390] on span "Add" at bounding box center [561, 388] width 14 height 7
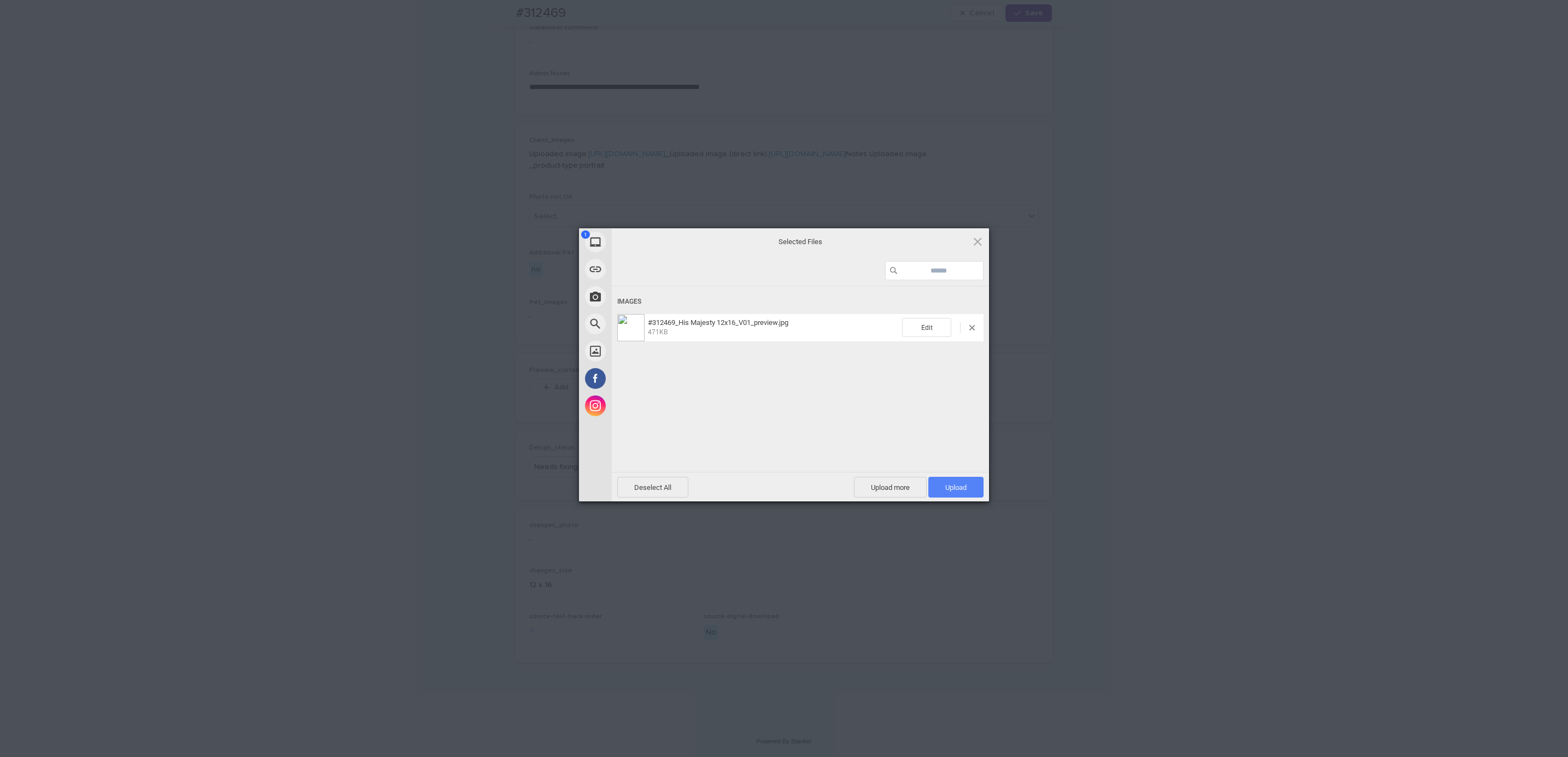
click at [953, 480] on span "Upload 1" at bounding box center [956, 487] width 55 height 21
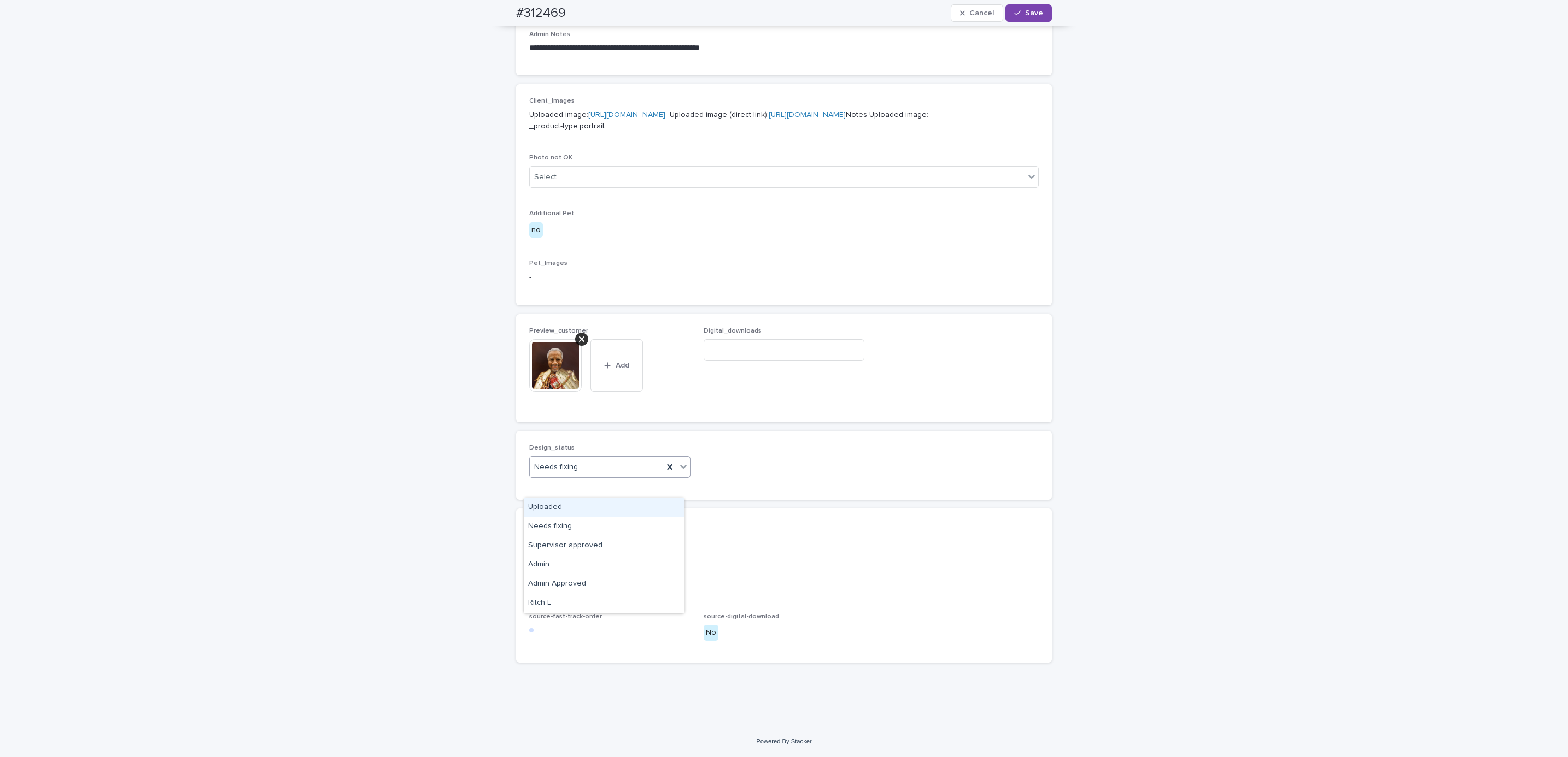
click at [625, 506] on div "Uploaded" at bounding box center [604, 507] width 160 height 19
click at [1026, 15] on span "Save" at bounding box center [1034, 13] width 18 height 7
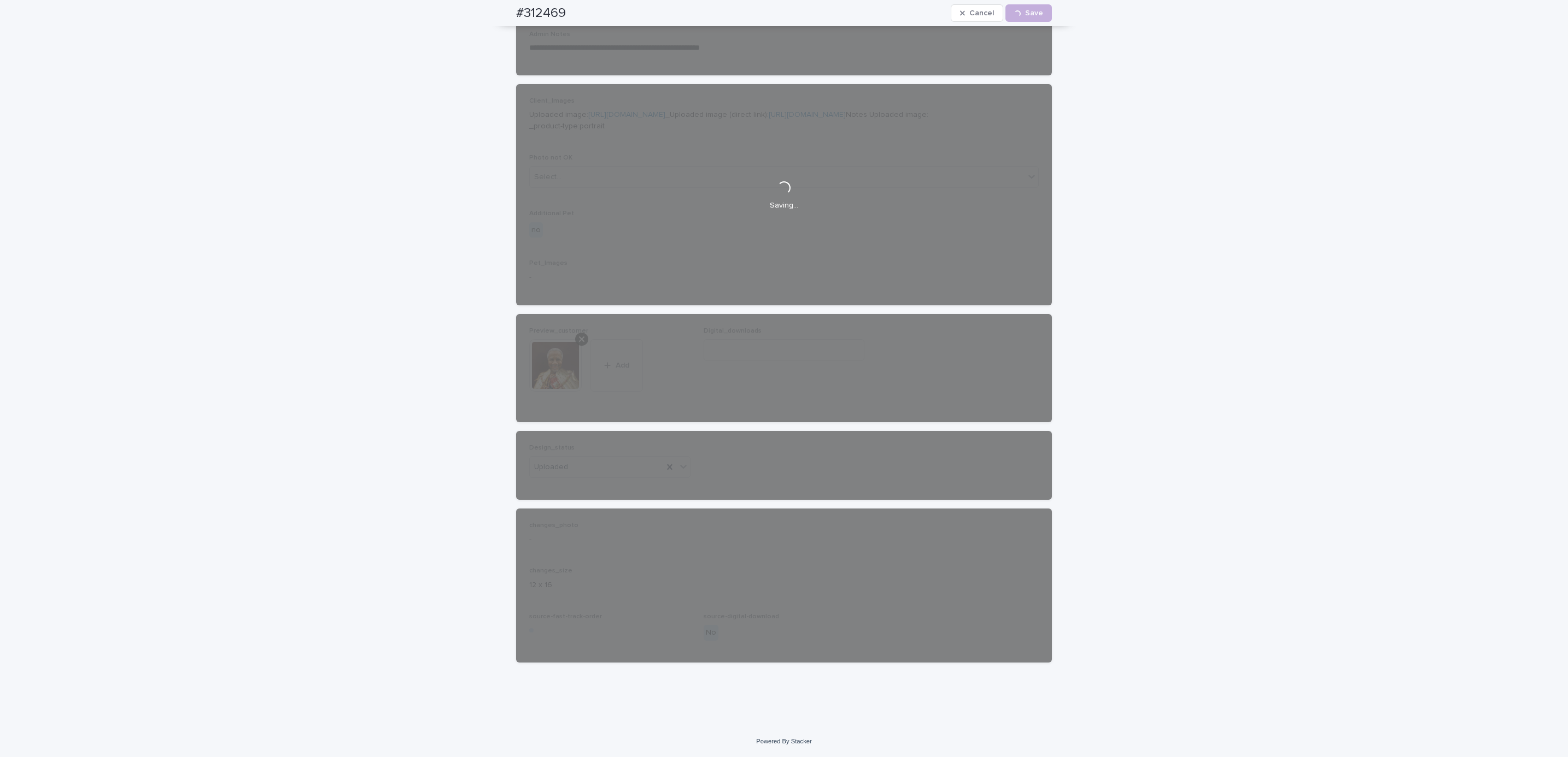
click at [494, 11] on div "#312469 Cancel Loading... Save" at bounding box center [784, 13] width 588 height 27
click at [573, 11] on div "#312469 Cancel Loading... Save" at bounding box center [783, 13] width 536 height 27
copy h2 "#312469"
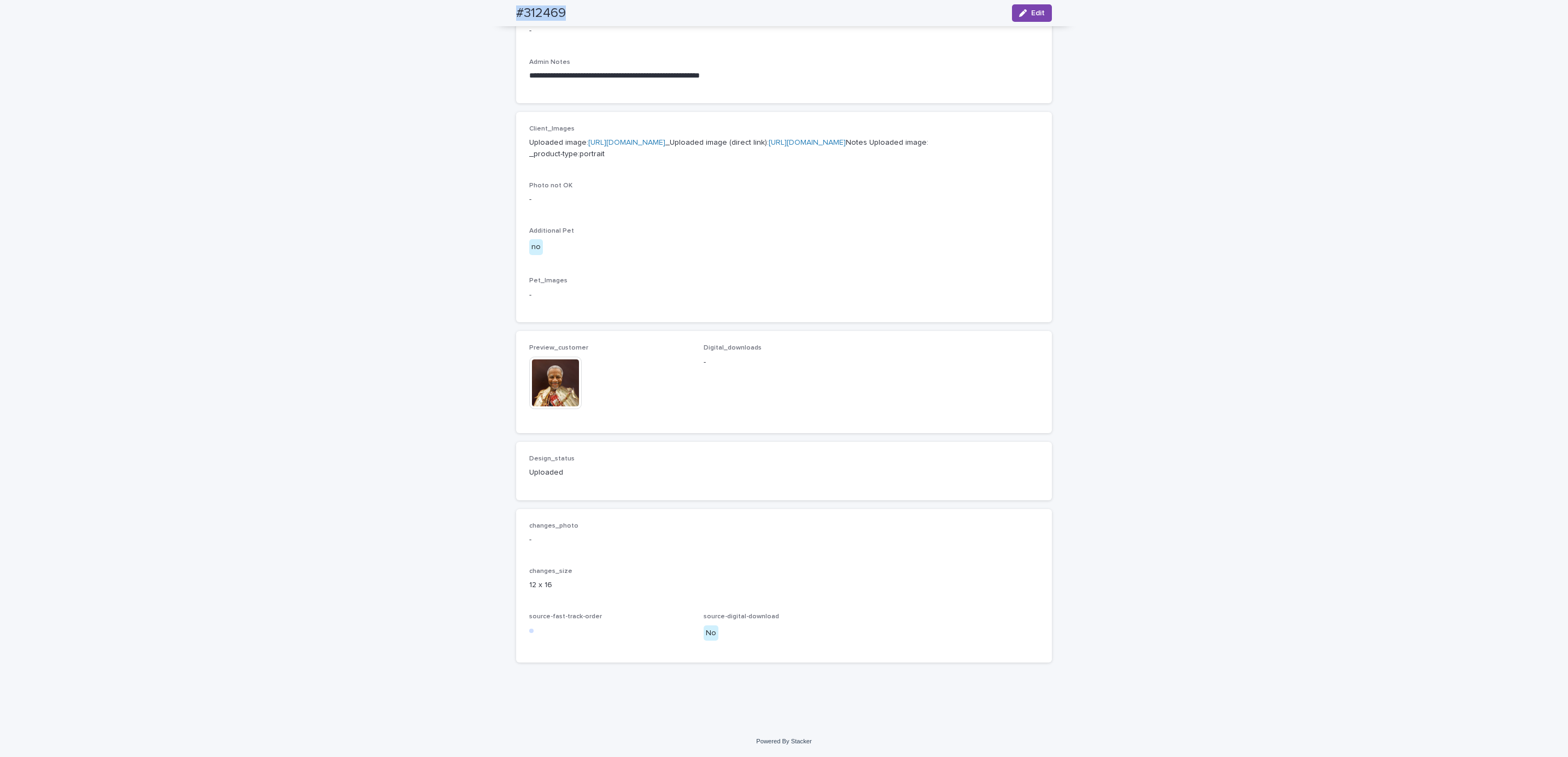
scroll to position [445, 0]
click at [111, 94] on div "**********" at bounding box center [784, 204] width 1568 height 1045
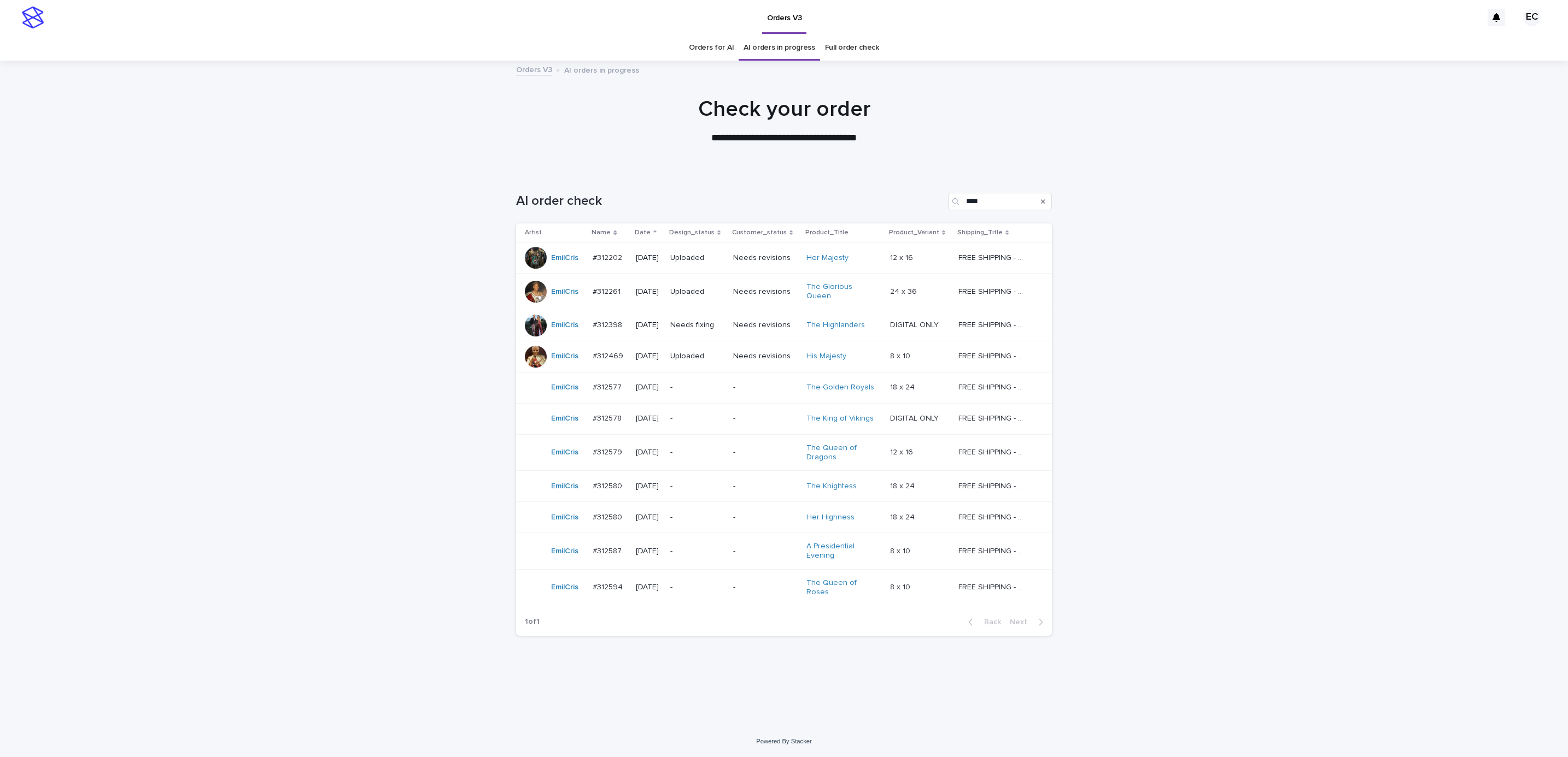
click at [700, 324] on p "Needs fixing" at bounding box center [697, 325] width 54 height 9
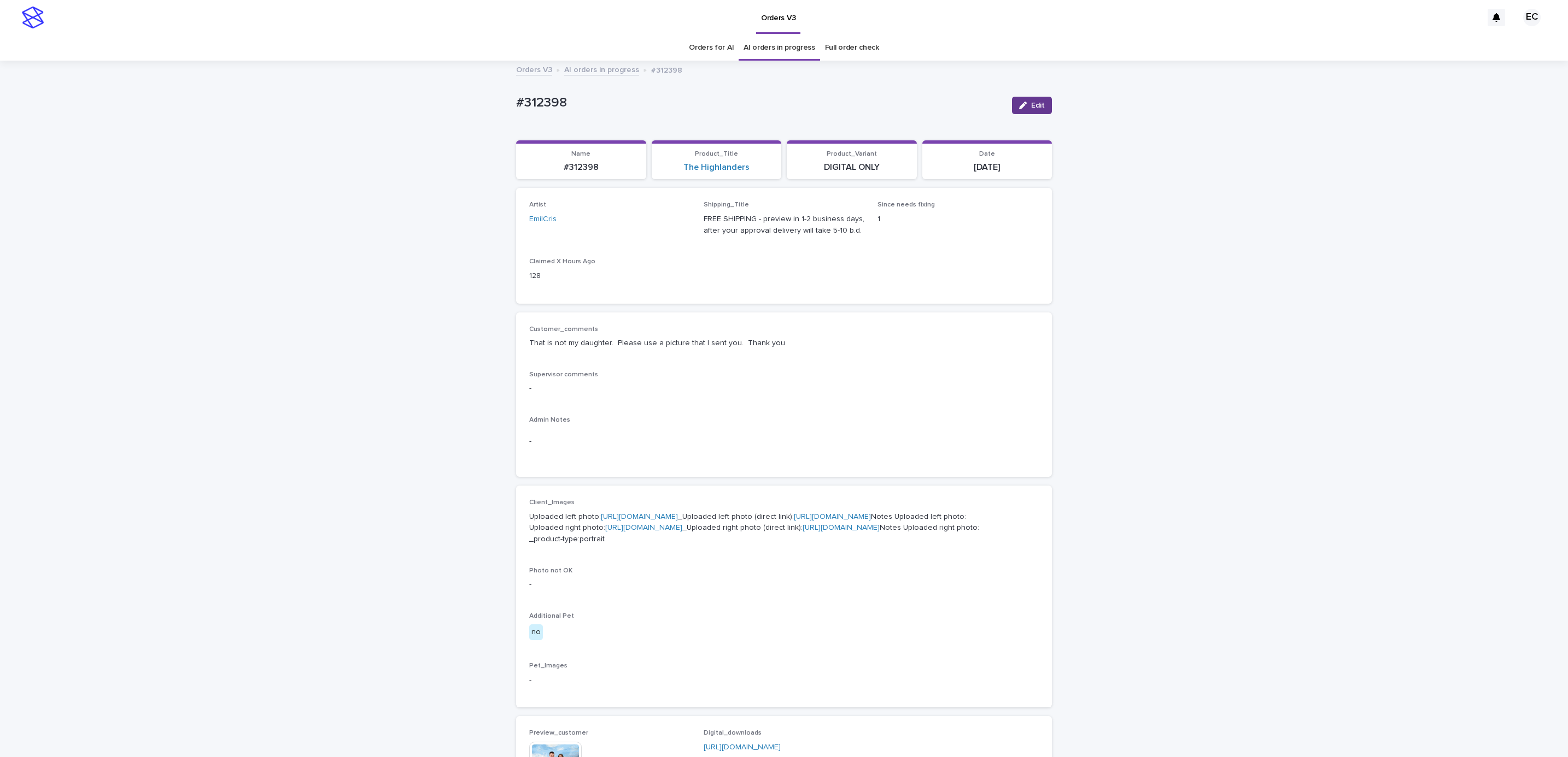
click at [1035, 106] on span "Edit" at bounding box center [1038, 106] width 14 height 7
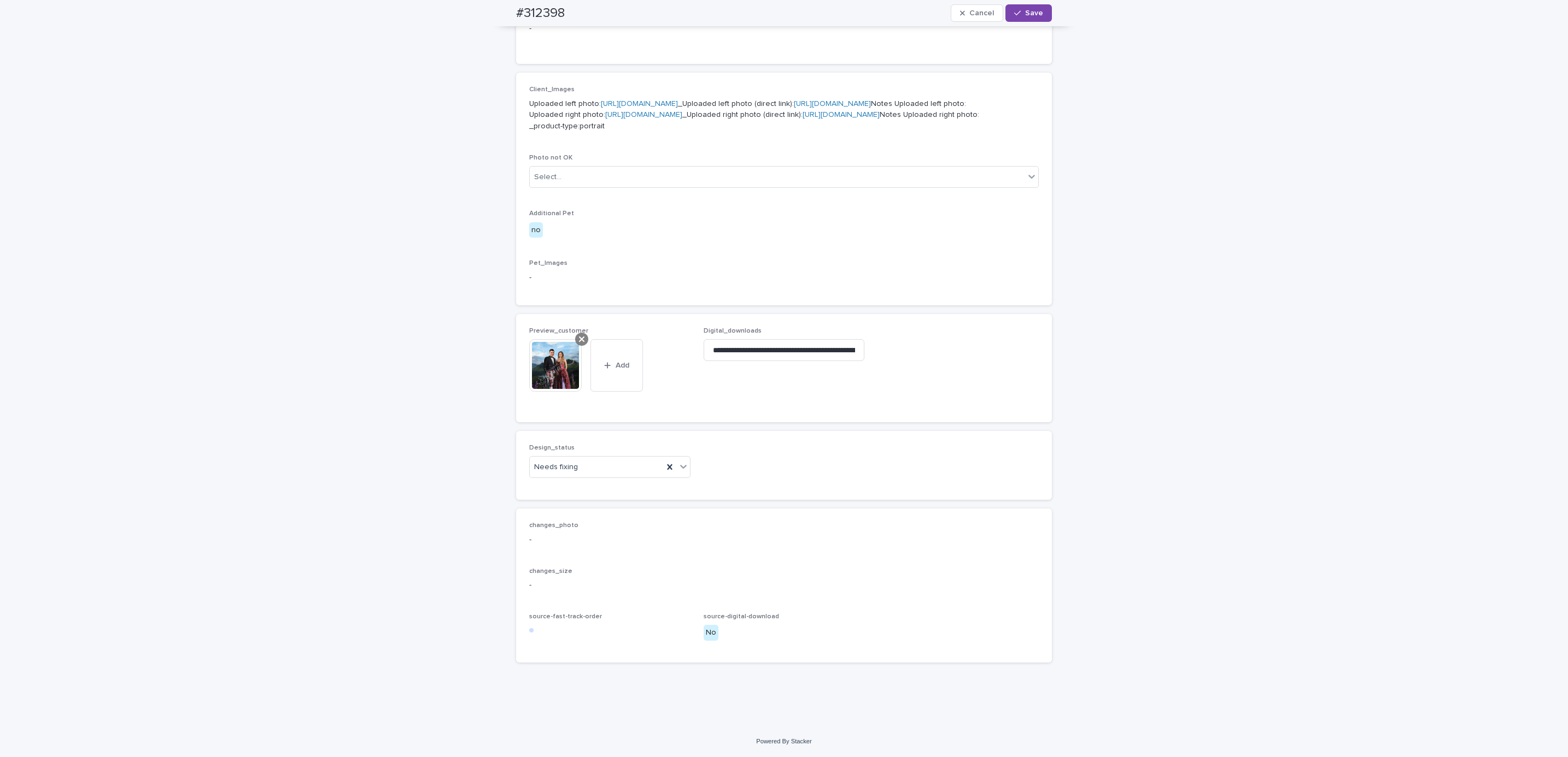
click at [579, 338] on icon at bounding box center [582, 340] width 6 height 9
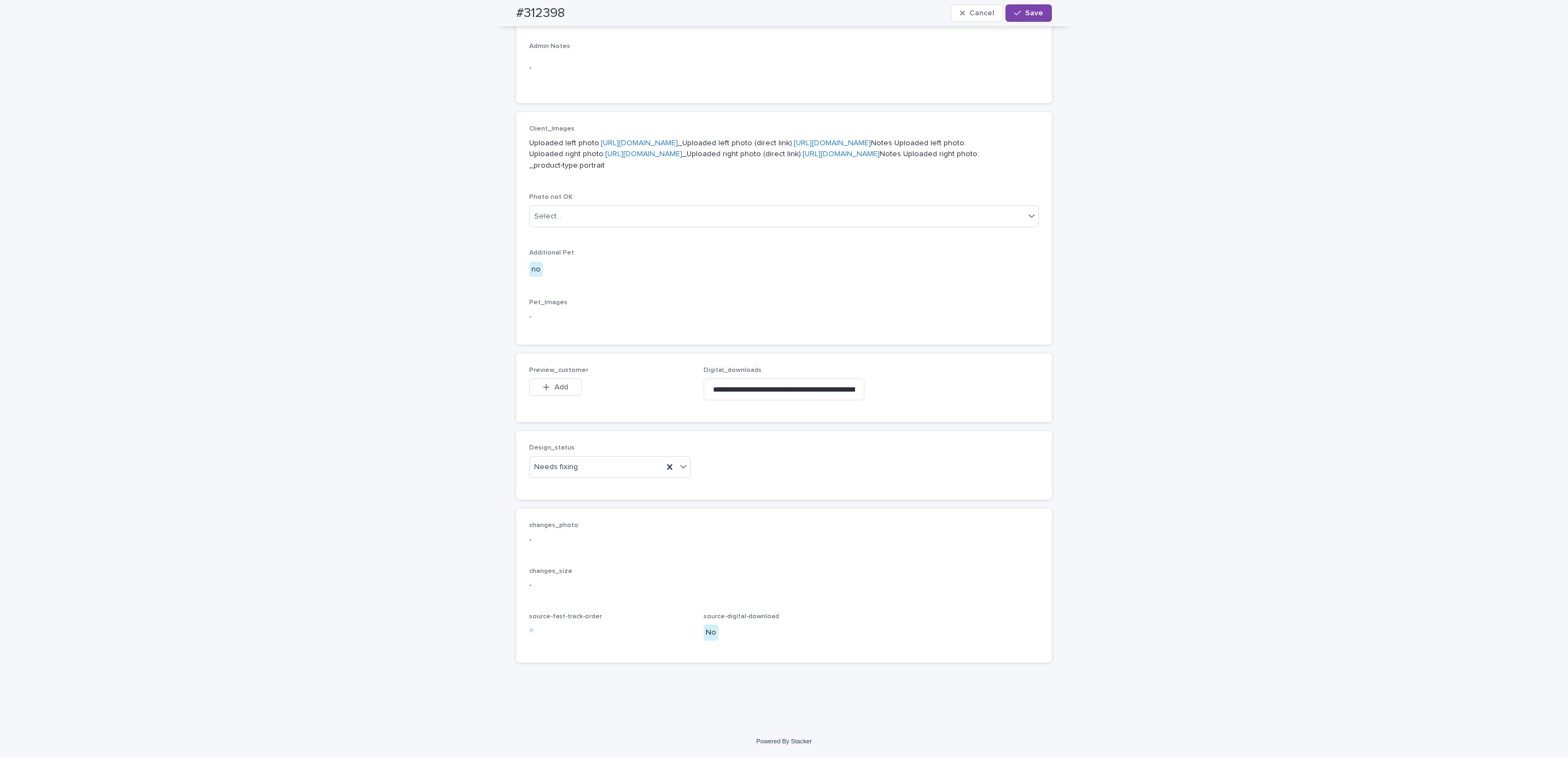
scroll to position [489, 0]
click at [559, 384] on span "Add" at bounding box center [561, 388] width 14 height 7
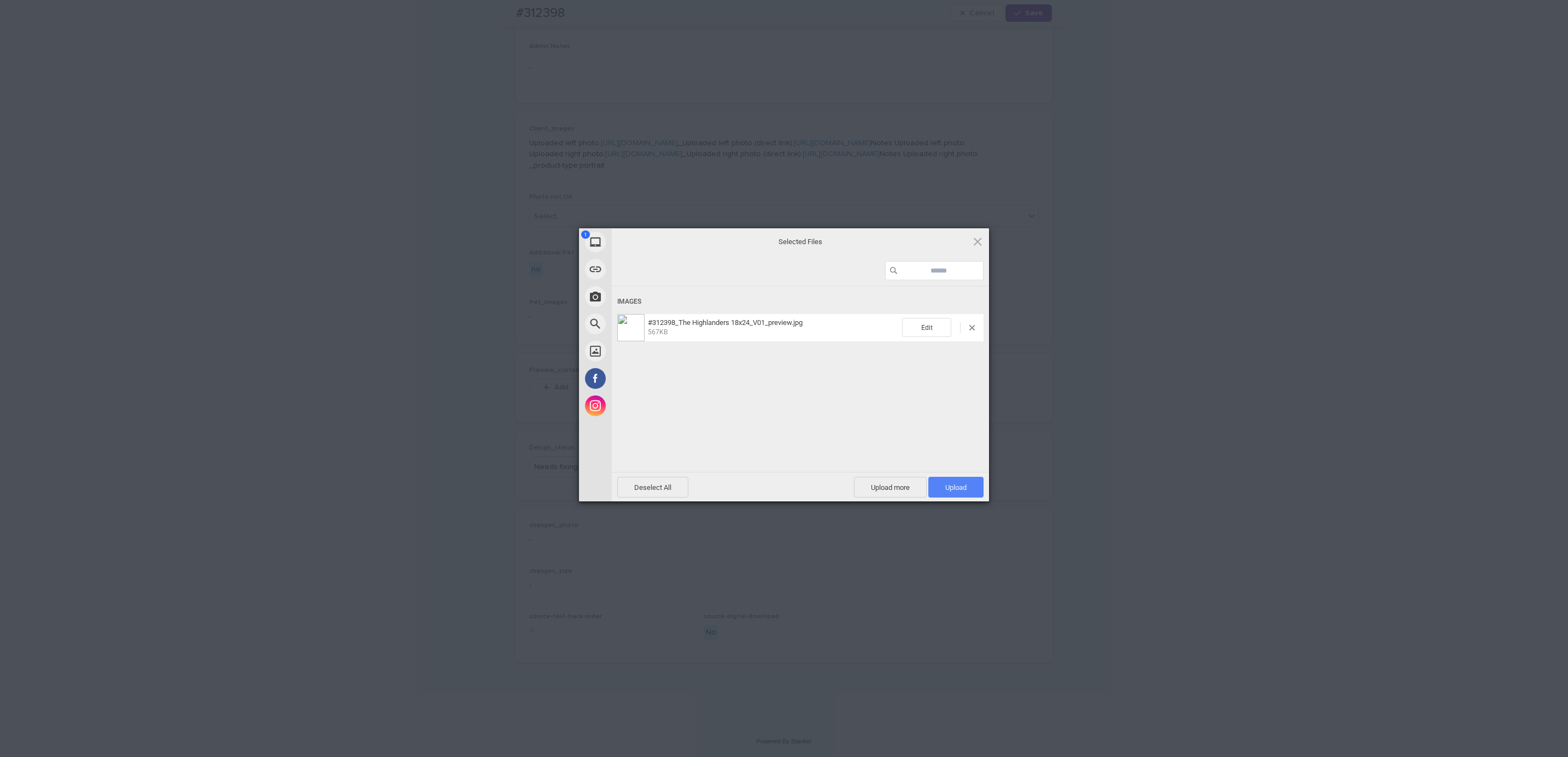
click at [976, 489] on span "Upload 1" at bounding box center [956, 487] width 55 height 21
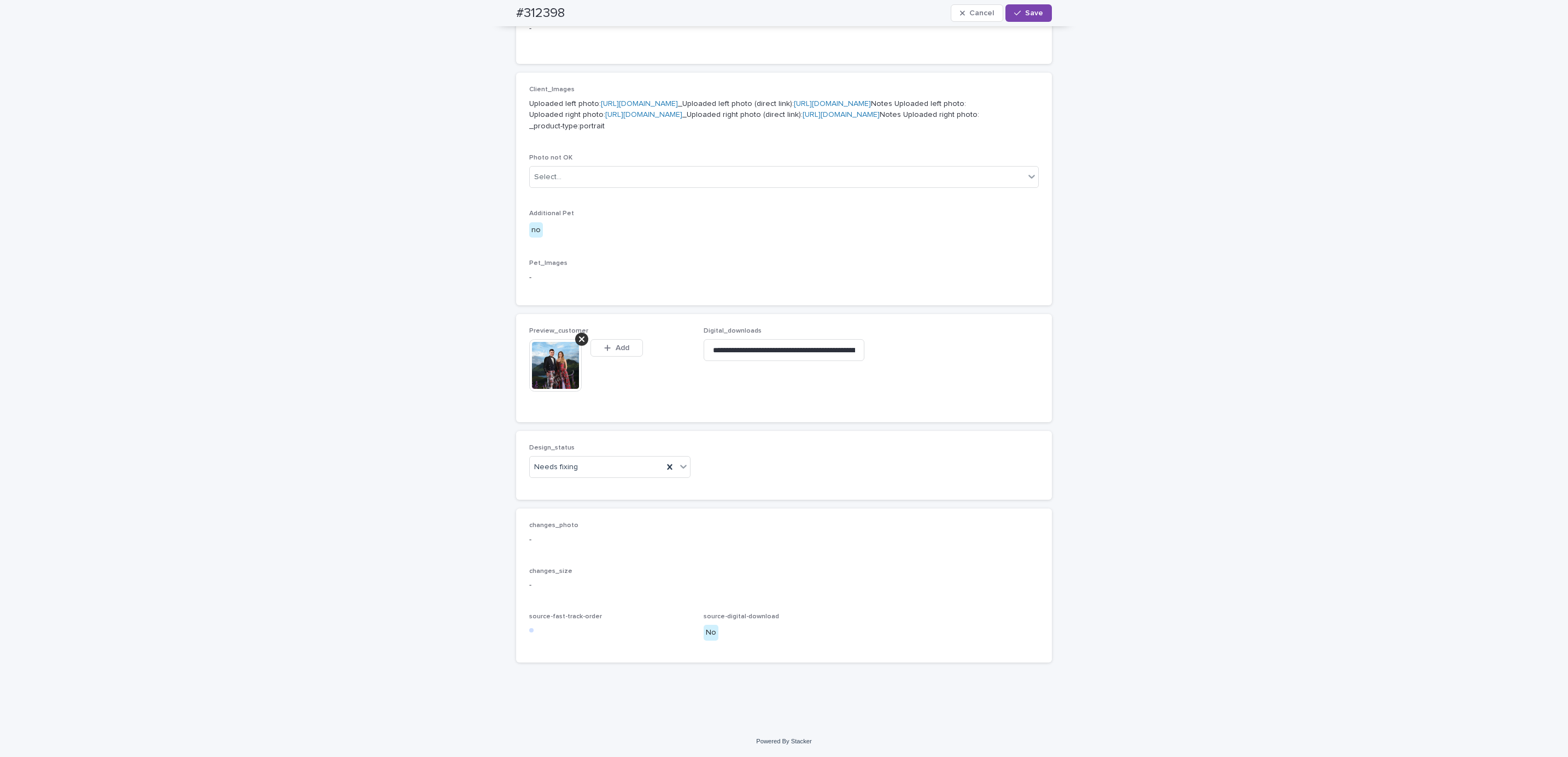
scroll to position [508, 0]
click at [612, 510] on div "Uploaded" at bounding box center [604, 507] width 160 height 19
click at [1033, 17] on button "Save" at bounding box center [1028, 13] width 47 height 17
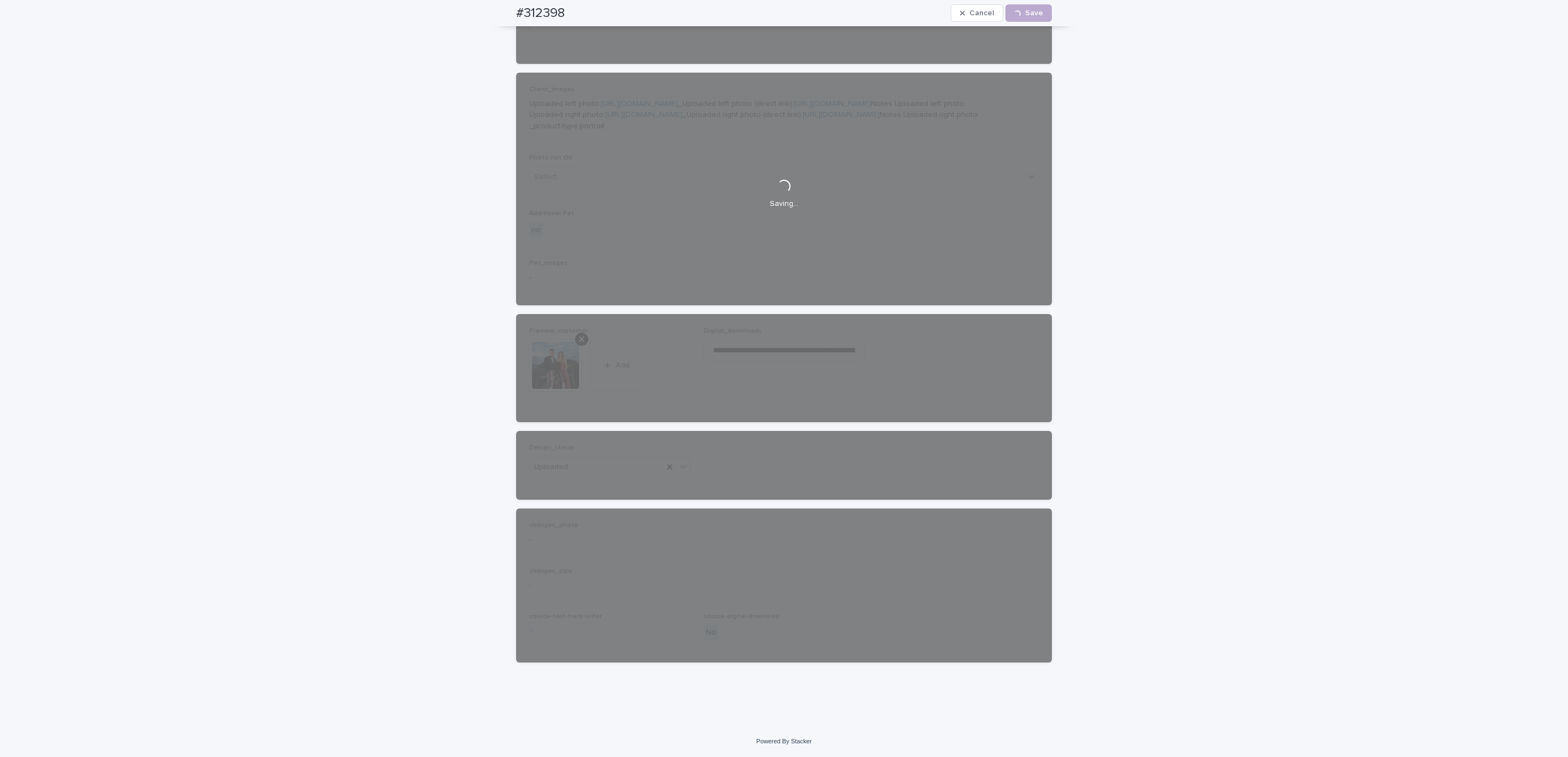
click at [503, 8] on div "#312398 Cancel Loading... Save" at bounding box center [784, 13] width 588 height 27
click at [586, 10] on div "#312398 Cancel Loading... Save" at bounding box center [783, 13] width 536 height 27
click at [501, 8] on div "#312398 Cancel Loading... Save" at bounding box center [784, 13] width 588 height 27
click at [575, 14] on div "#312398 Cancel Loading... Save" at bounding box center [783, 13] width 536 height 27
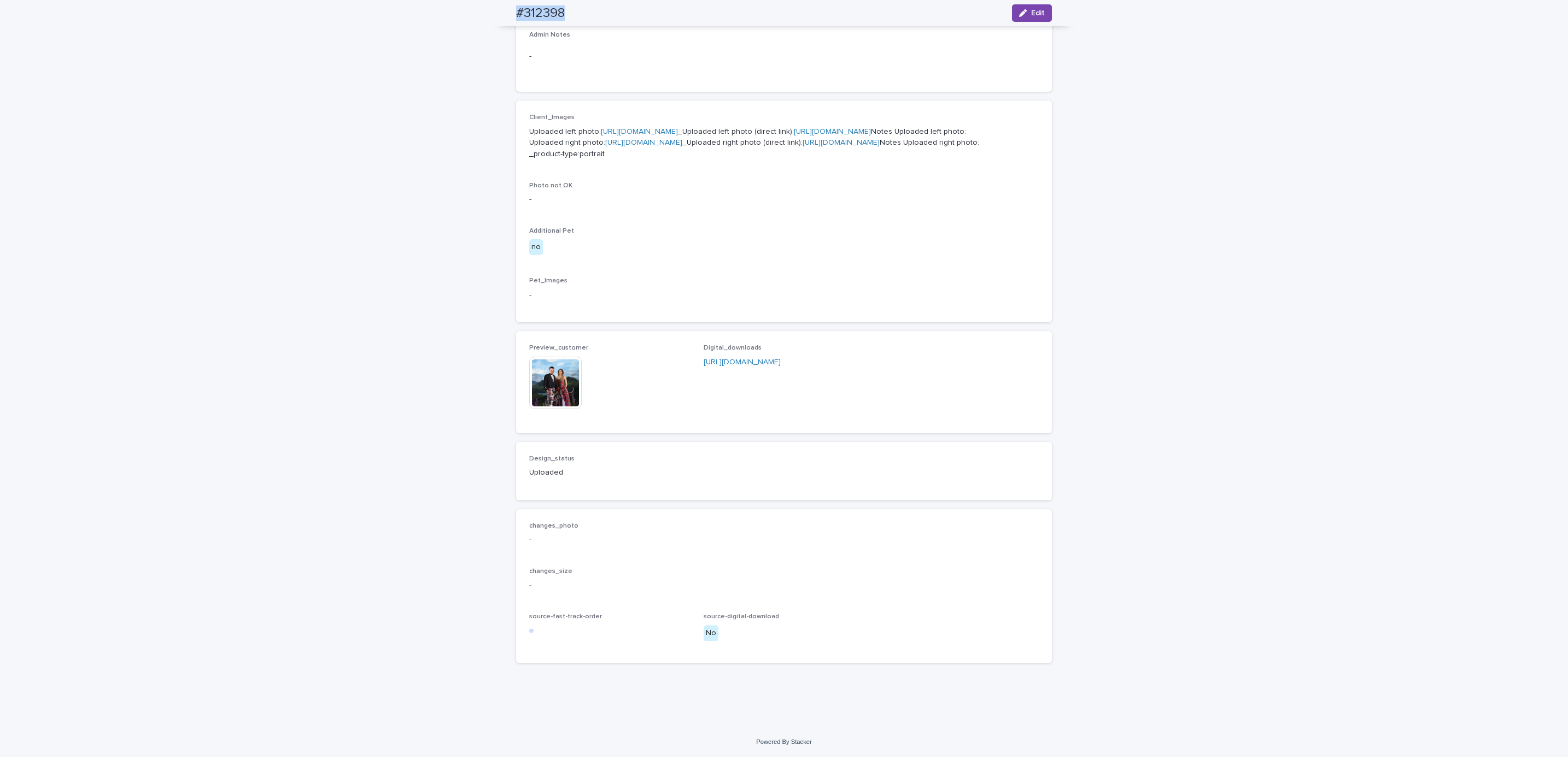
copy h2 "#312398"
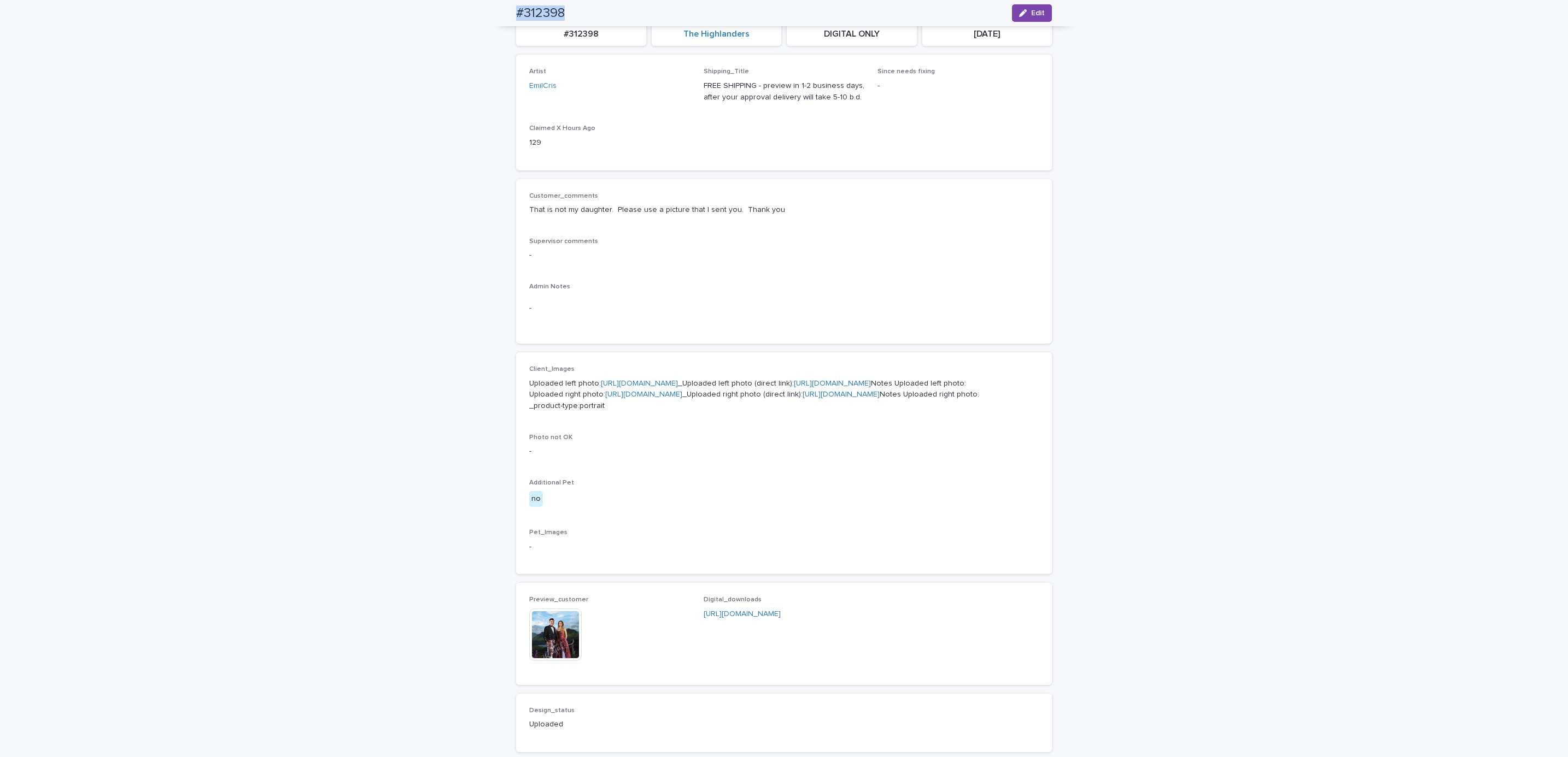
scroll to position [0, 0]
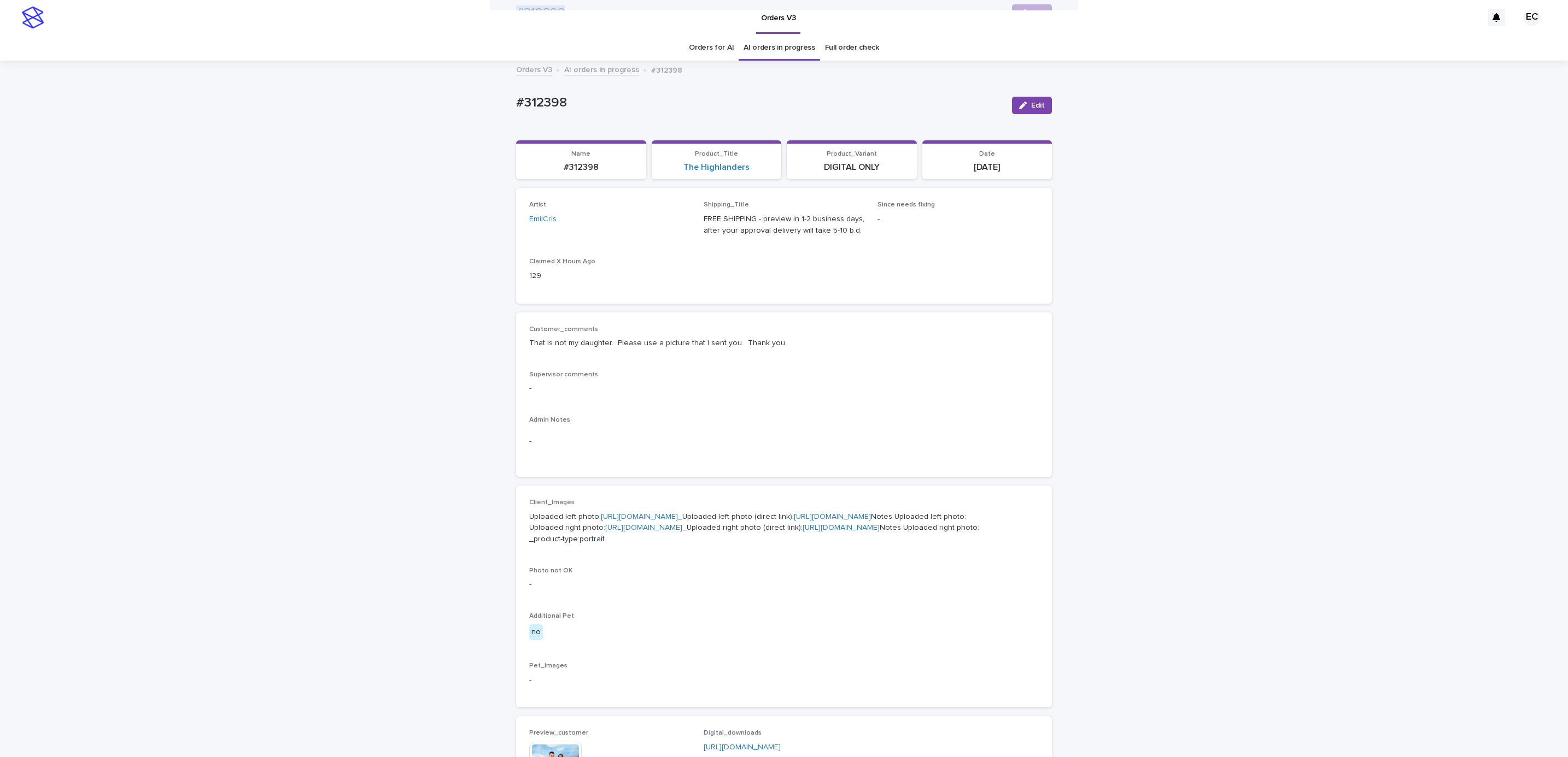
click at [194, 335] on div "Loading... Saving… Loading... Saving… #312398 Edit #312398 Edit Sorry, there wa…" at bounding box center [784, 586] width 1568 height 1050
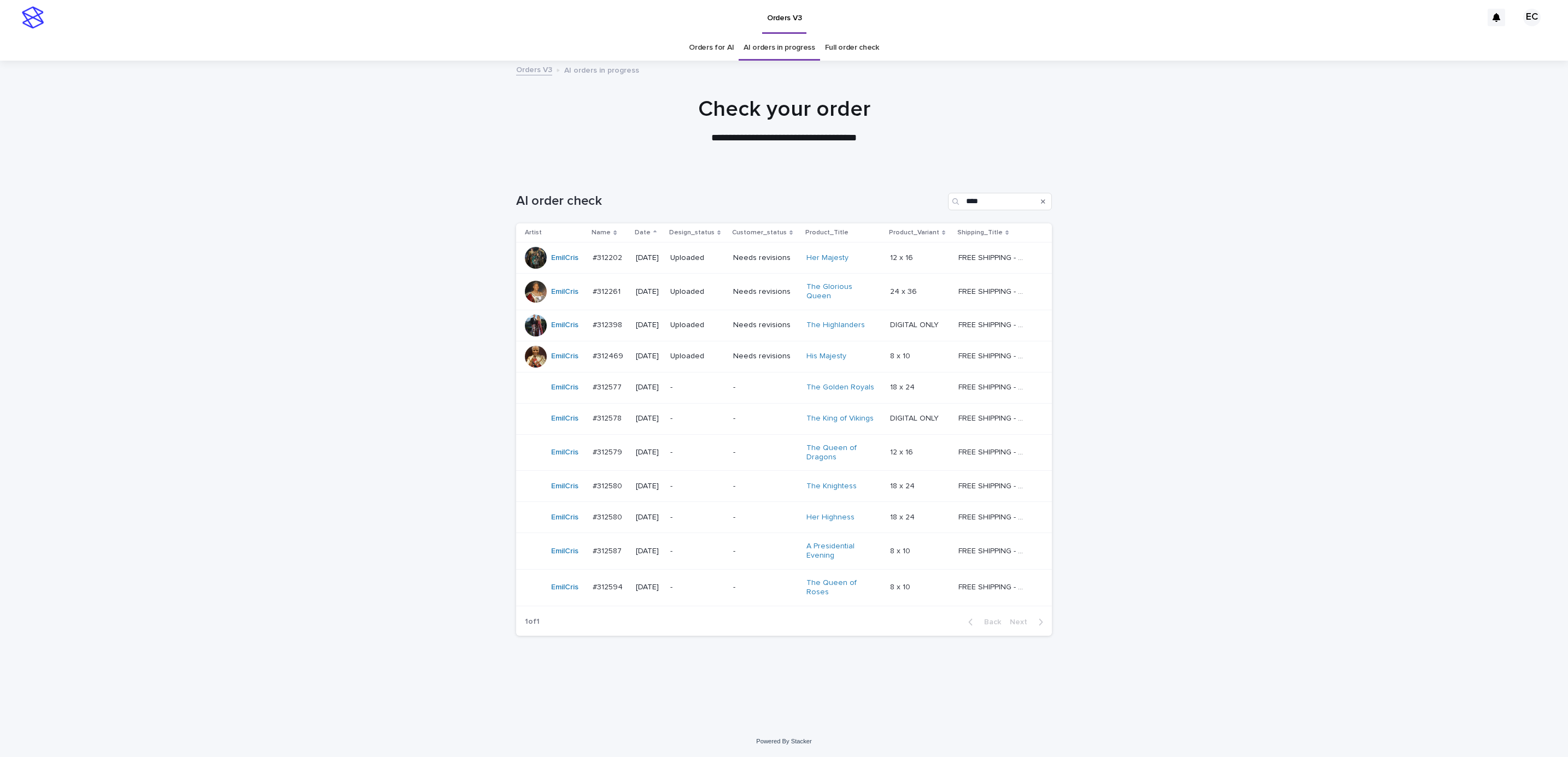
click at [1235, 381] on div "Loading... Saving… Loading... Saving… AI order check **** Artist Name Date Desi…" at bounding box center [784, 448] width 1568 height 555
click at [894, 142] on p "**********" at bounding box center [784, 138] width 437 height 14
